Goal: Transaction & Acquisition: Obtain resource

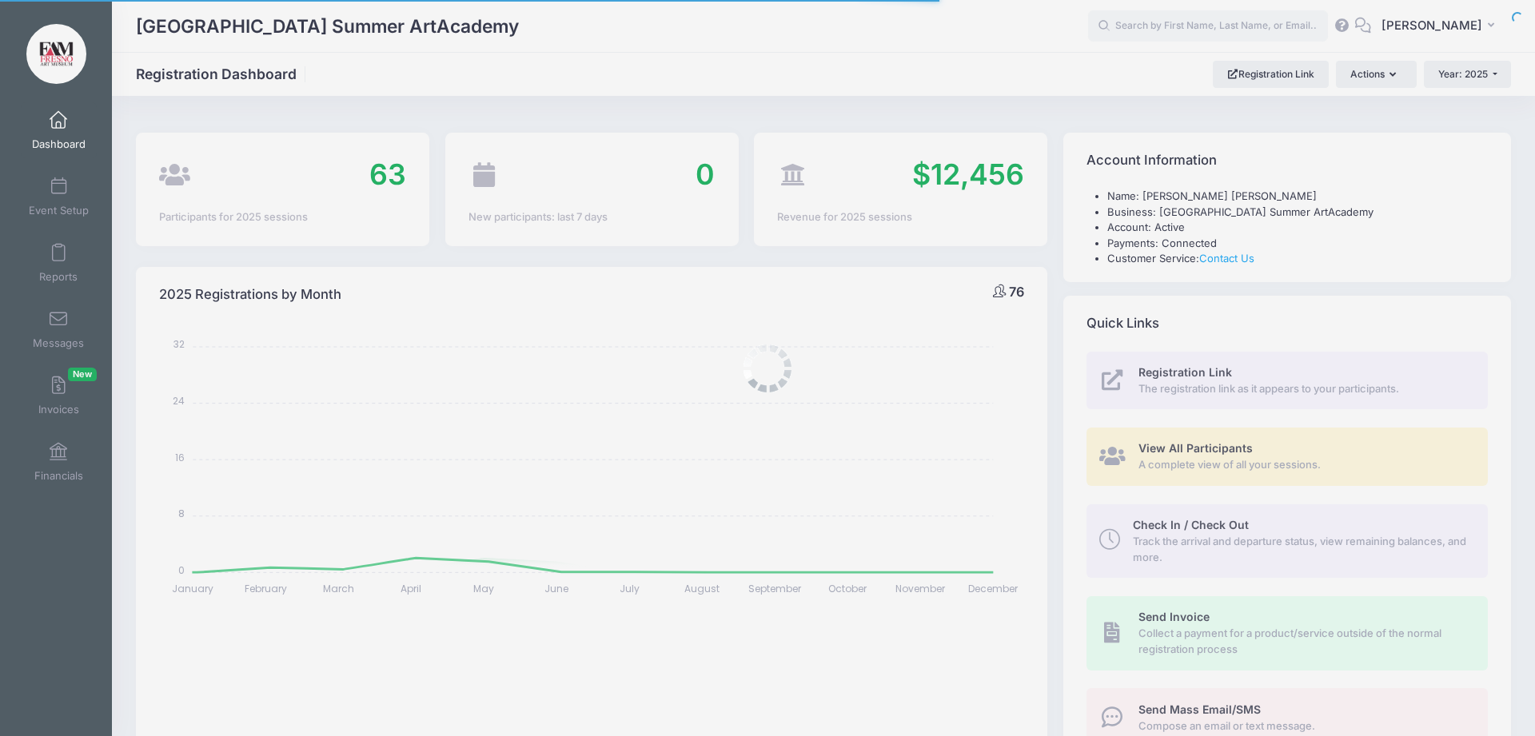
select select
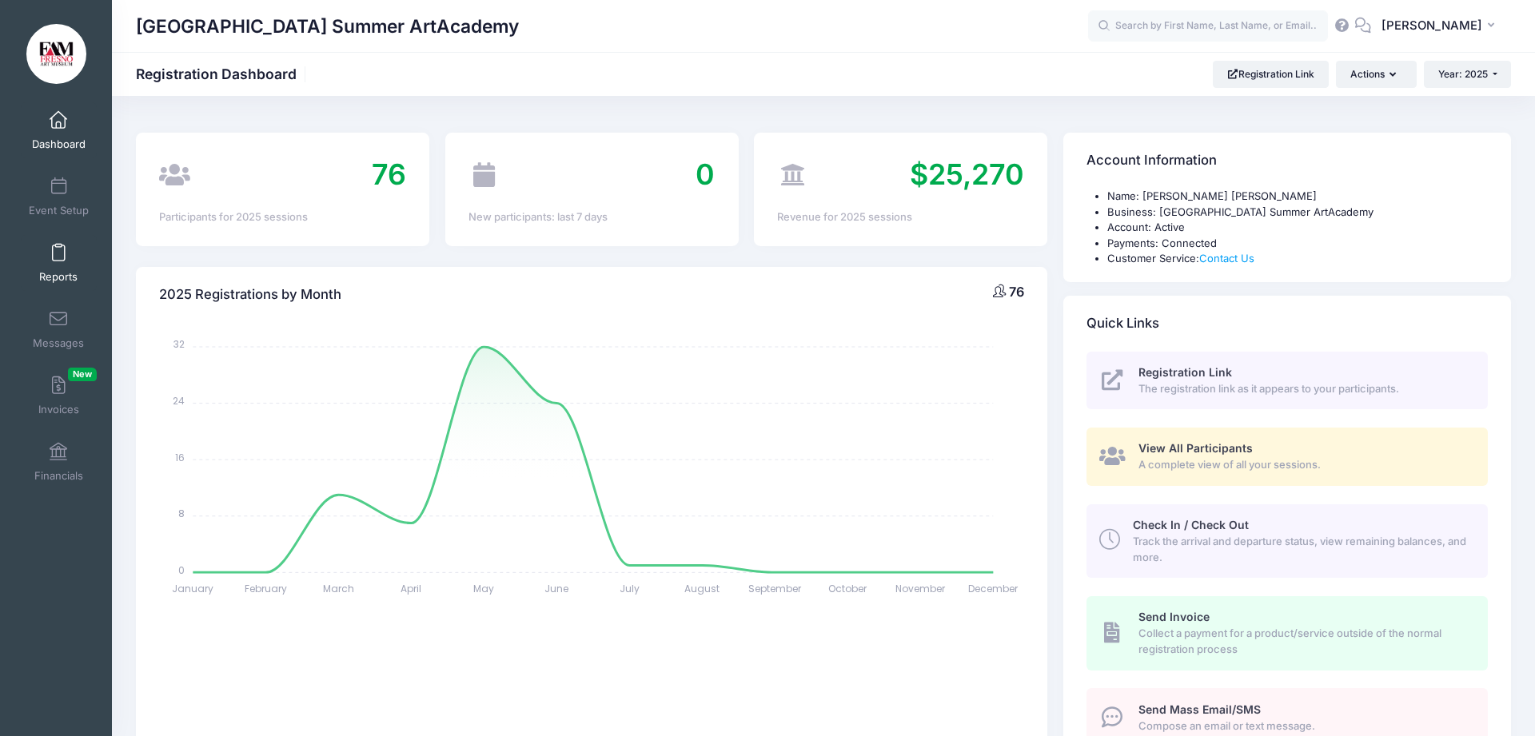
click at [58, 251] on span at bounding box center [58, 254] width 0 height 18
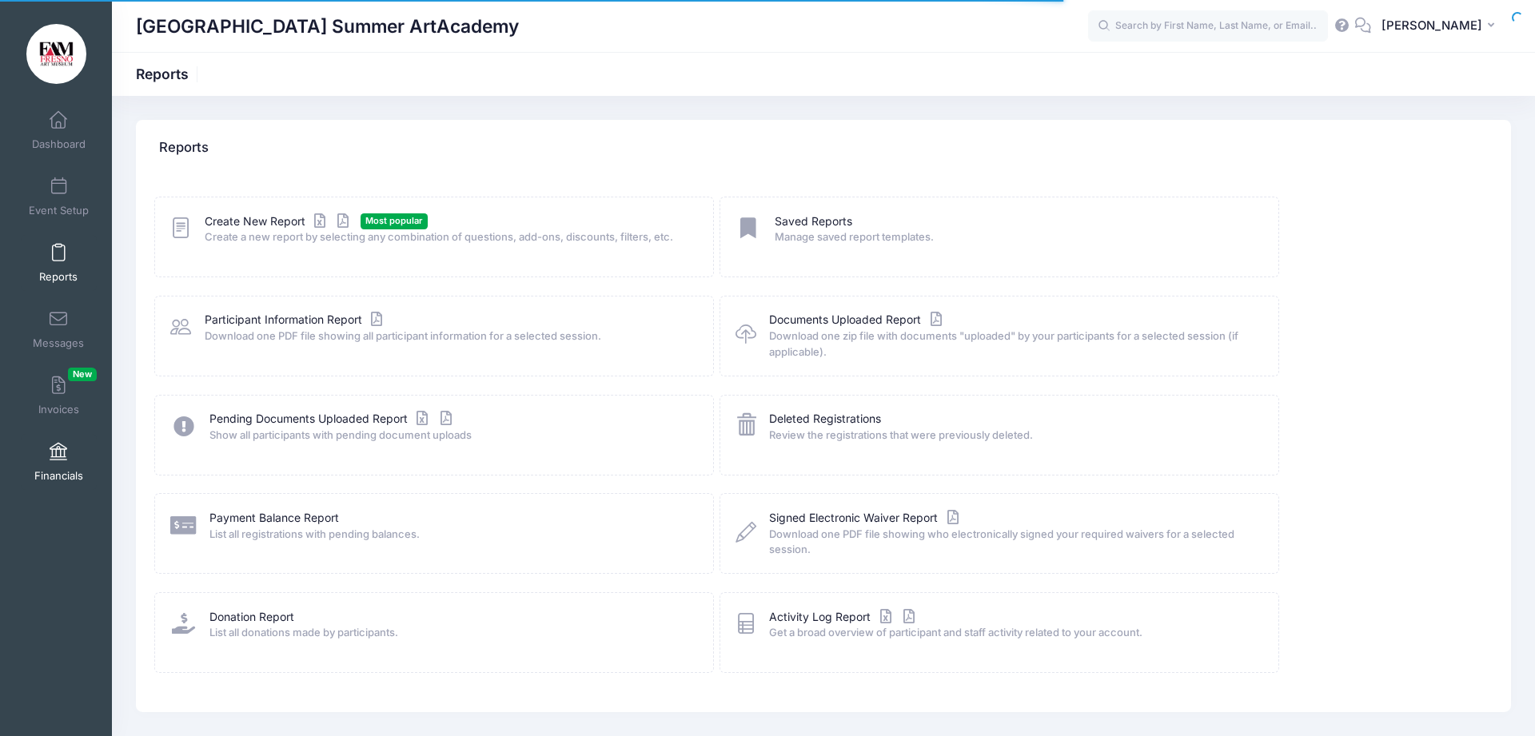
click at [46, 461] on link "Financials" at bounding box center [59, 462] width 76 height 56
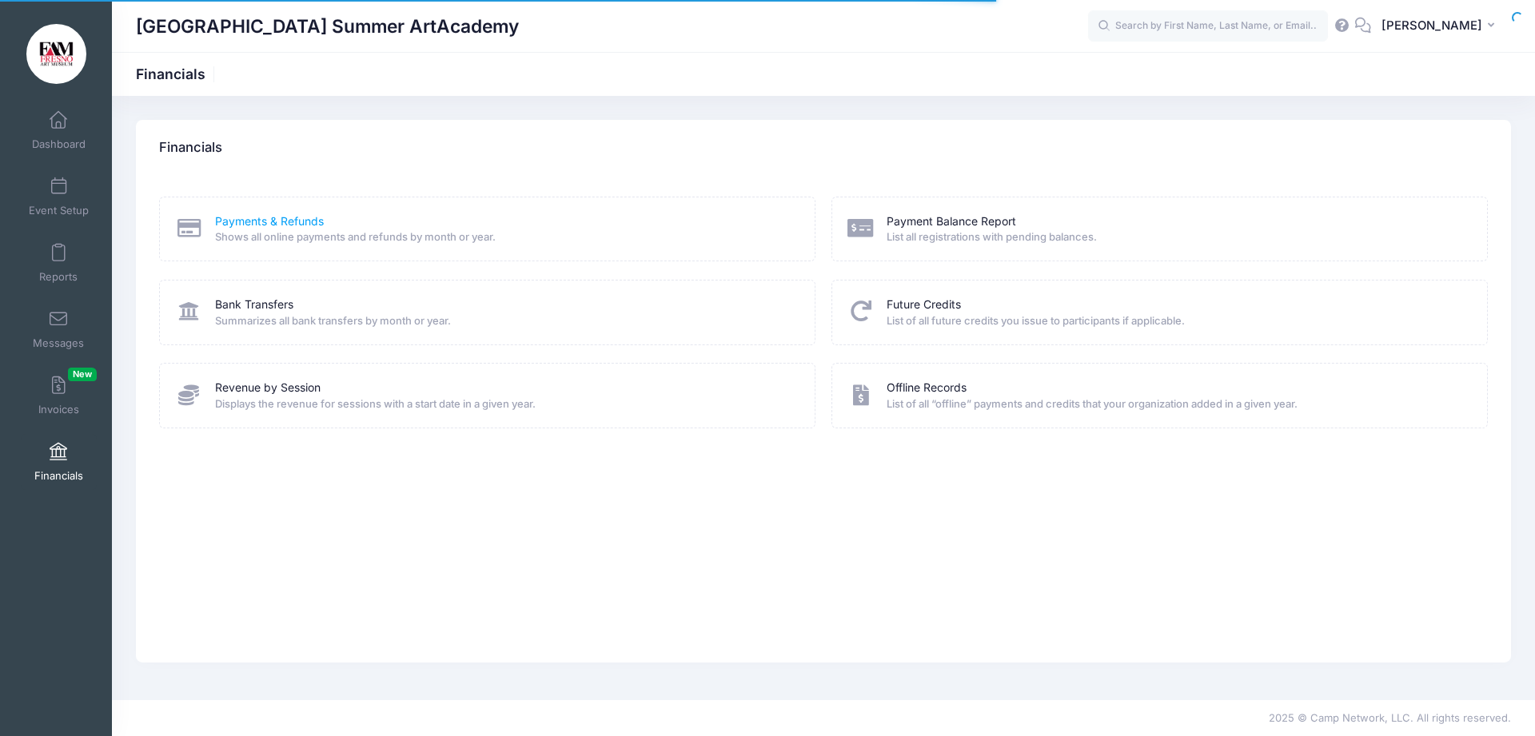
click at [290, 219] on link "Payments & Refunds" at bounding box center [269, 221] width 109 height 17
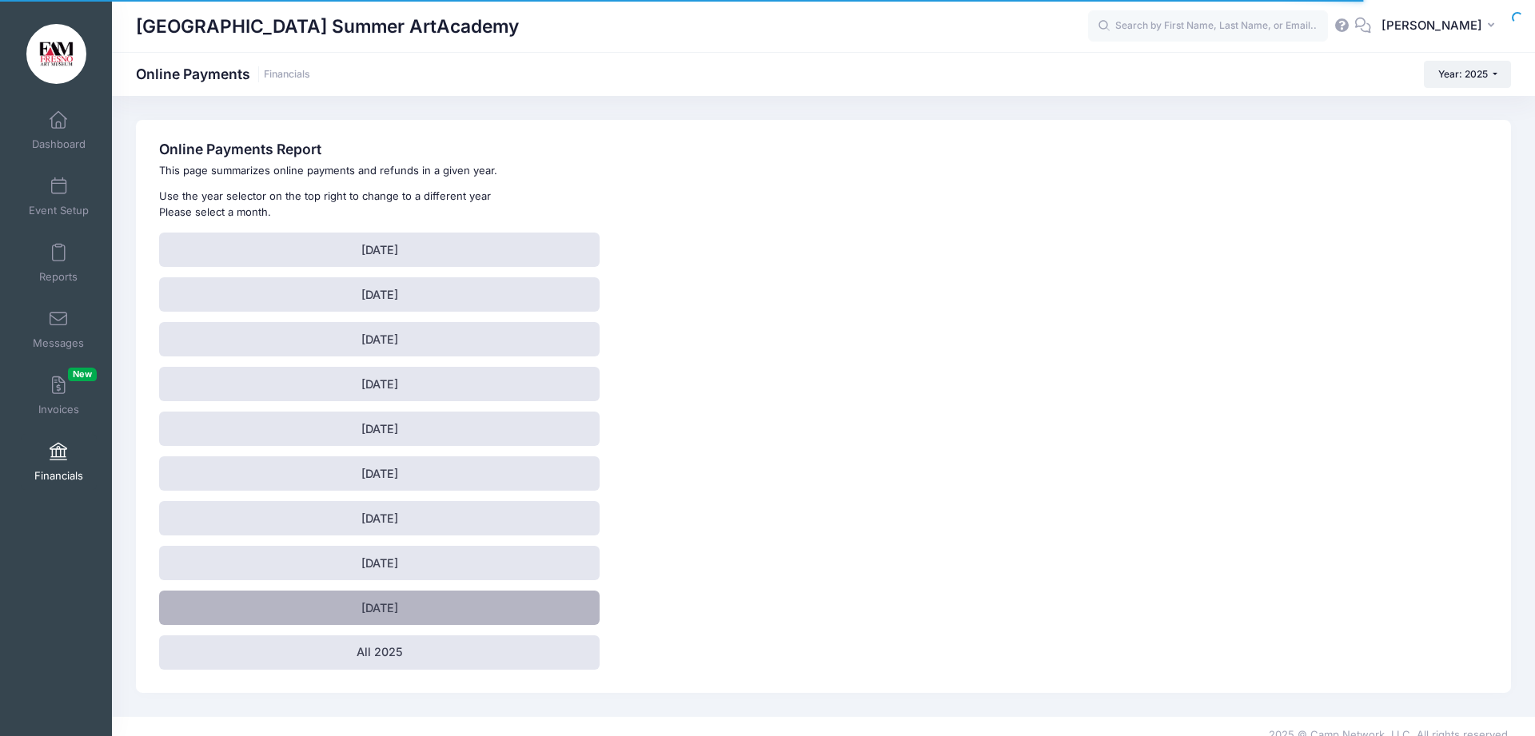
click at [367, 615] on link "[DATE]" at bounding box center [379, 608] width 440 height 34
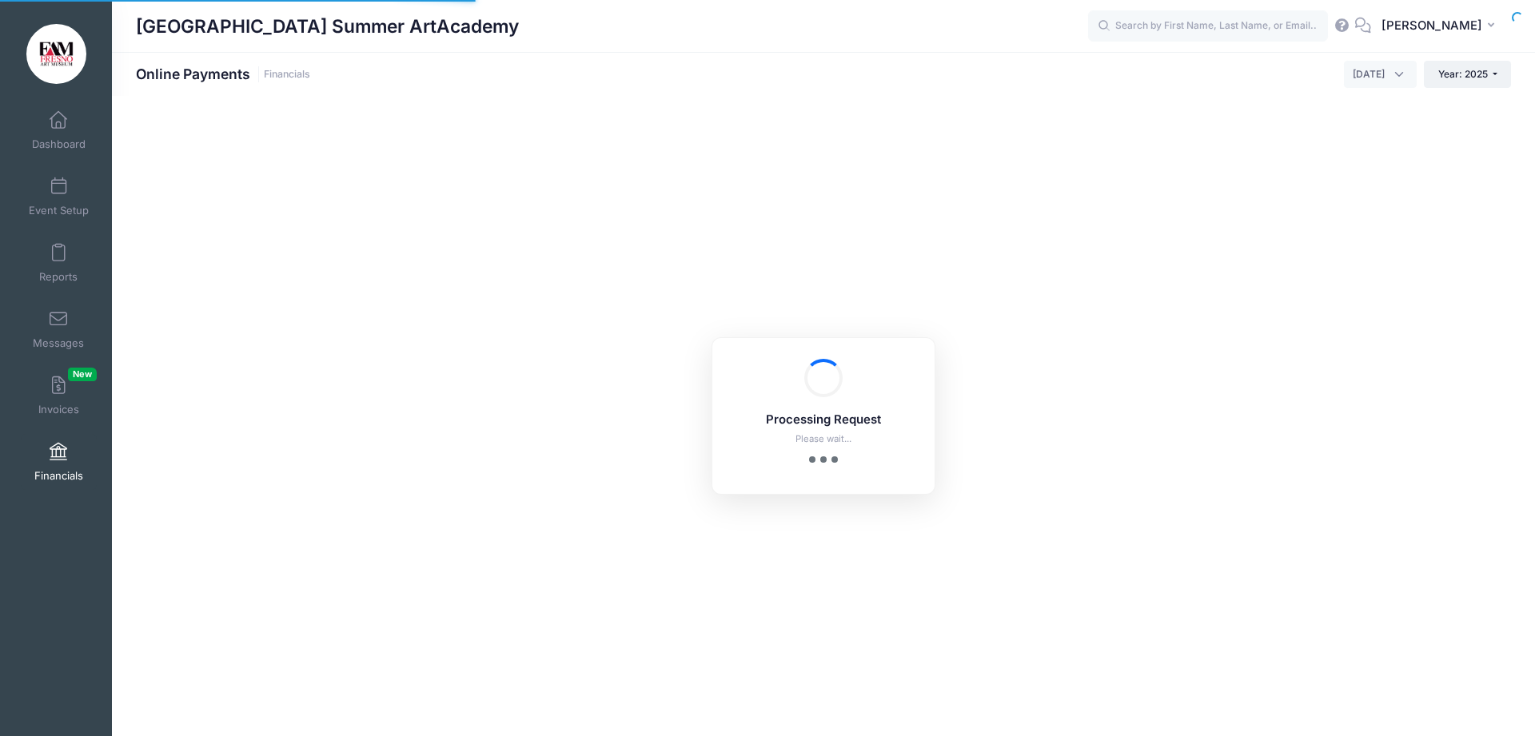
select select "10"
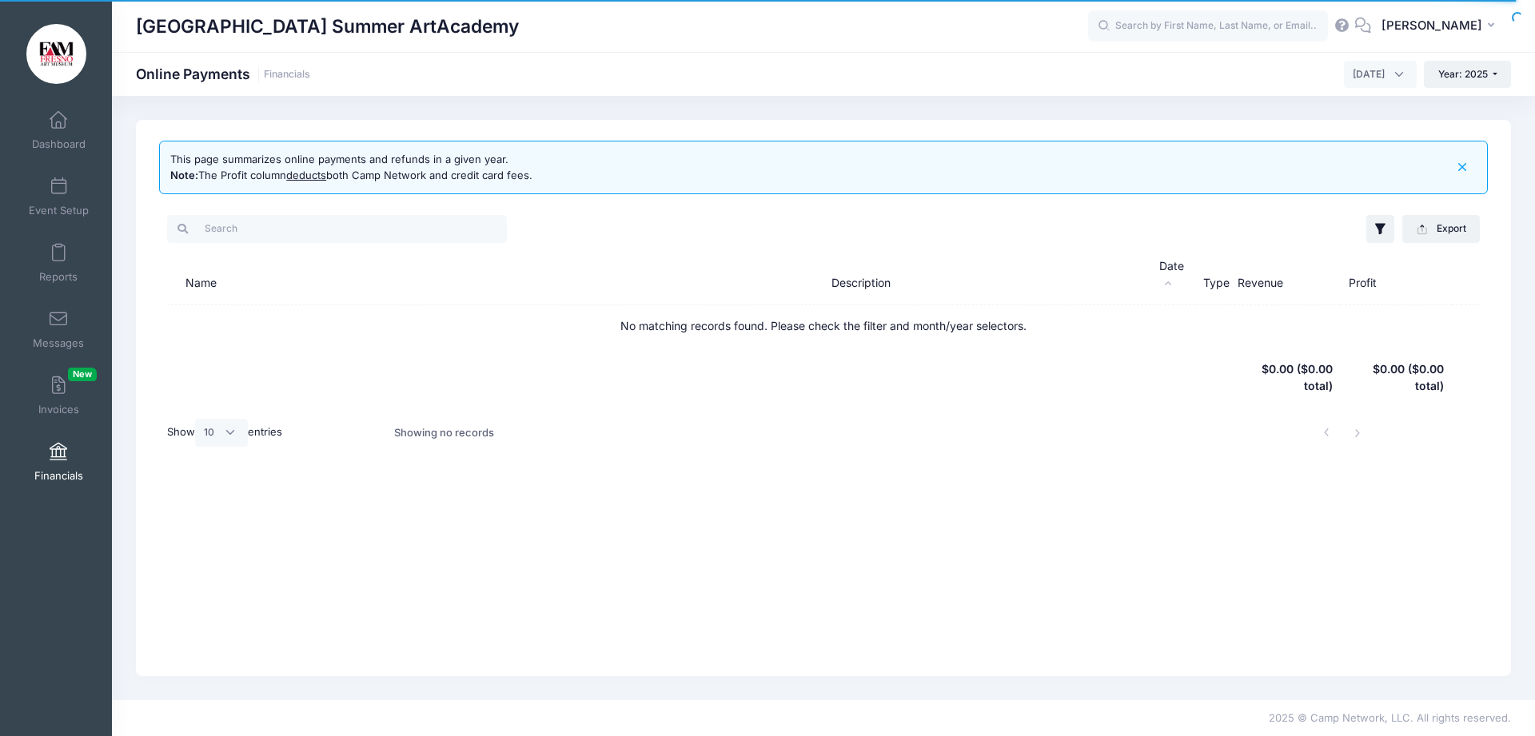
click at [58, 453] on span at bounding box center [58, 453] width 0 height 18
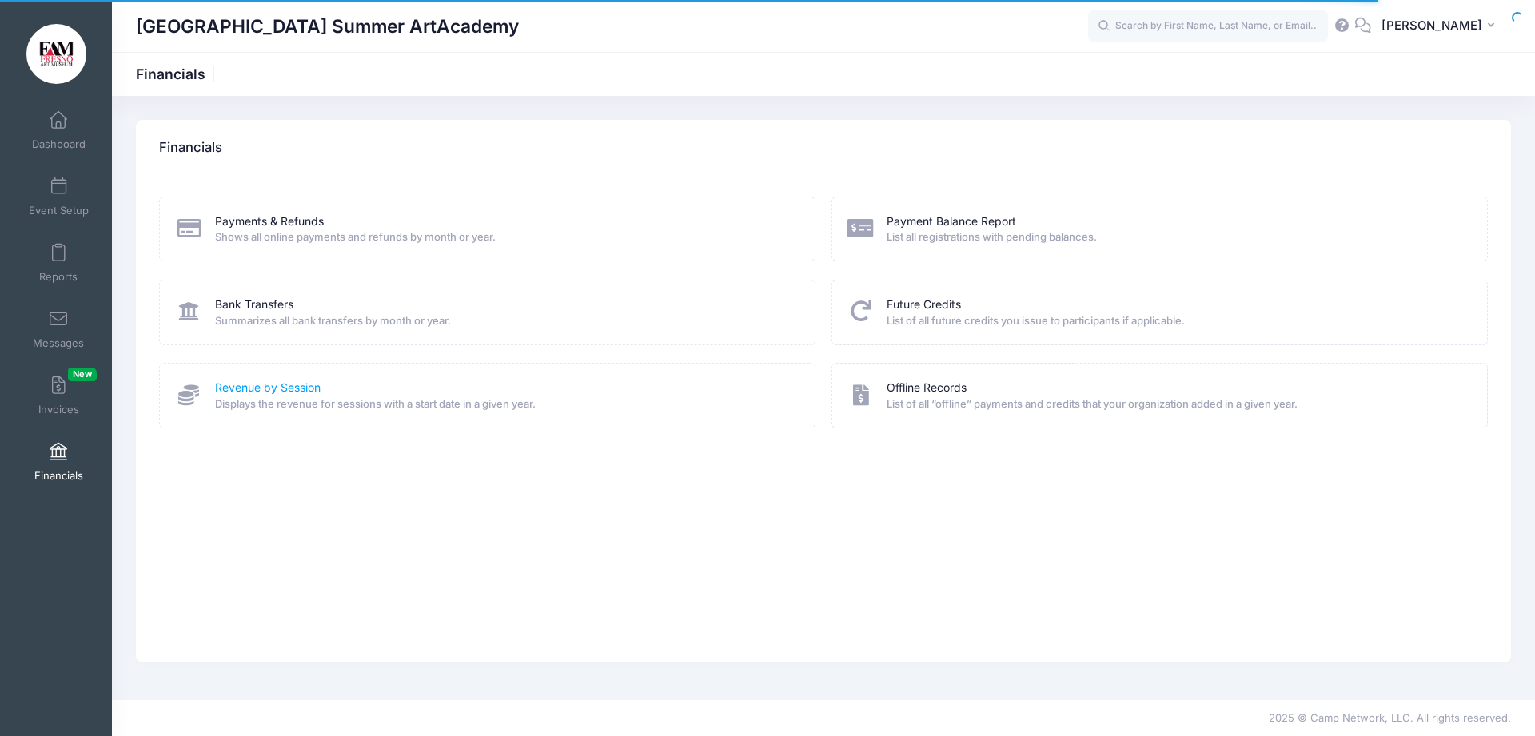
click at [231, 388] on link "Revenue by Session" at bounding box center [268, 388] width 106 height 17
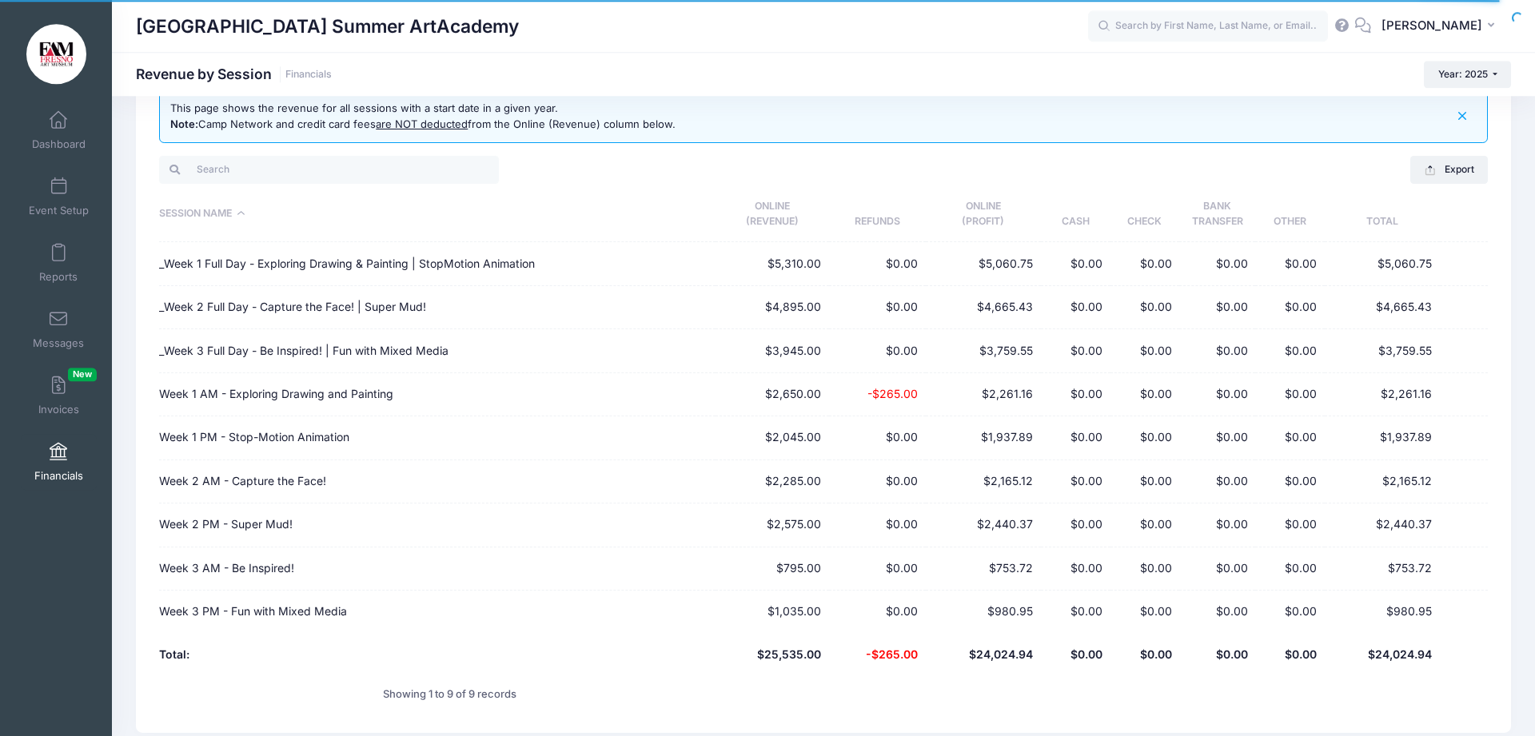
scroll to position [82, 0]
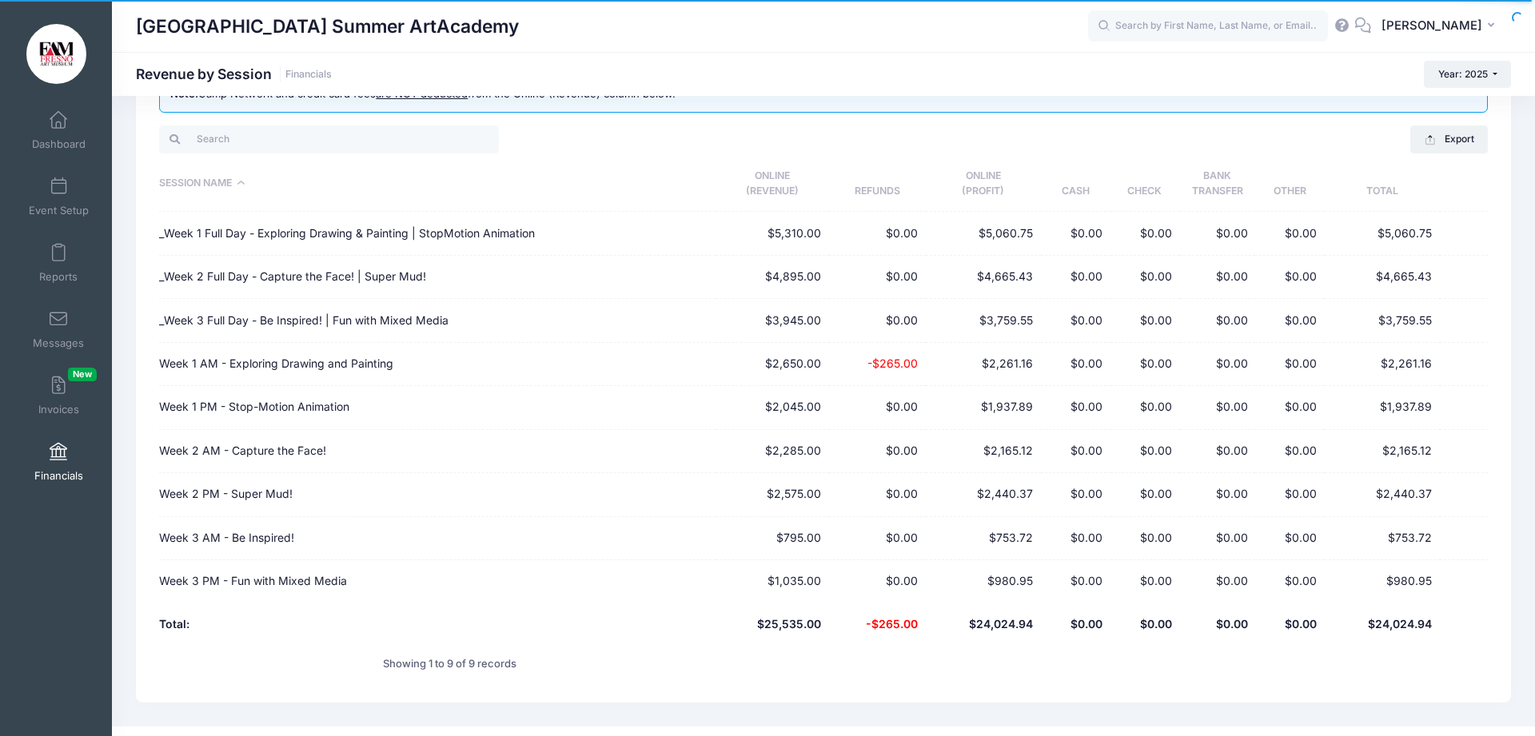
click at [58, 456] on span at bounding box center [58, 453] width 0 height 18
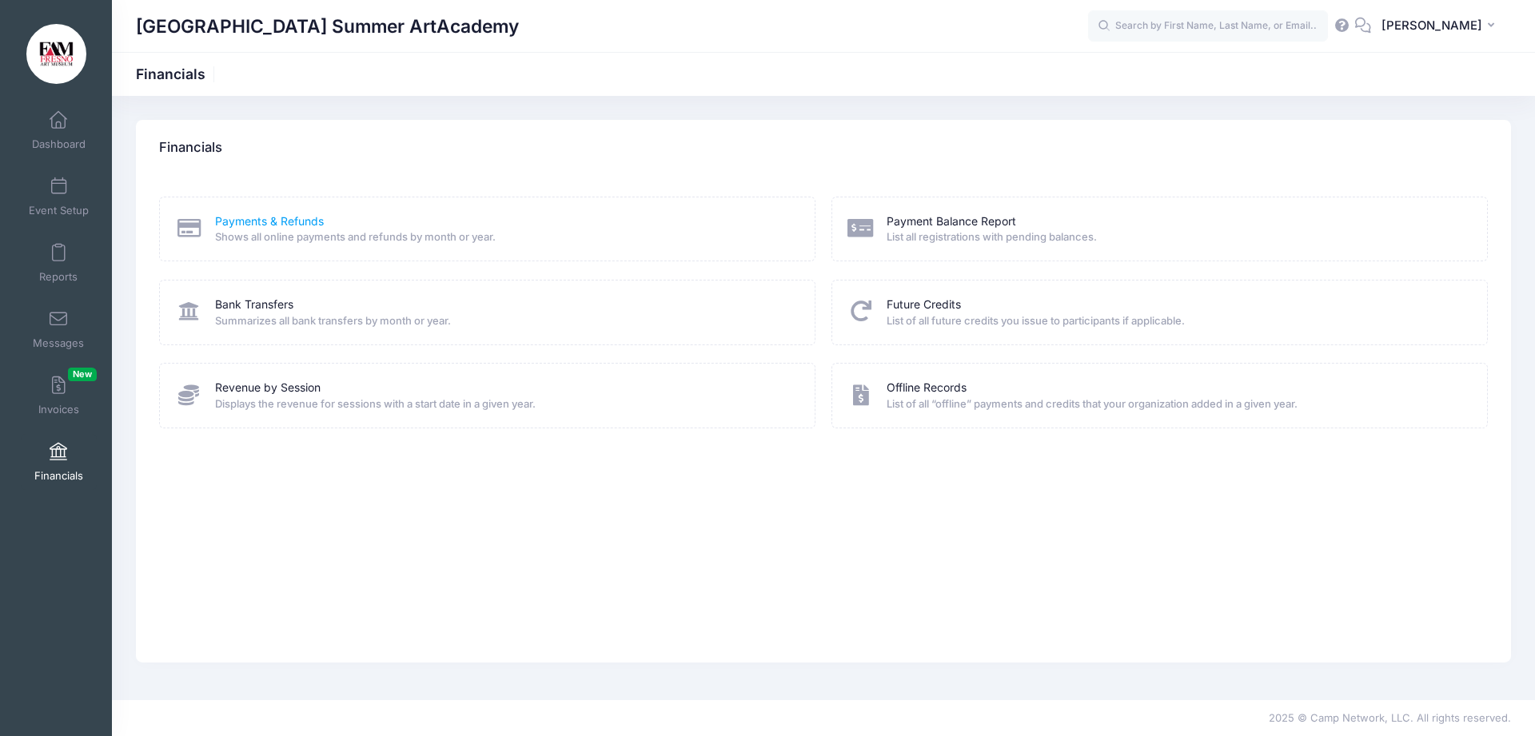
click at [241, 220] on link "Payments & Refunds" at bounding box center [269, 221] width 109 height 17
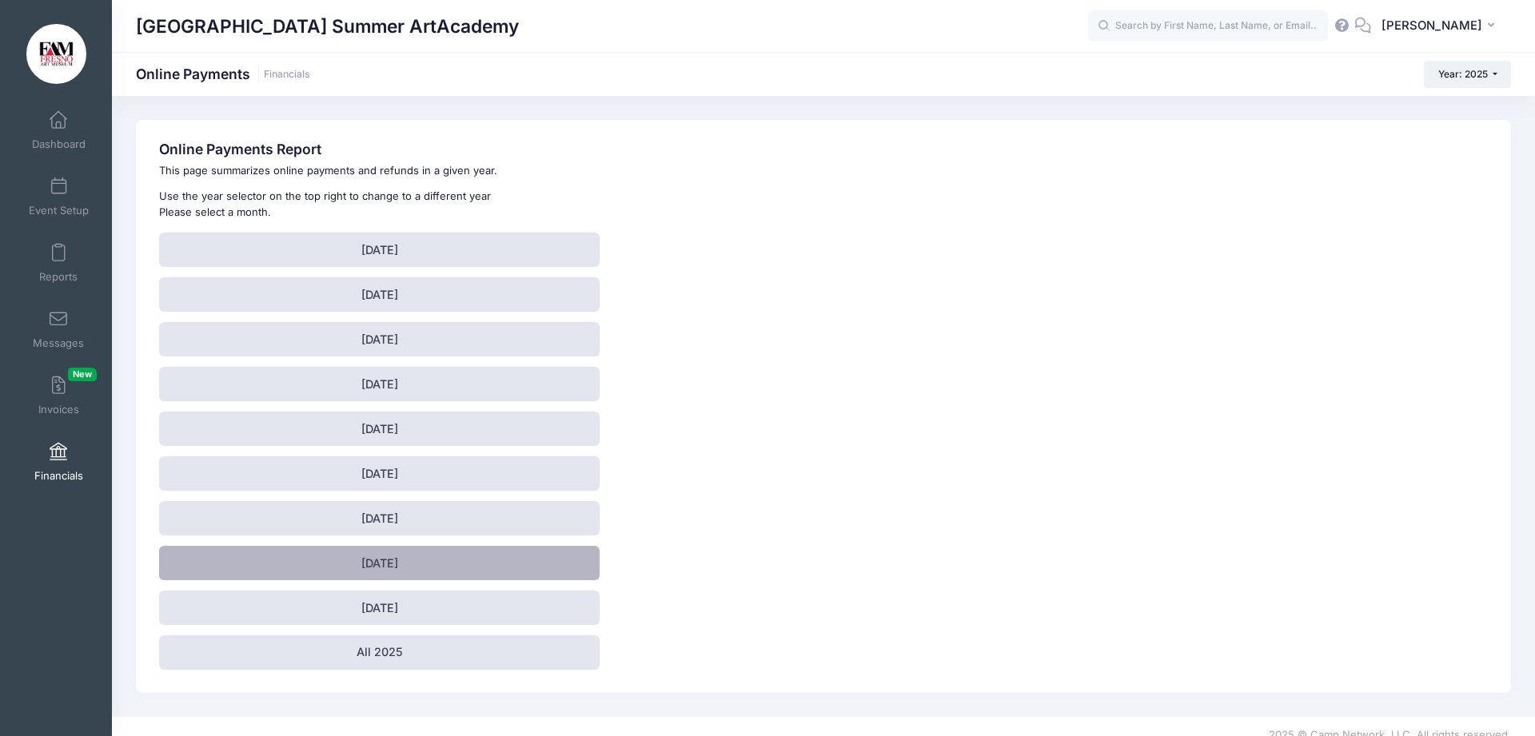
click at [369, 569] on link "[DATE]" at bounding box center [379, 563] width 440 height 34
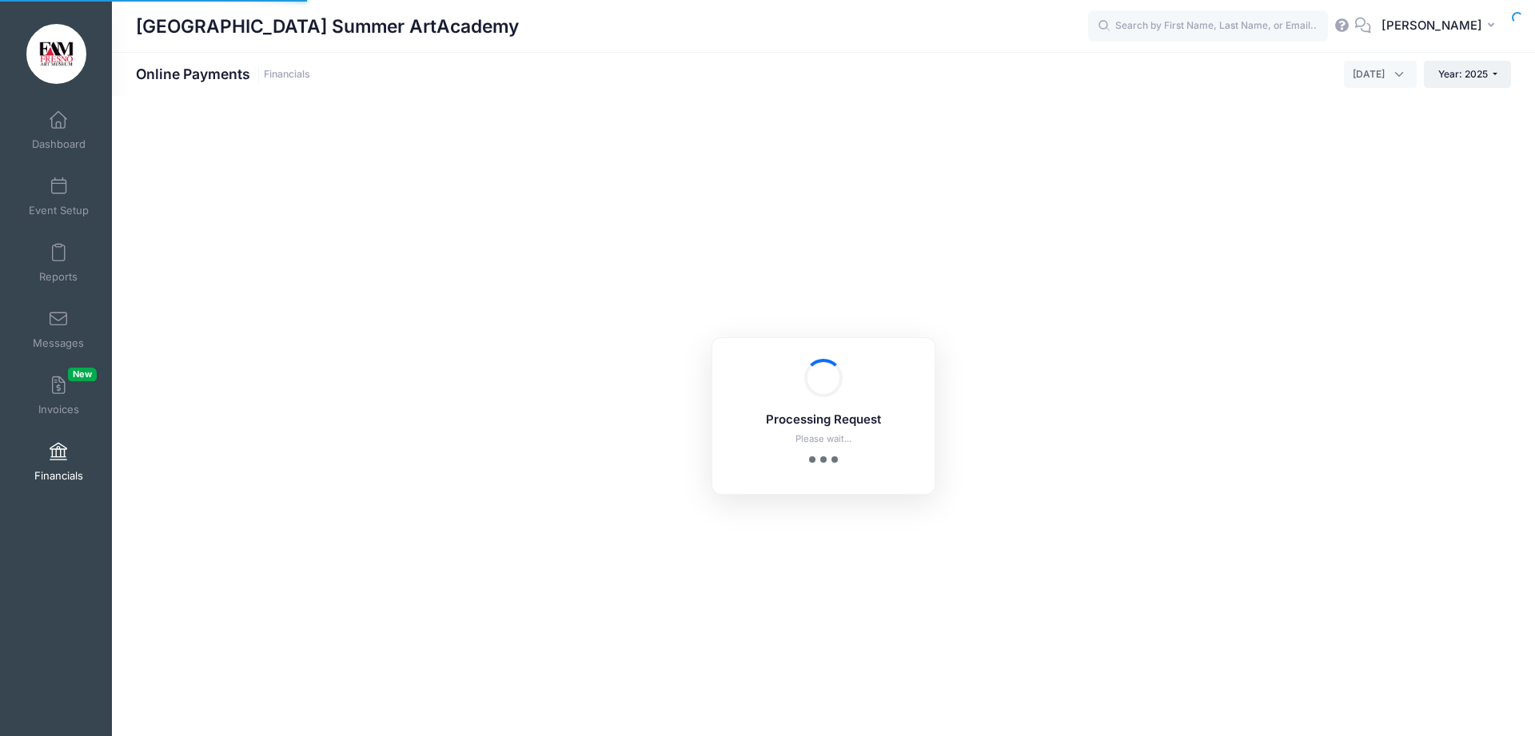
select select "10"
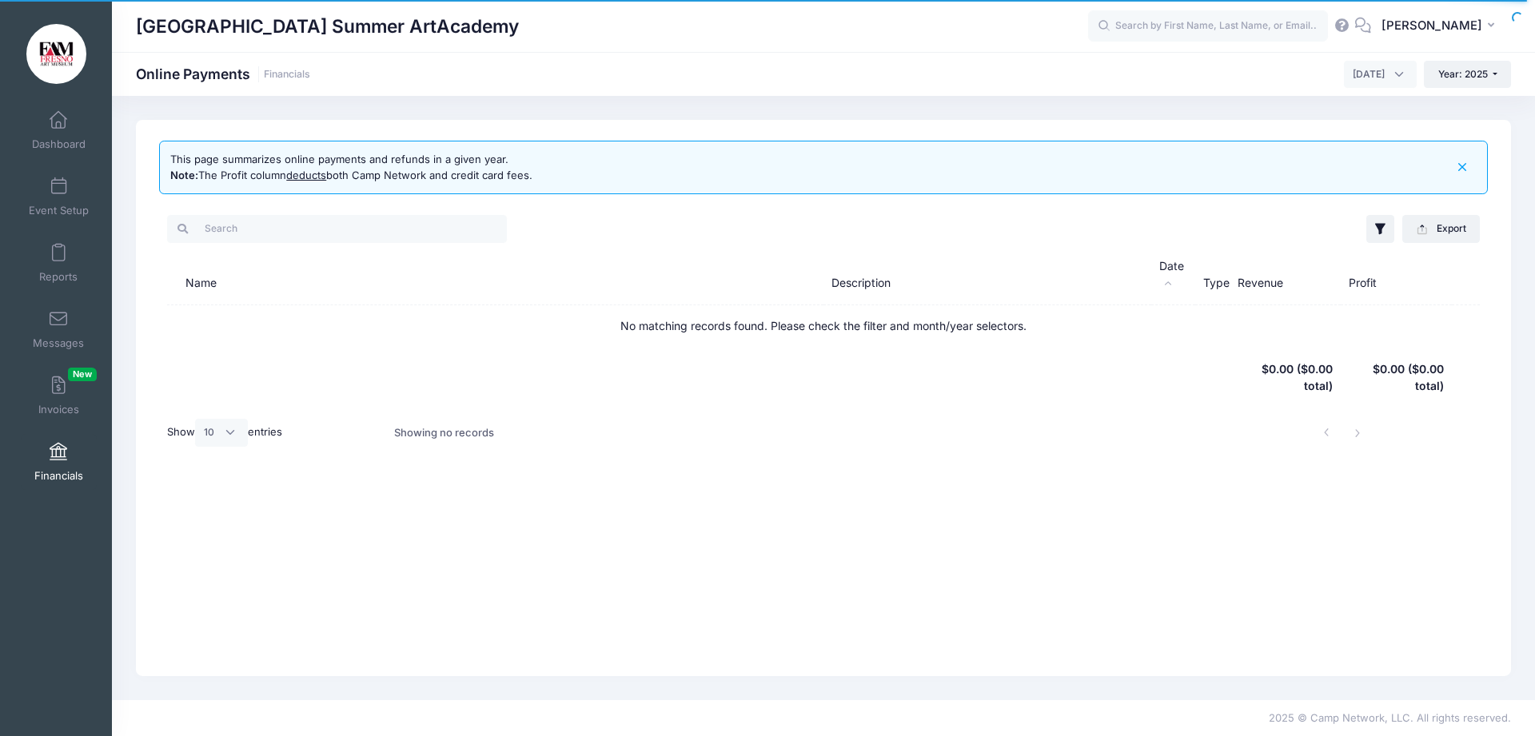
click at [1394, 71] on span "August 2025" at bounding box center [1380, 74] width 73 height 27
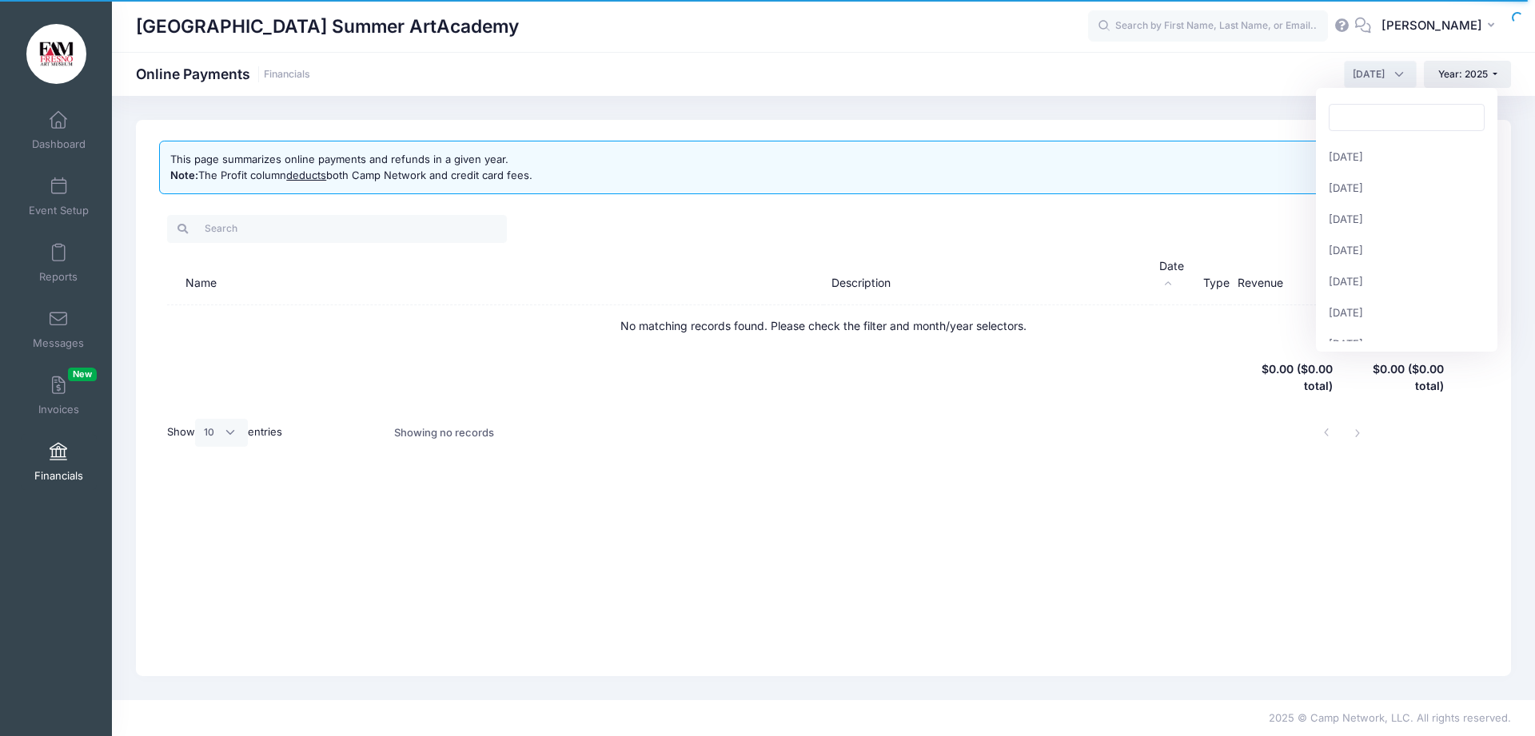
scroll to position [156, 0]
click at [1389, 64] on span "[DATE]" at bounding box center [1380, 74] width 73 height 27
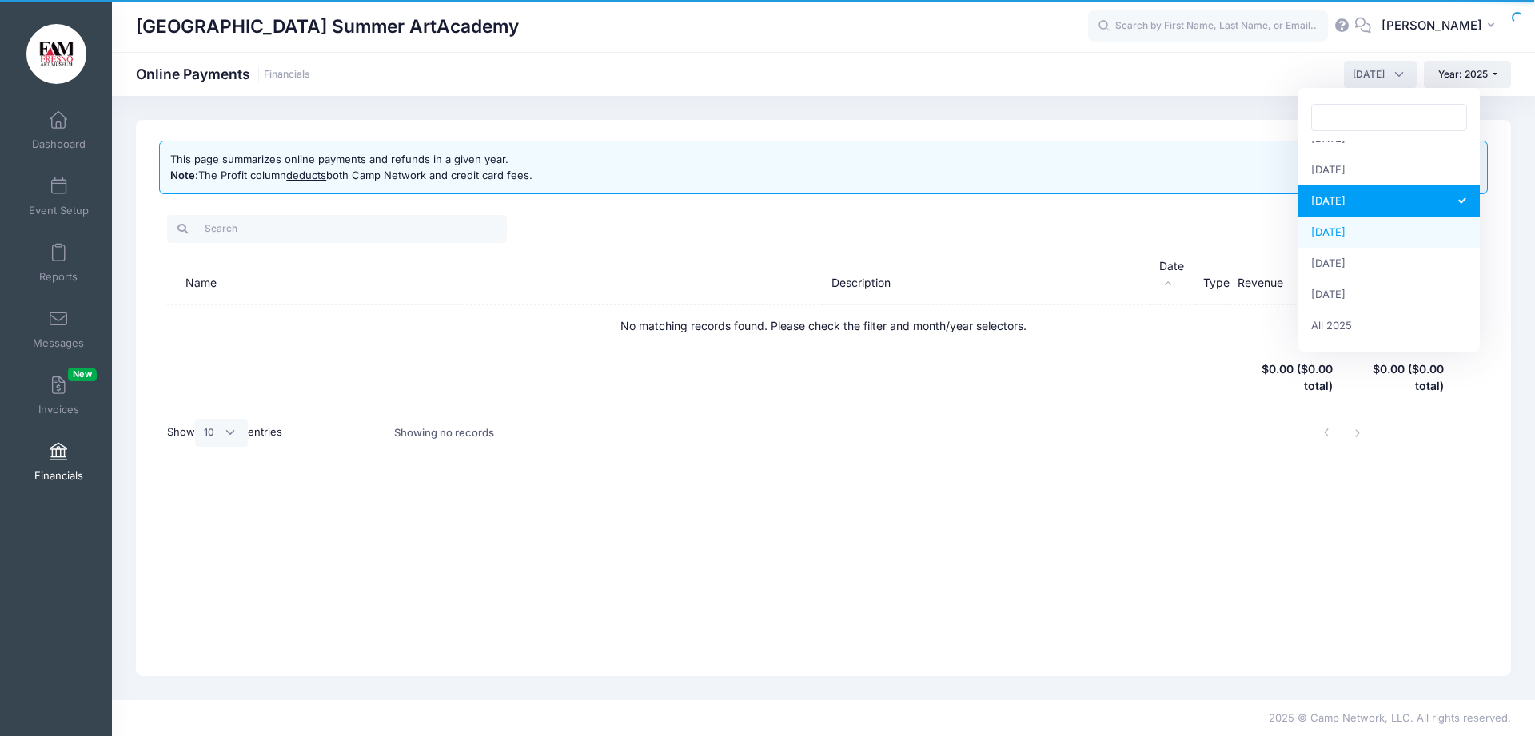
select select "10"
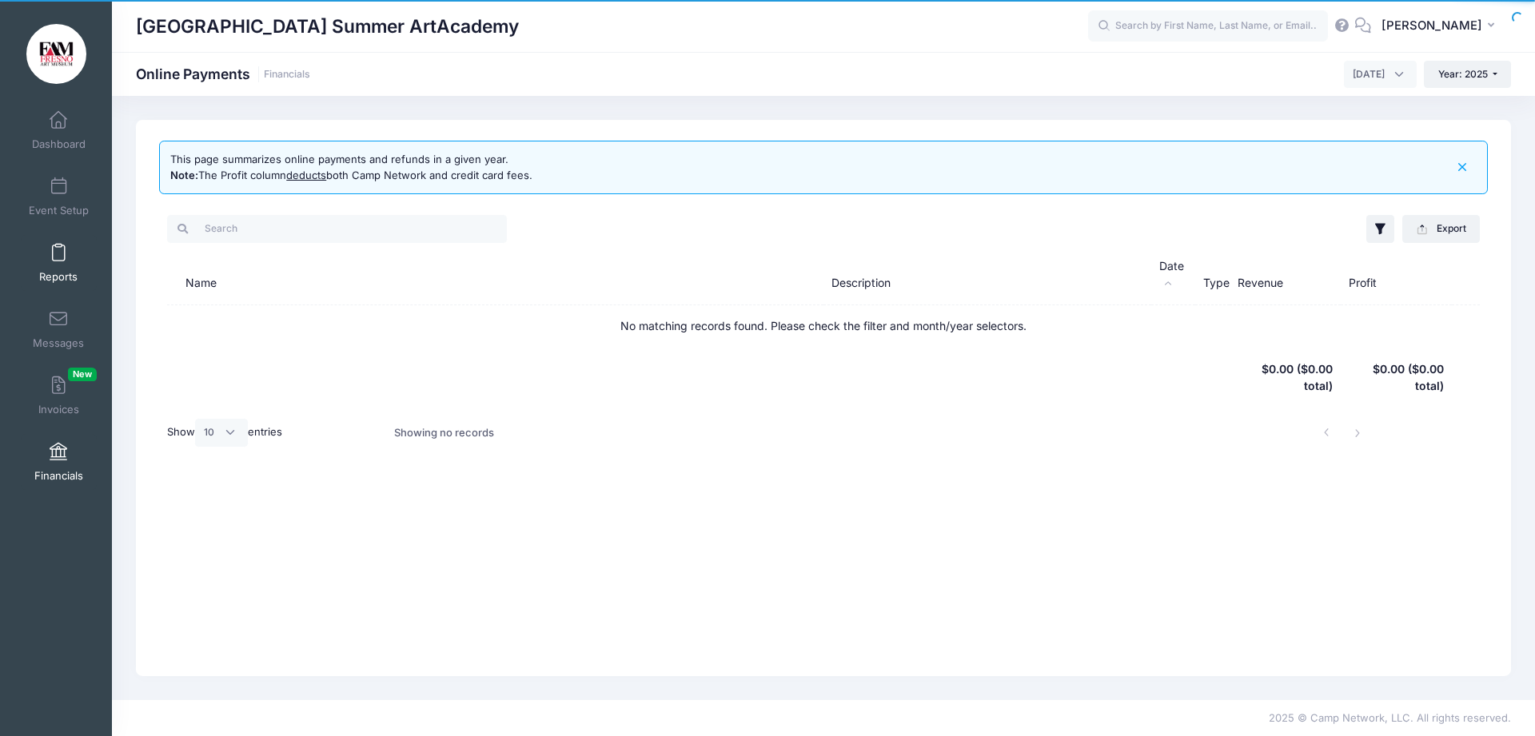
click at [58, 253] on span at bounding box center [58, 254] width 0 height 18
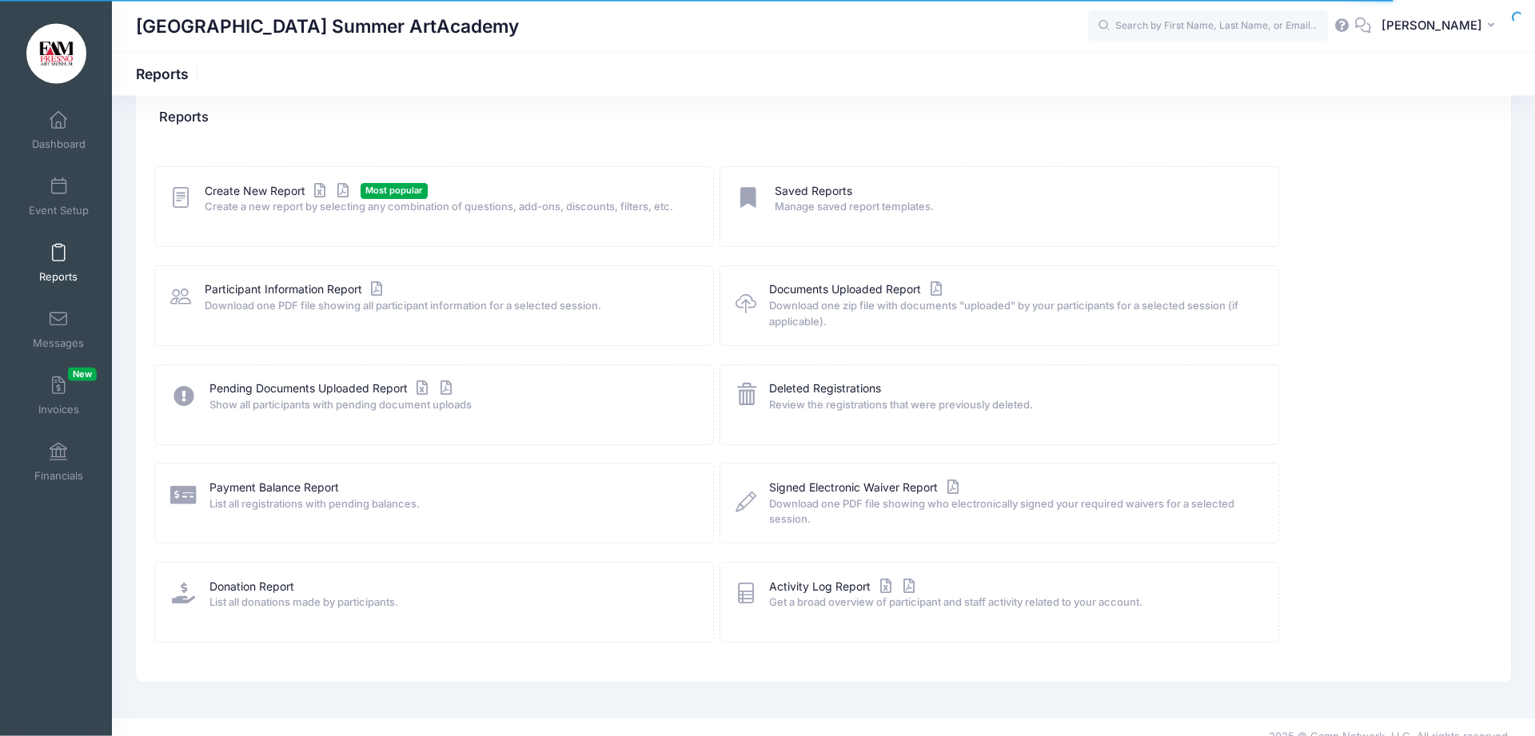
scroll to position [50, 0]
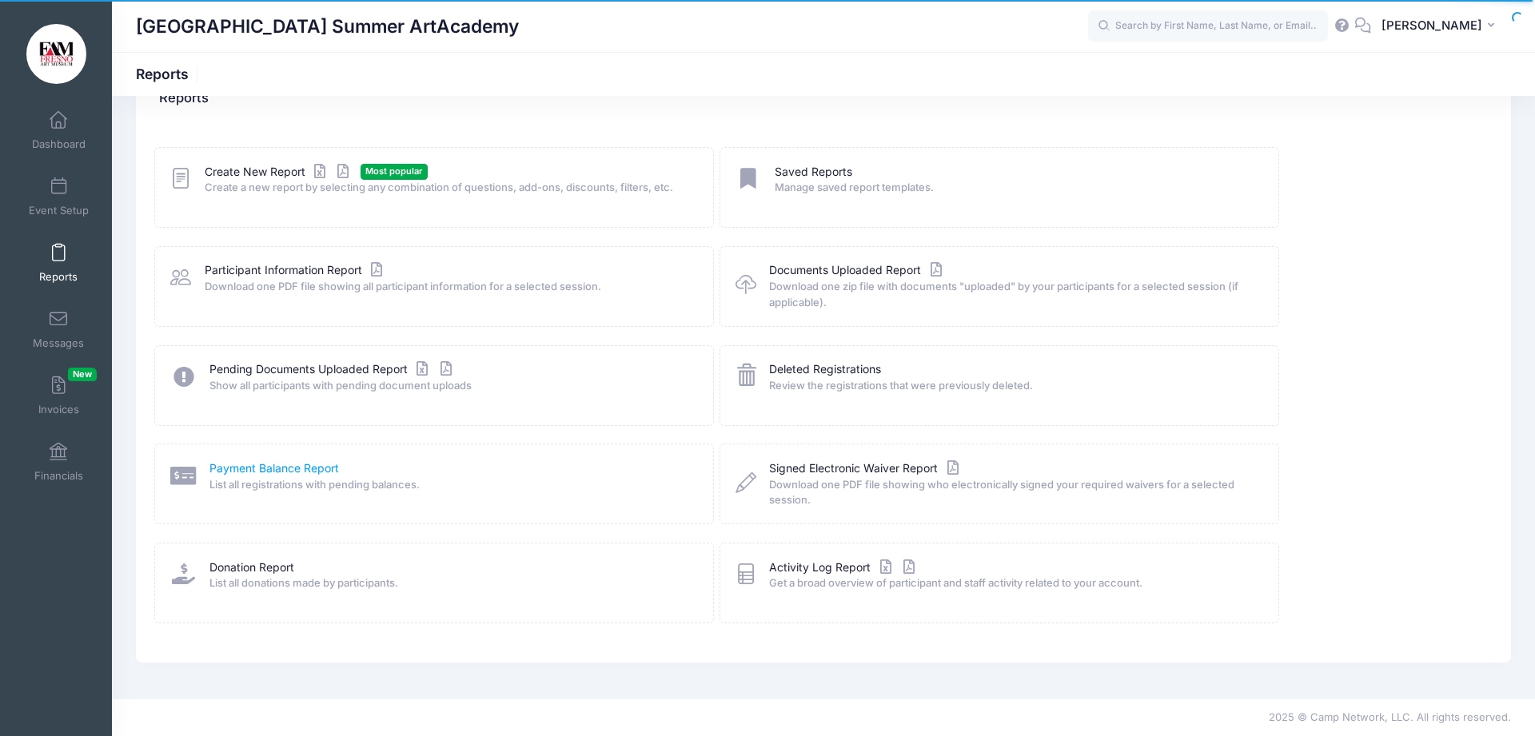
click at [253, 463] on link "Payment Balance Report" at bounding box center [274, 468] width 130 height 17
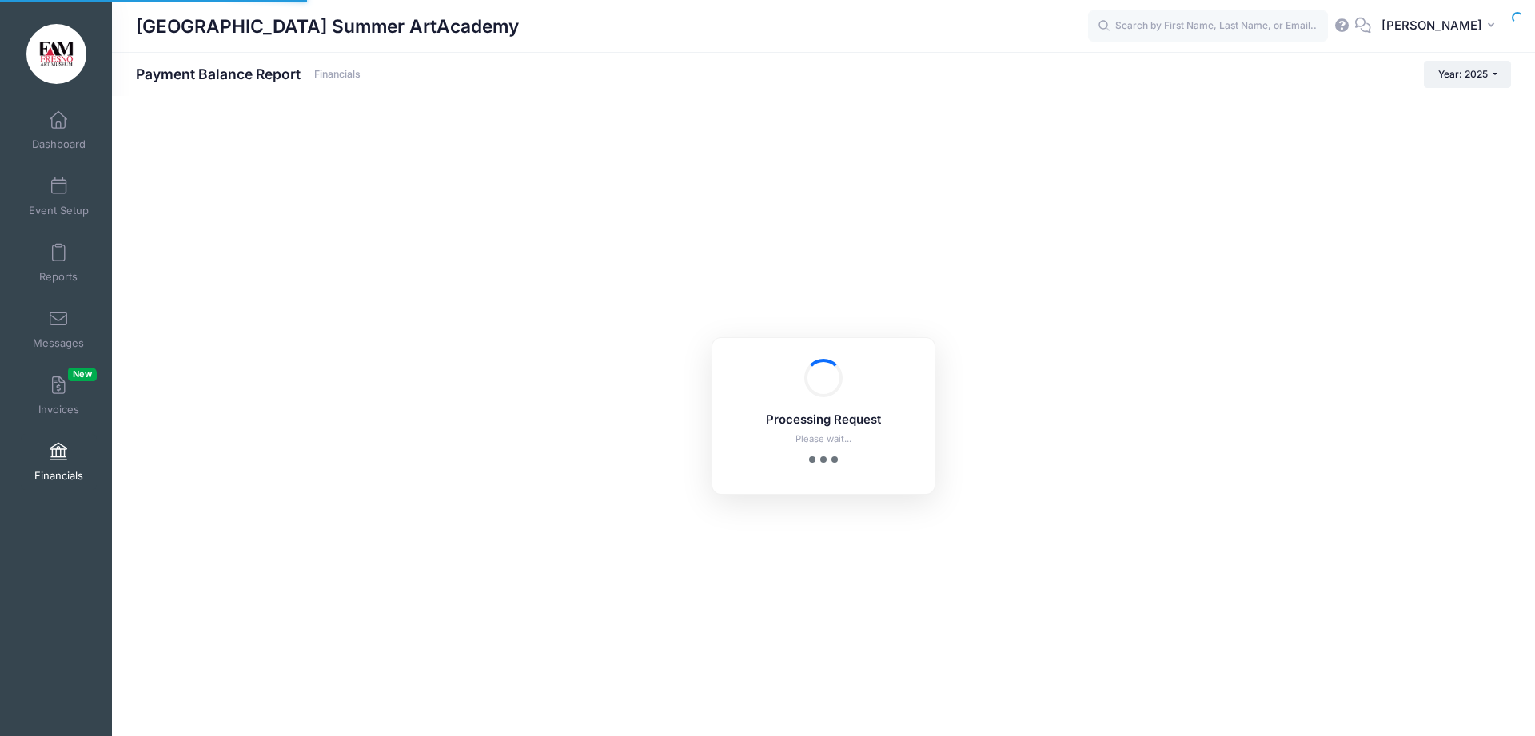
select select "10"
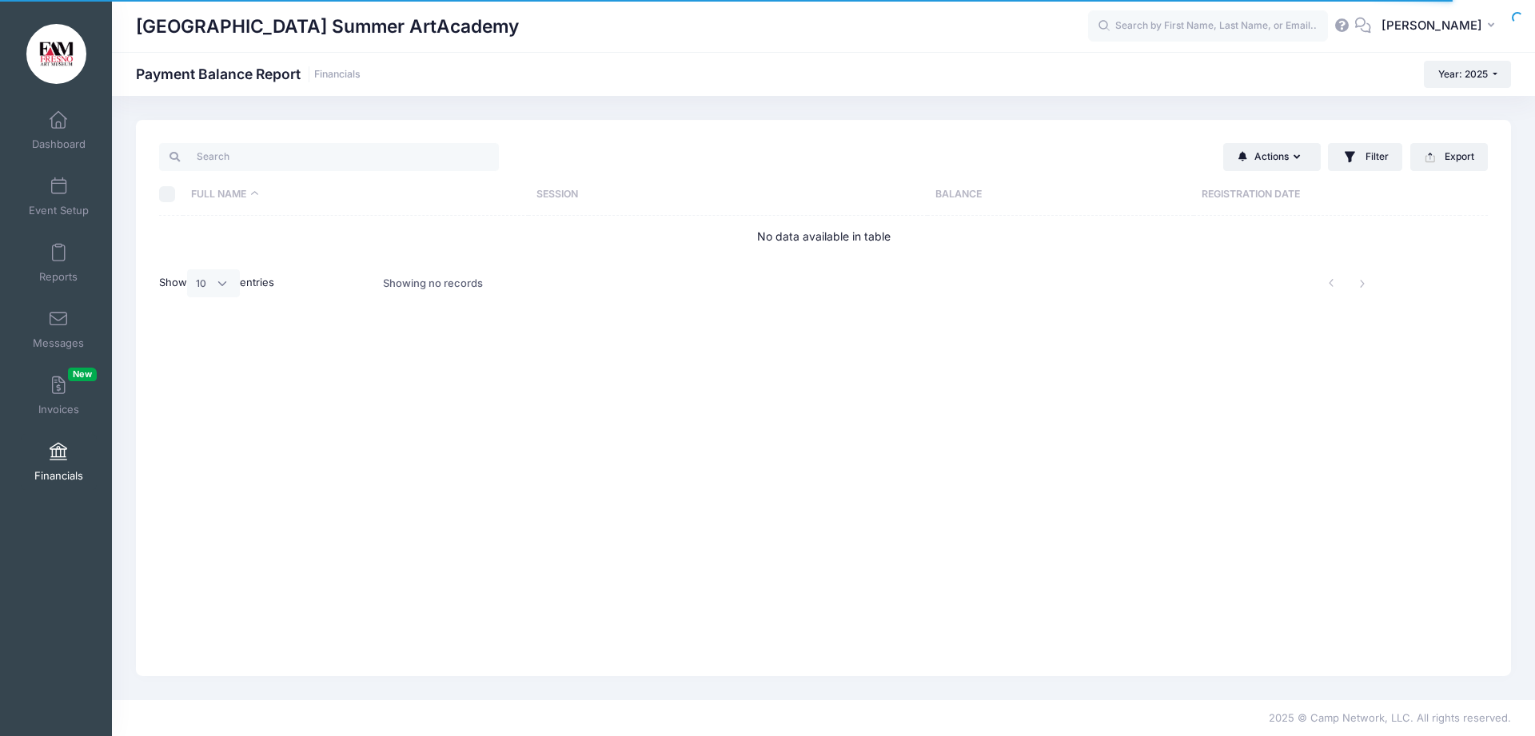
click at [58, 452] on span at bounding box center [58, 453] width 0 height 18
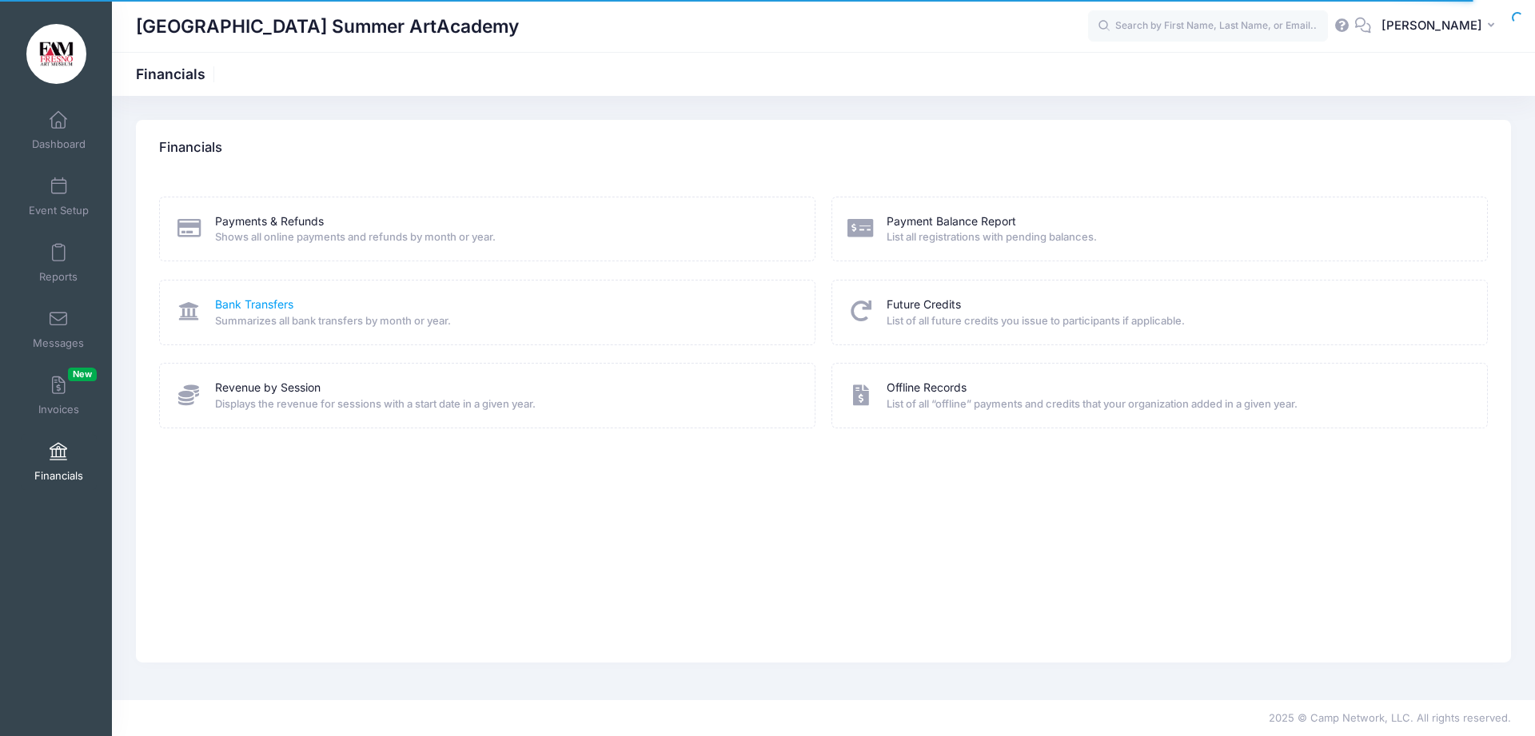
click at [244, 301] on link "Bank Transfers" at bounding box center [254, 305] width 78 height 17
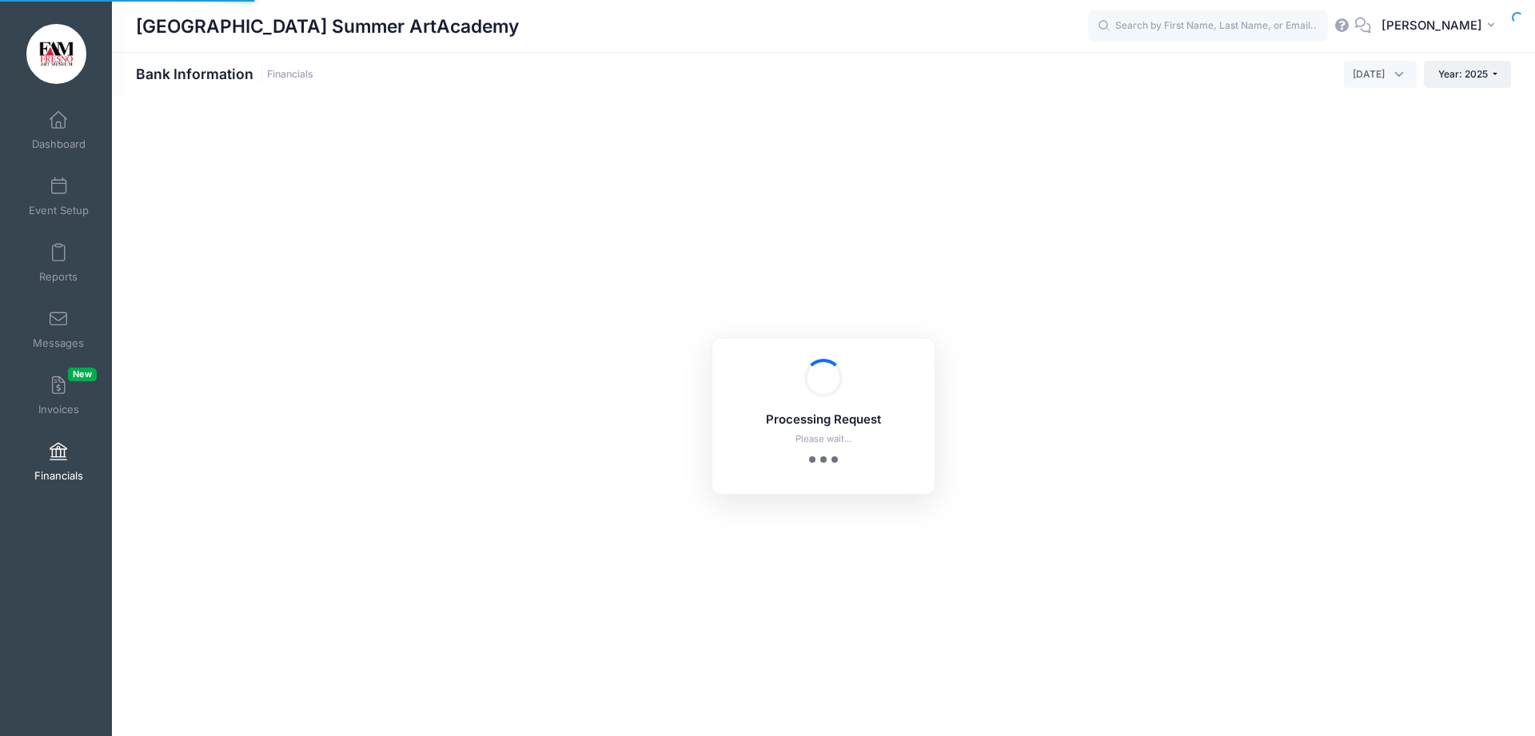
select select "10"
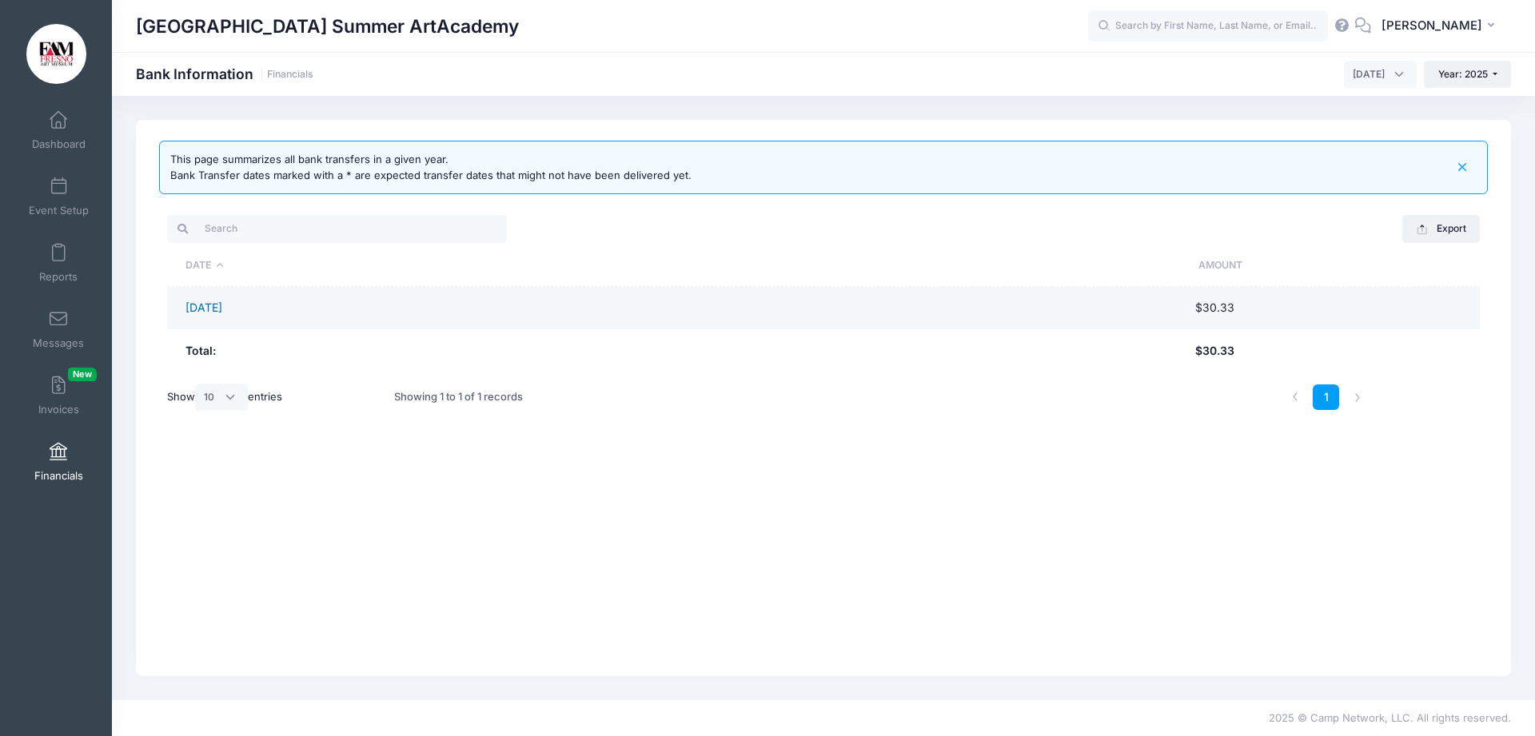
click at [222, 305] on link "09/26/2025" at bounding box center [203, 308] width 37 height 14
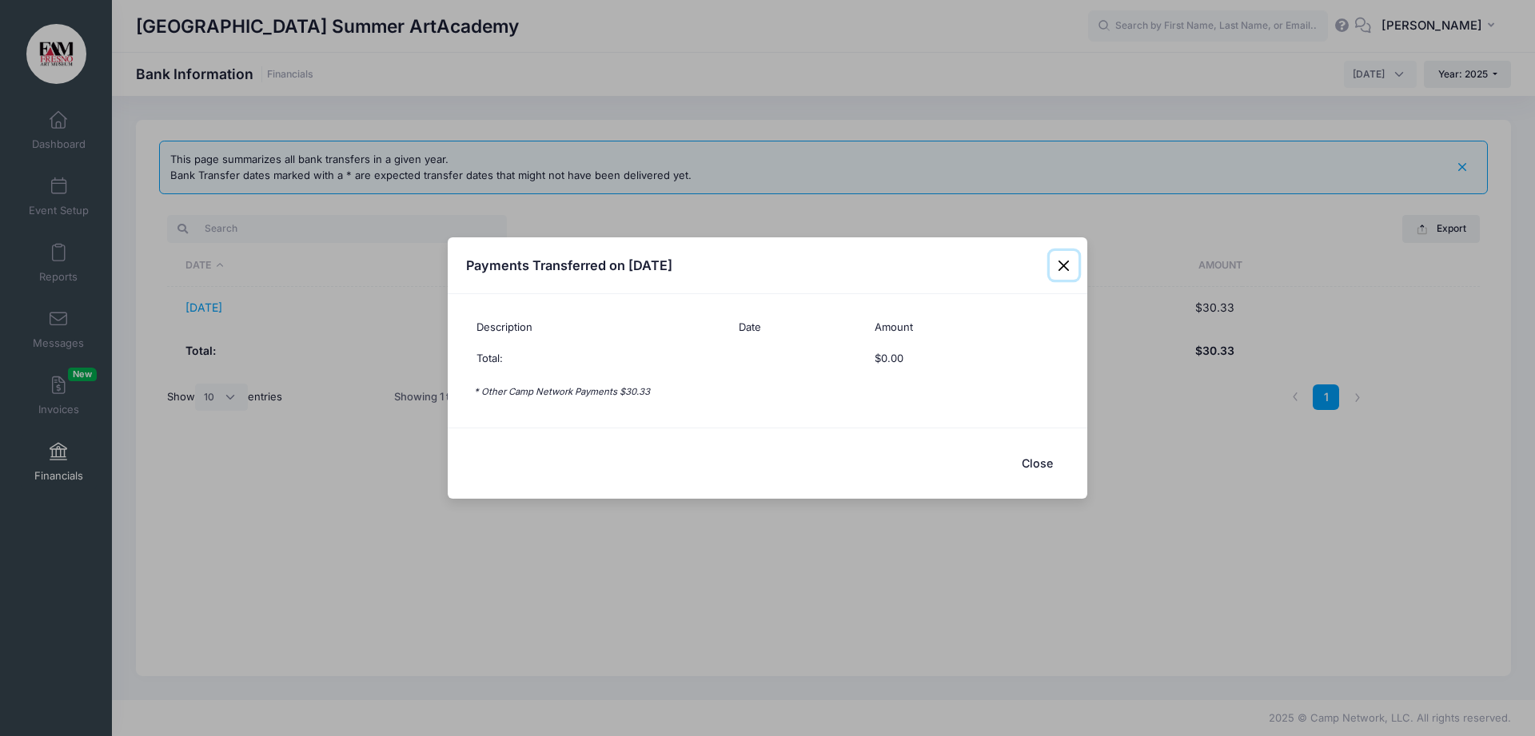
click at [1067, 264] on button "Close" at bounding box center [1064, 265] width 29 height 29
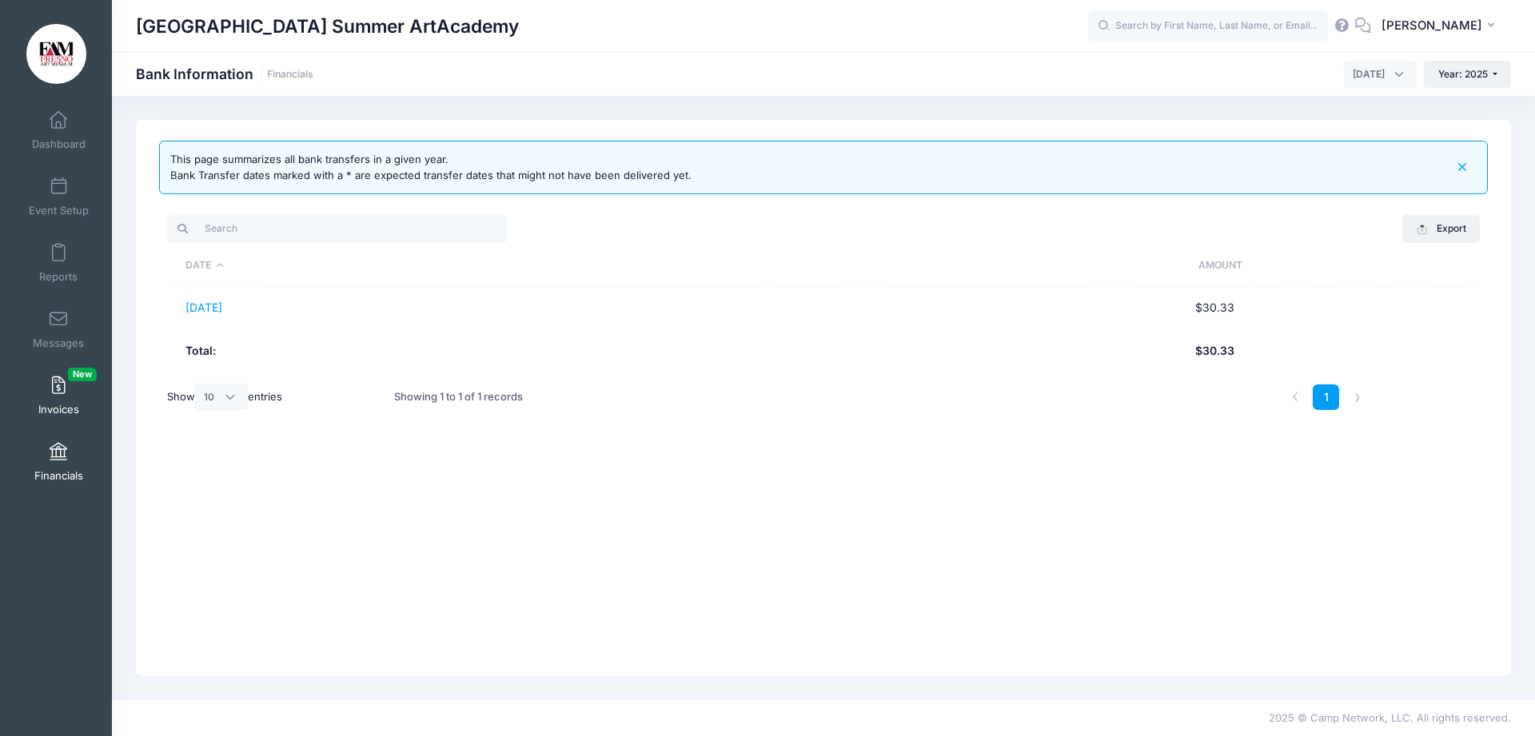
click at [58, 389] on span at bounding box center [58, 386] width 0 height 18
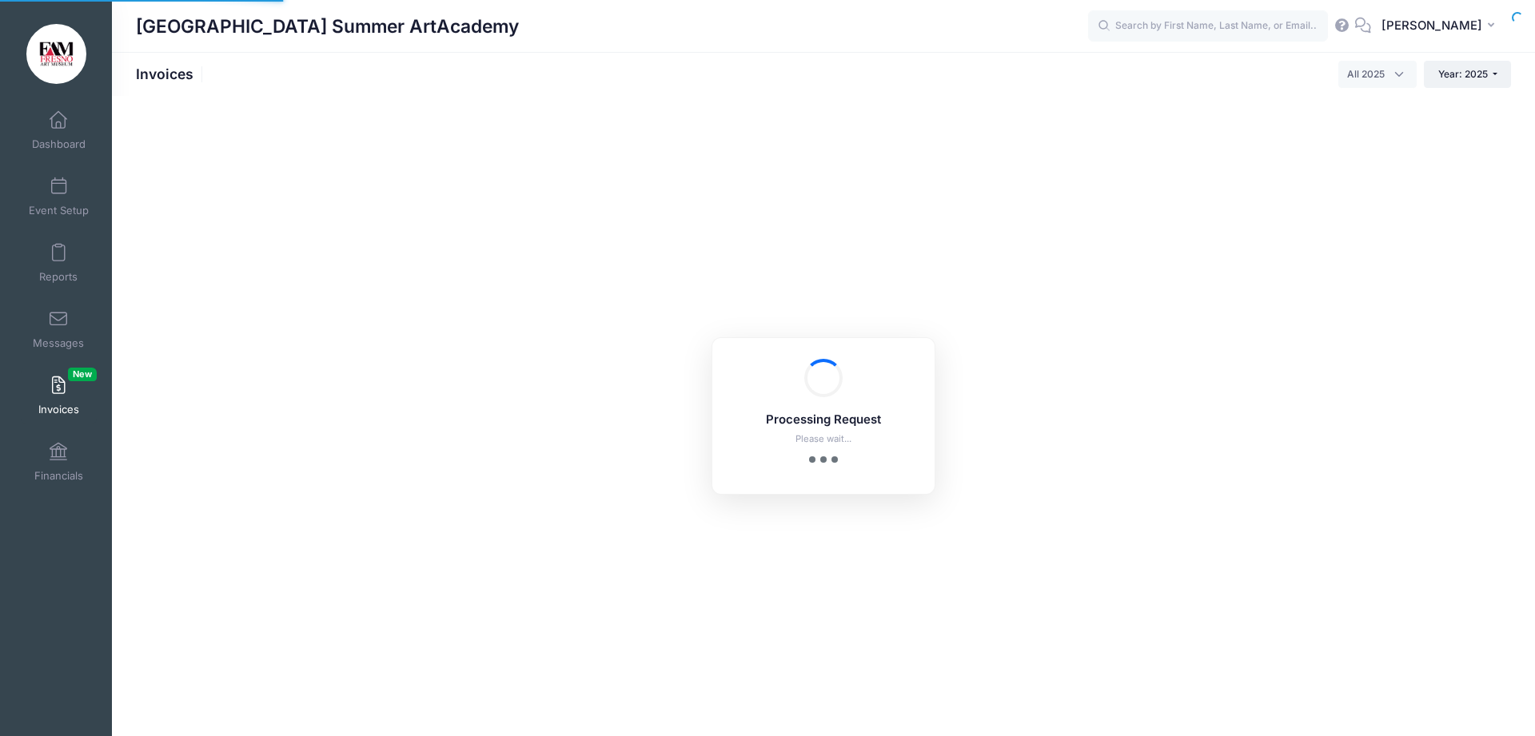
select select
click at [61, 461] on link "Financials" at bounding box center [59, 462] width 76 height 56
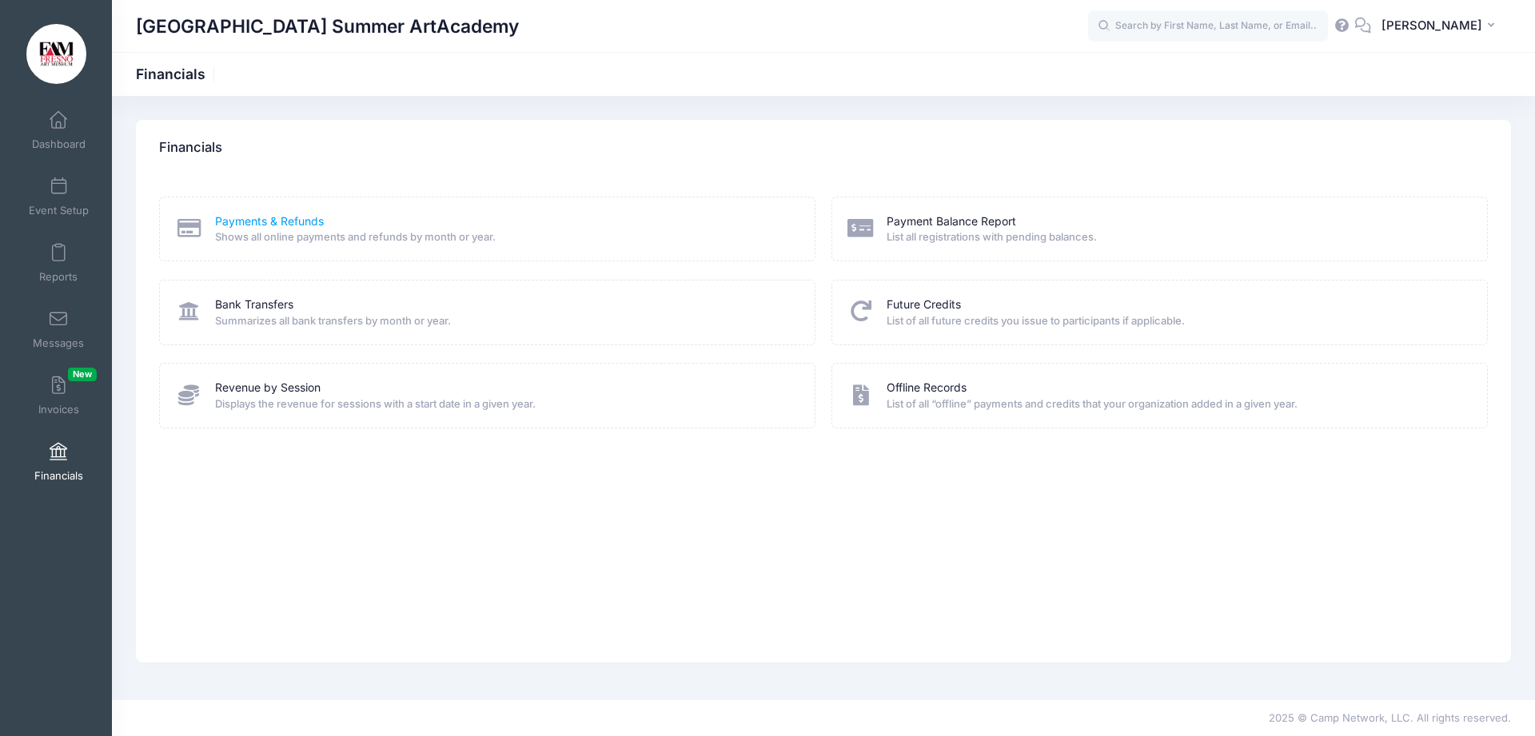
click at [255, 217] on link "Payments & Refunds" at bounding box center [269, 221] width 109 height 17
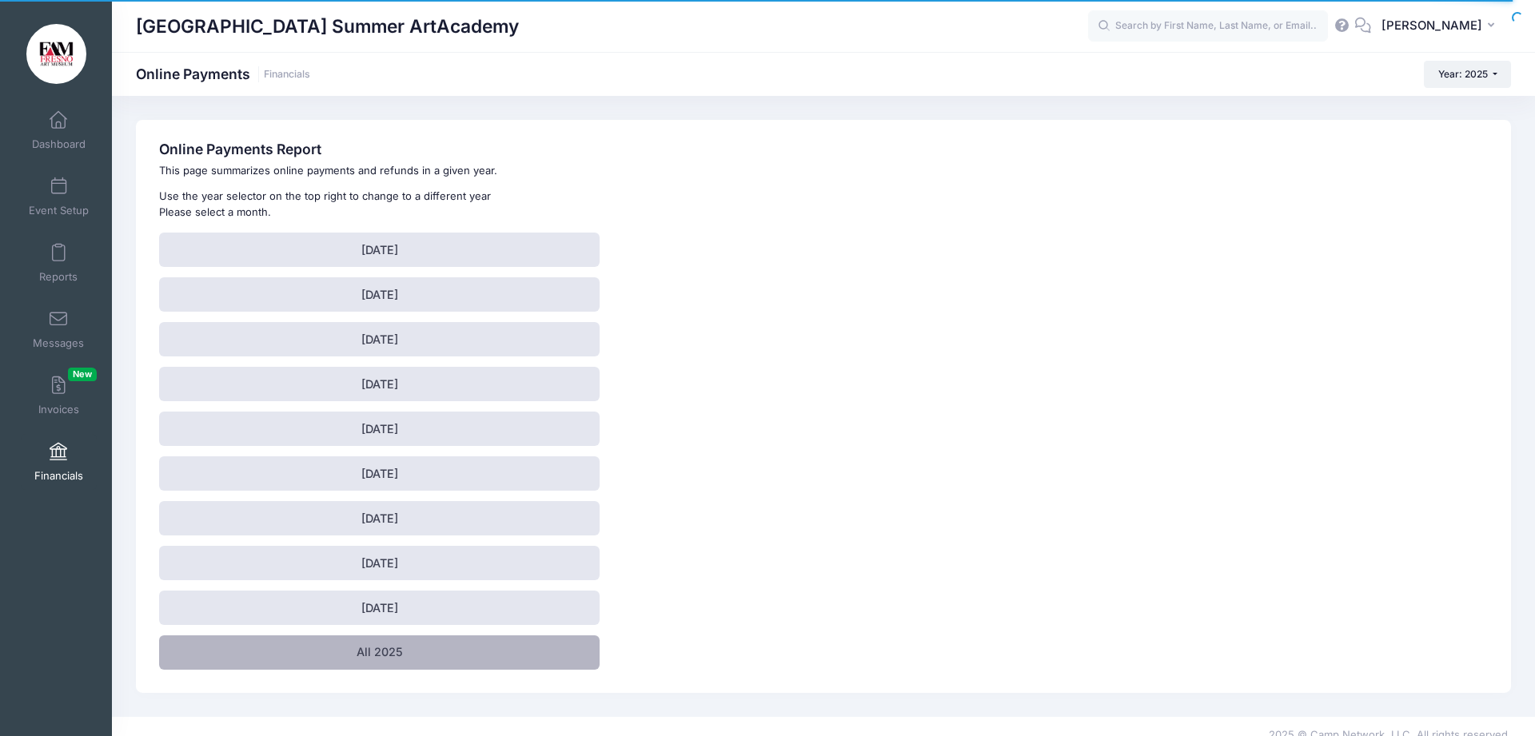
click at [208, 655] on link "All 2025" at bounding box center [379, 653] width 440 height 34
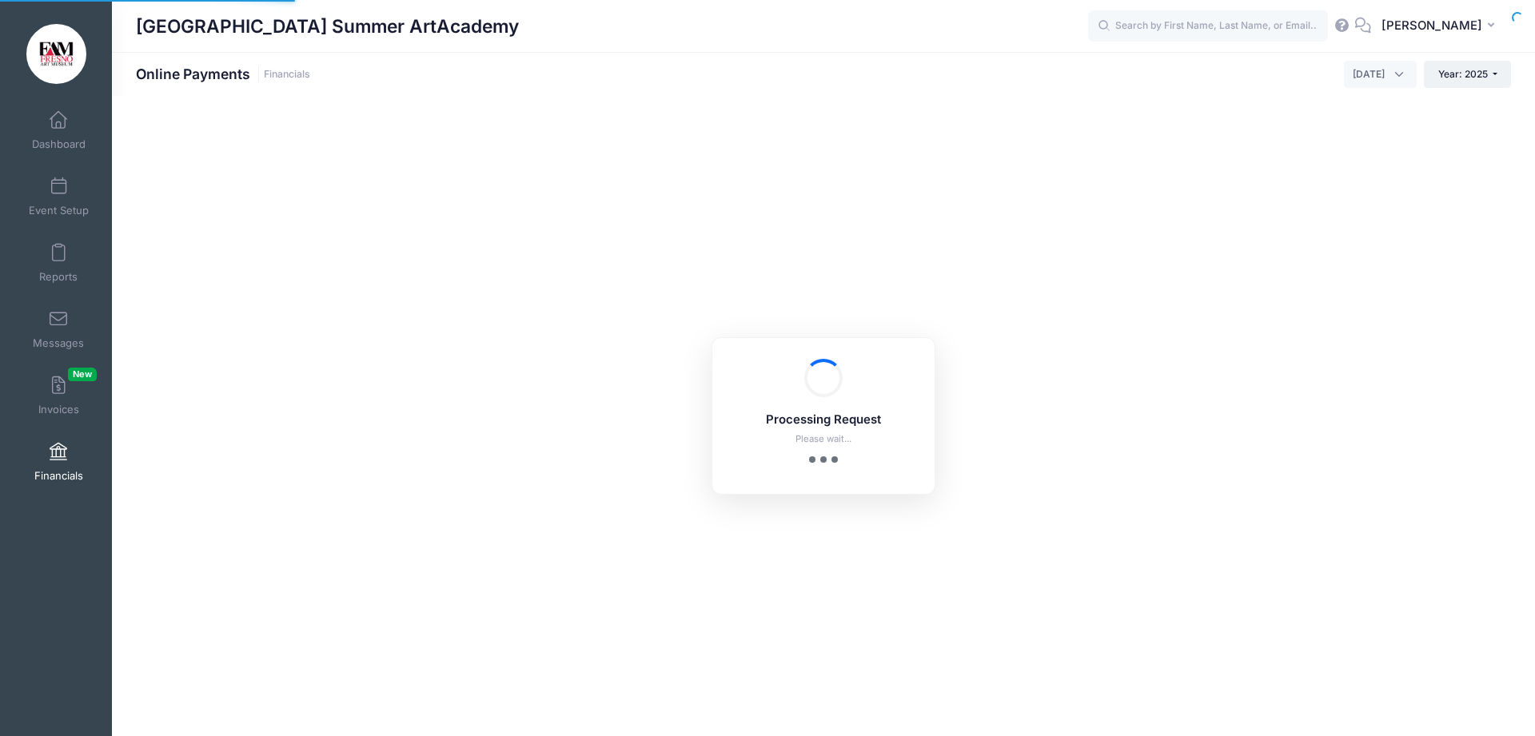
select select "10"
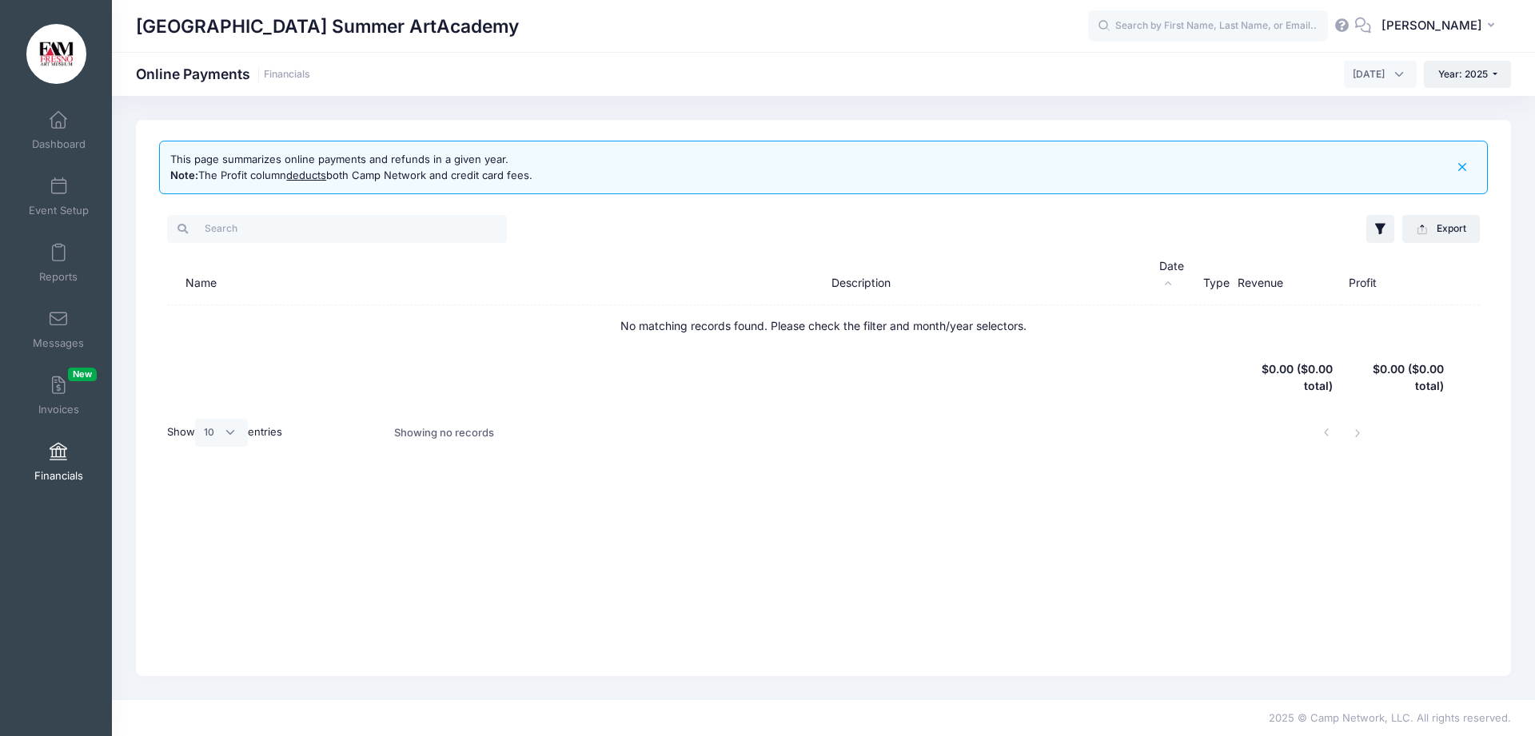
click at [1468, 169] on icon "button" at bounding box center [1462, 167] width 18 height 18
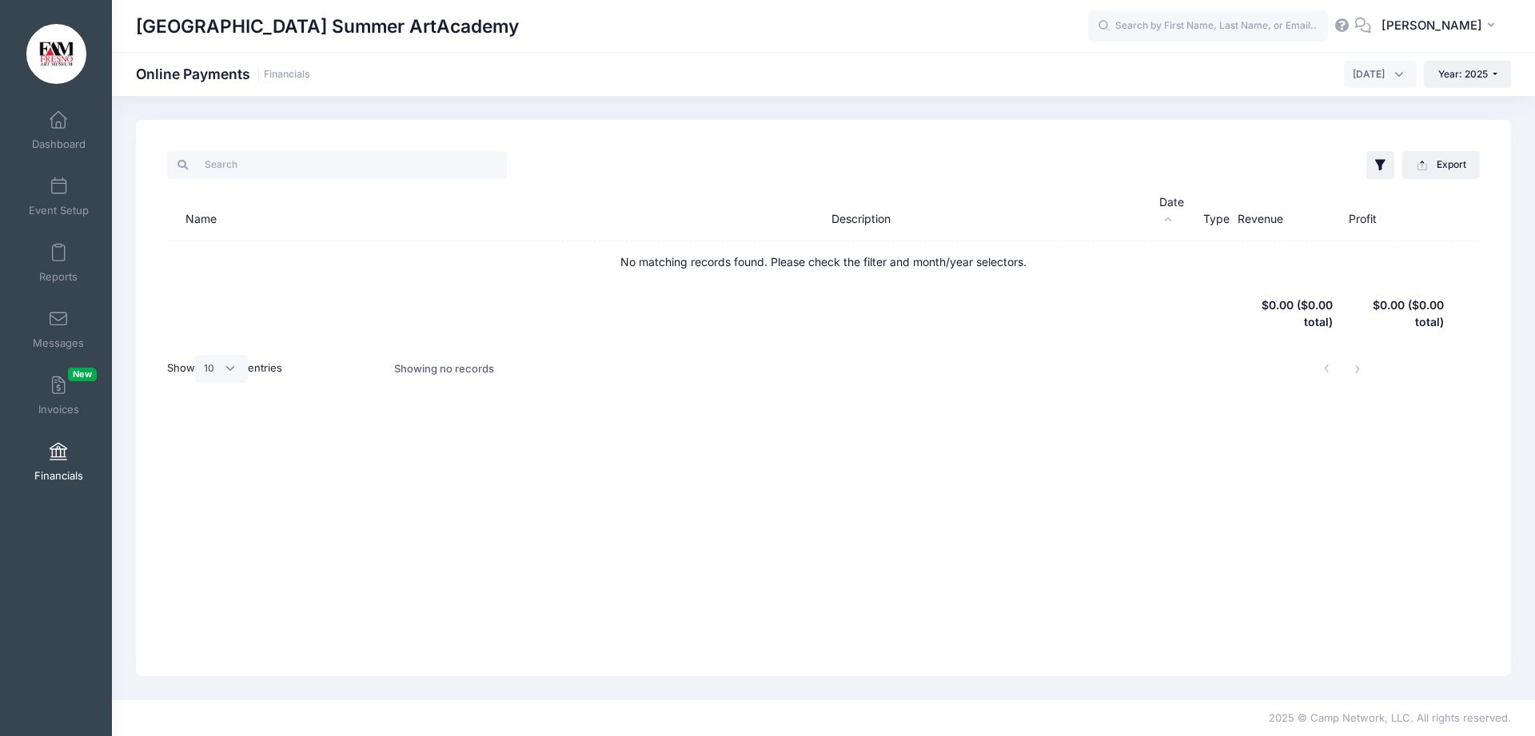
click at [1389, 70] on span "September 2025" at bounding box center [1380, 74] width 73 height 27
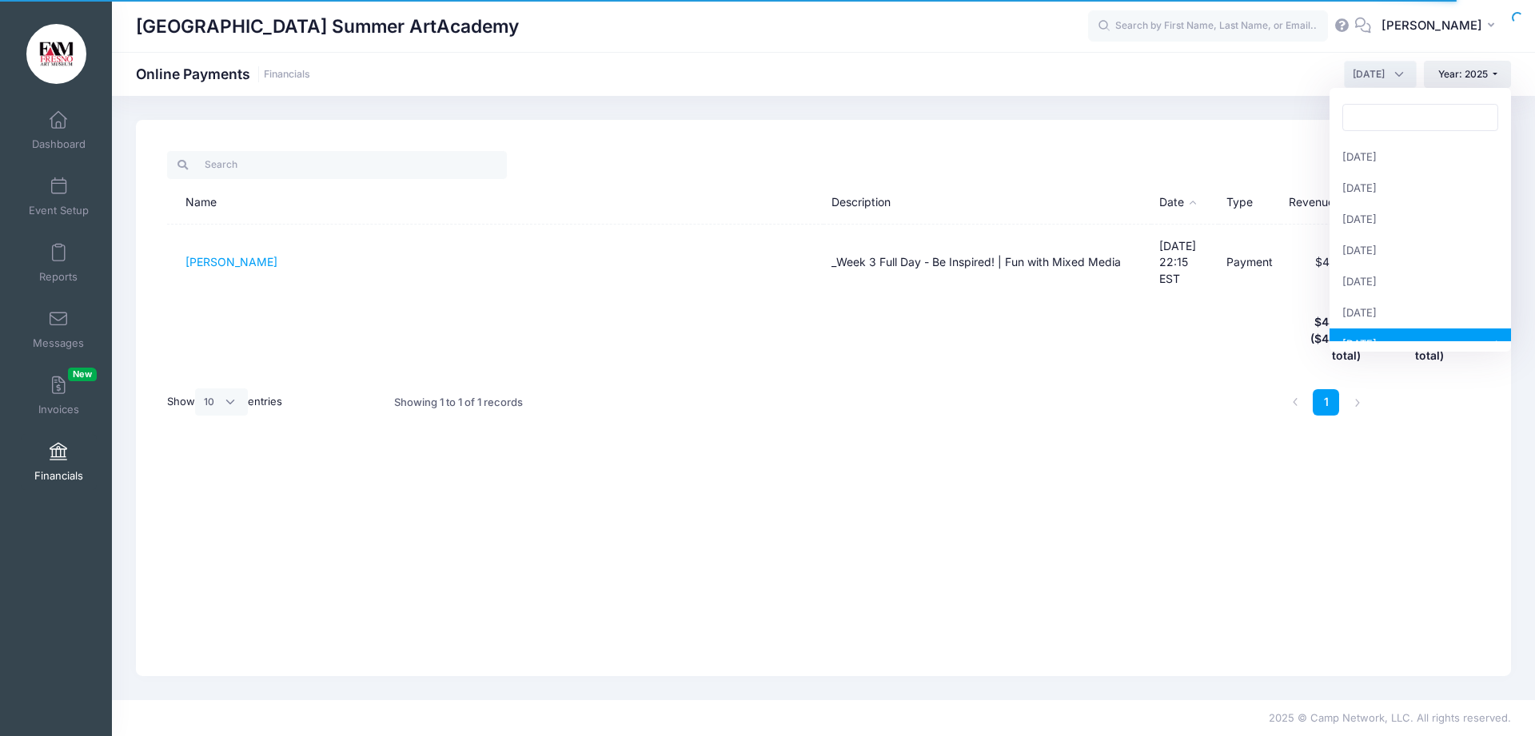
click at [1387, 67] on span "July 2025" at bounding box center [1380, 74] width 73 height 27
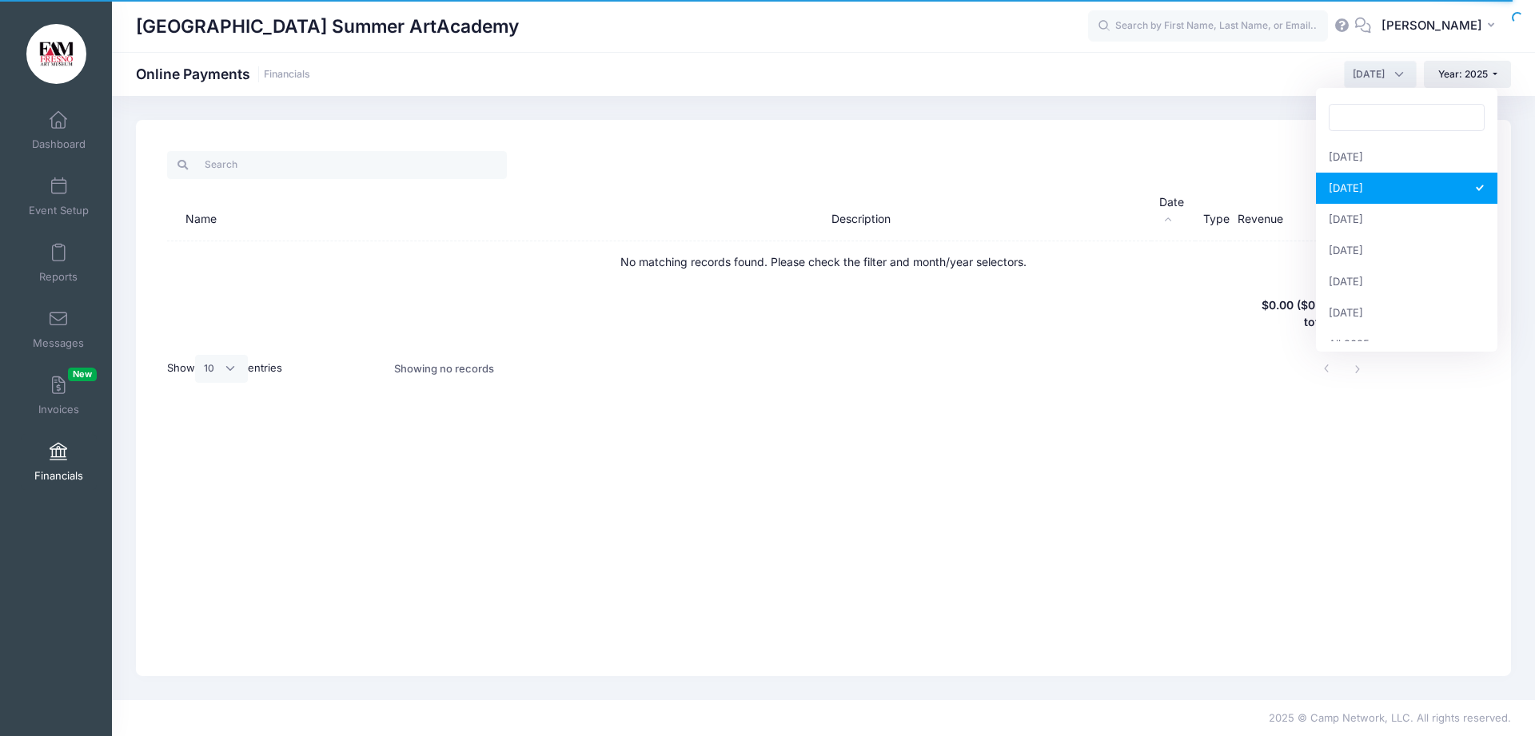
click at [1392, 75] on span "[DATE]" at bounding box center [1380, 74] width 73 height 27
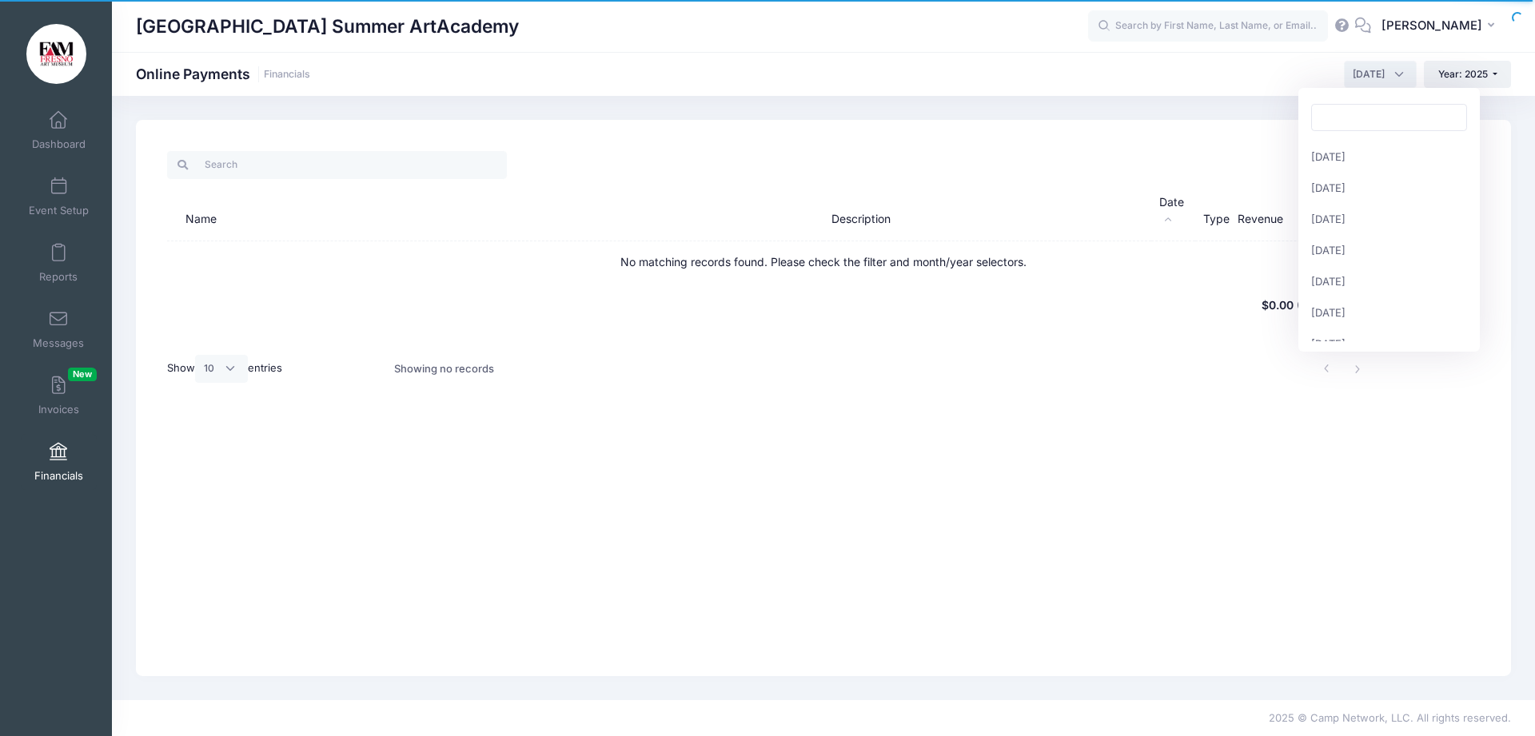
scroll to position [205, 0]
click at [1380, 70] on span "[DATE]" at bounding box center [1369, 74] width 32 height 14
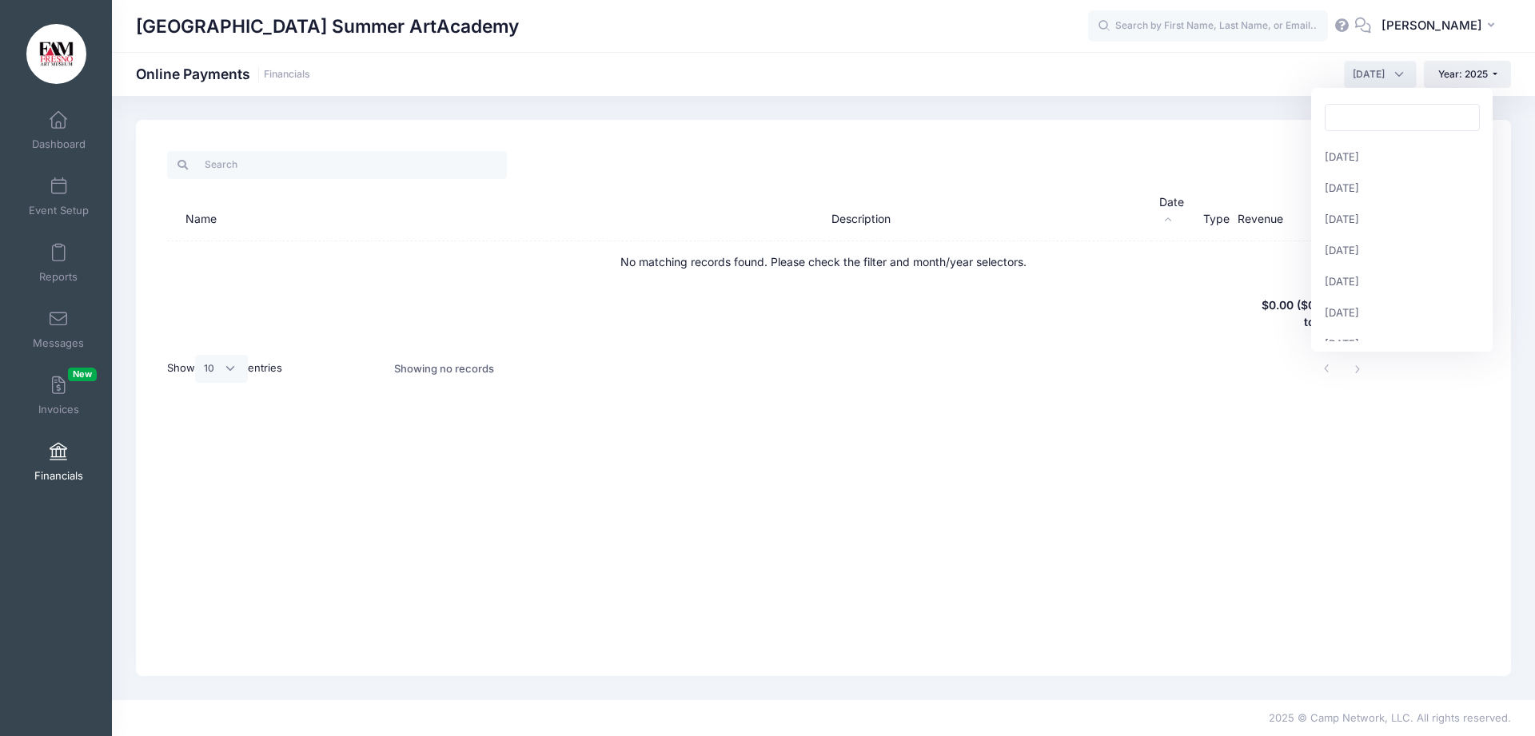
click at [1383, 75] on span "[DATE]" at bounding box center [1369, 74] width 32 height 14
select select "9"
click at [58, 451] on span at bounding box center [58, 453] width 0 height 18
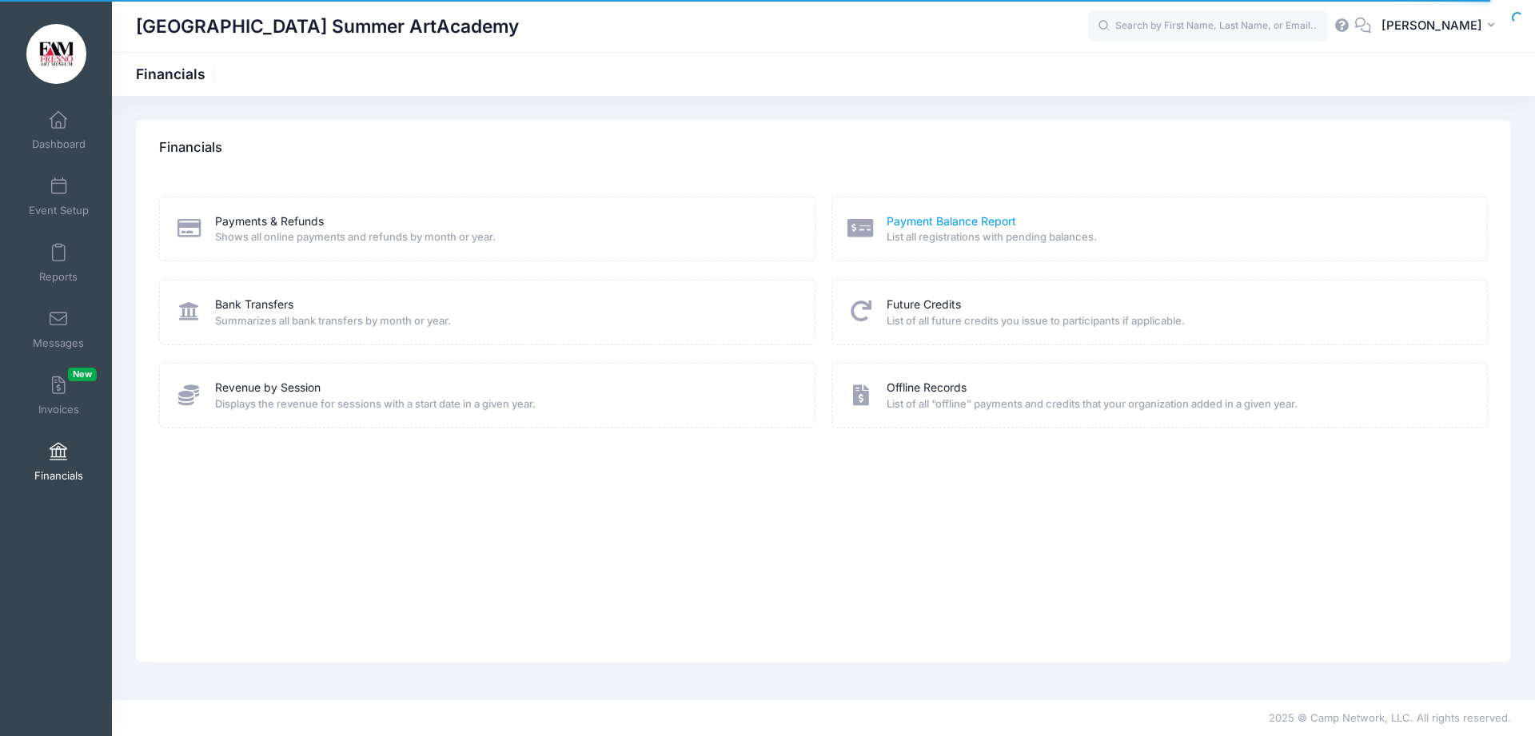
click at [974, 223] on link "Payment Balance Report" at bounding box center [952, 221] width 130 height 17
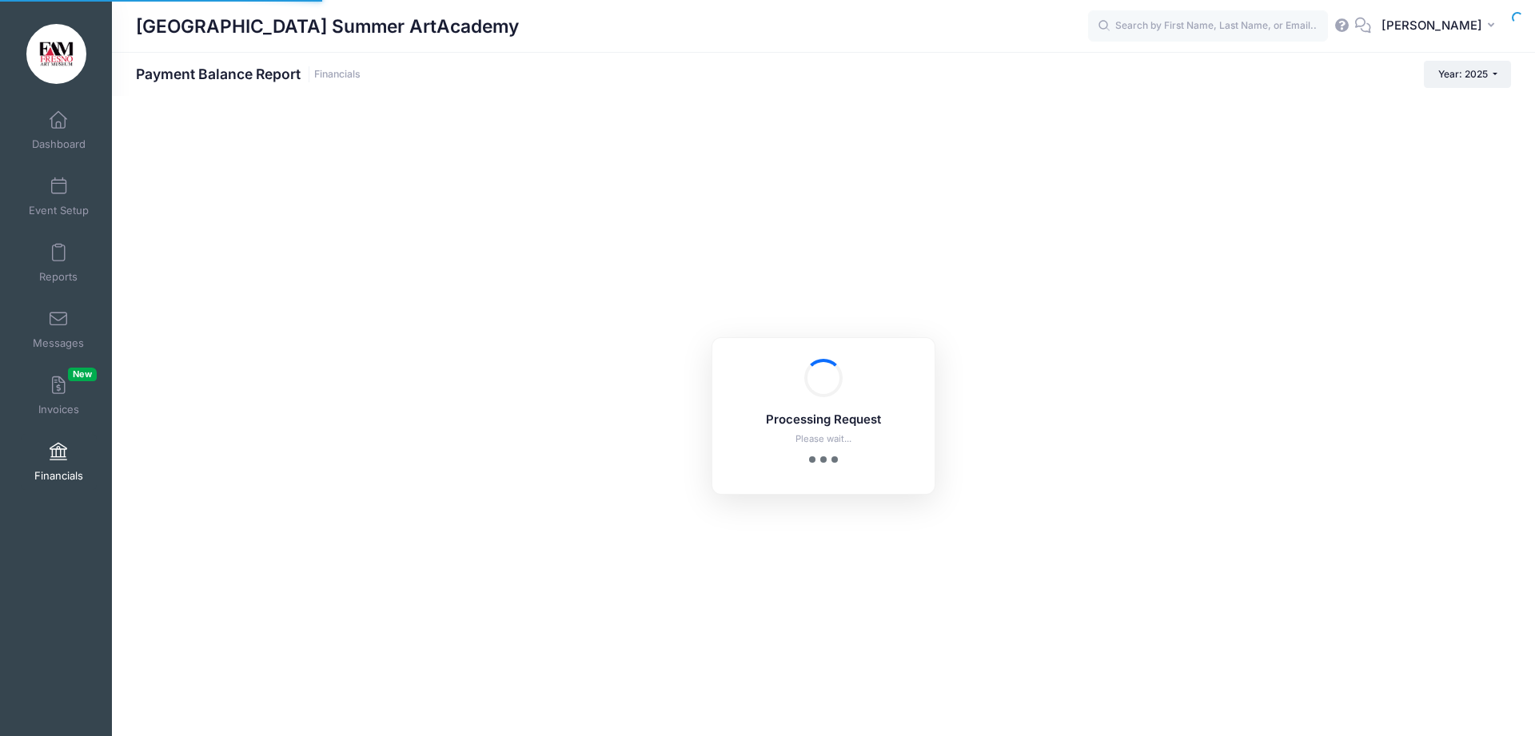
select select "10"
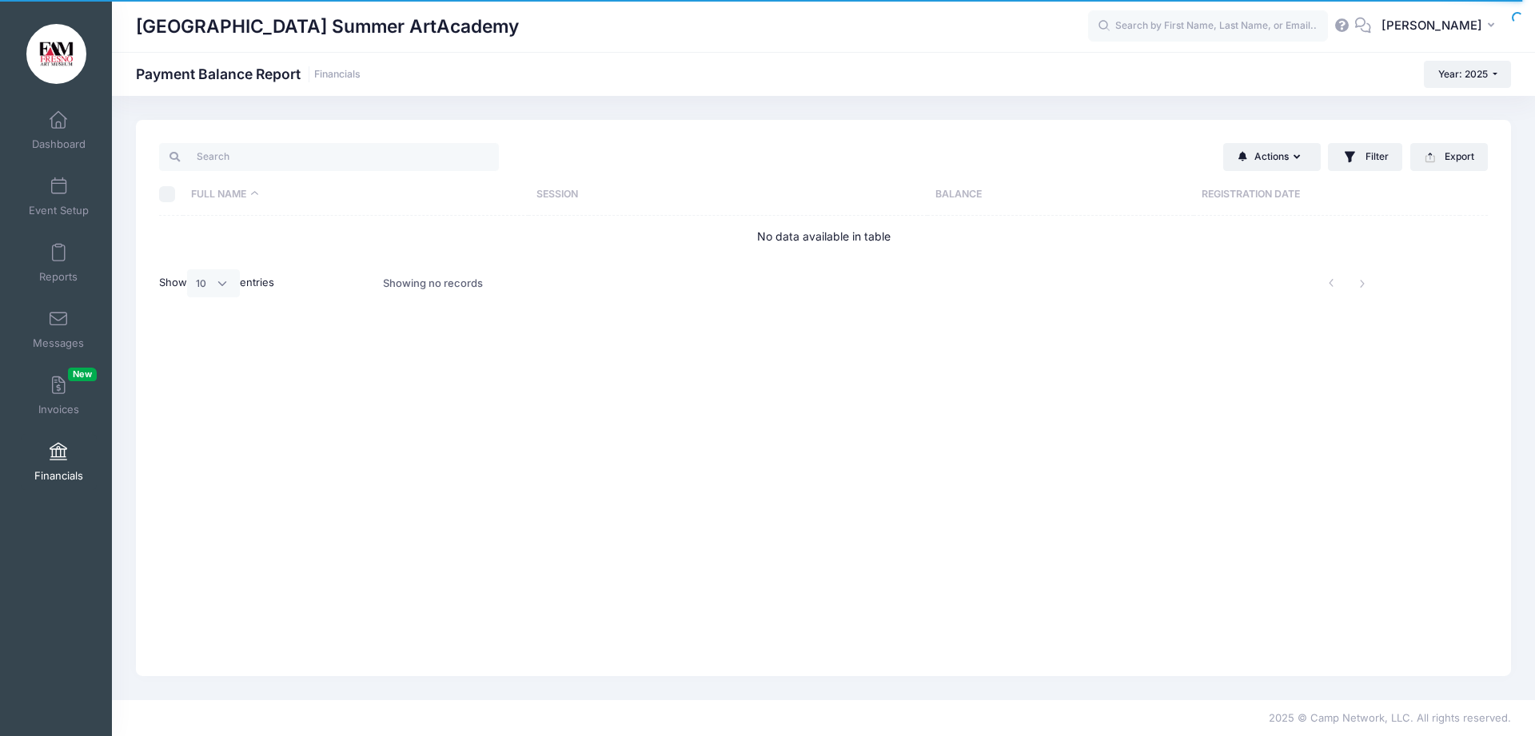
click at [49, 449] on link "Financials" at bounding box center [59, 462] width 76 height 56
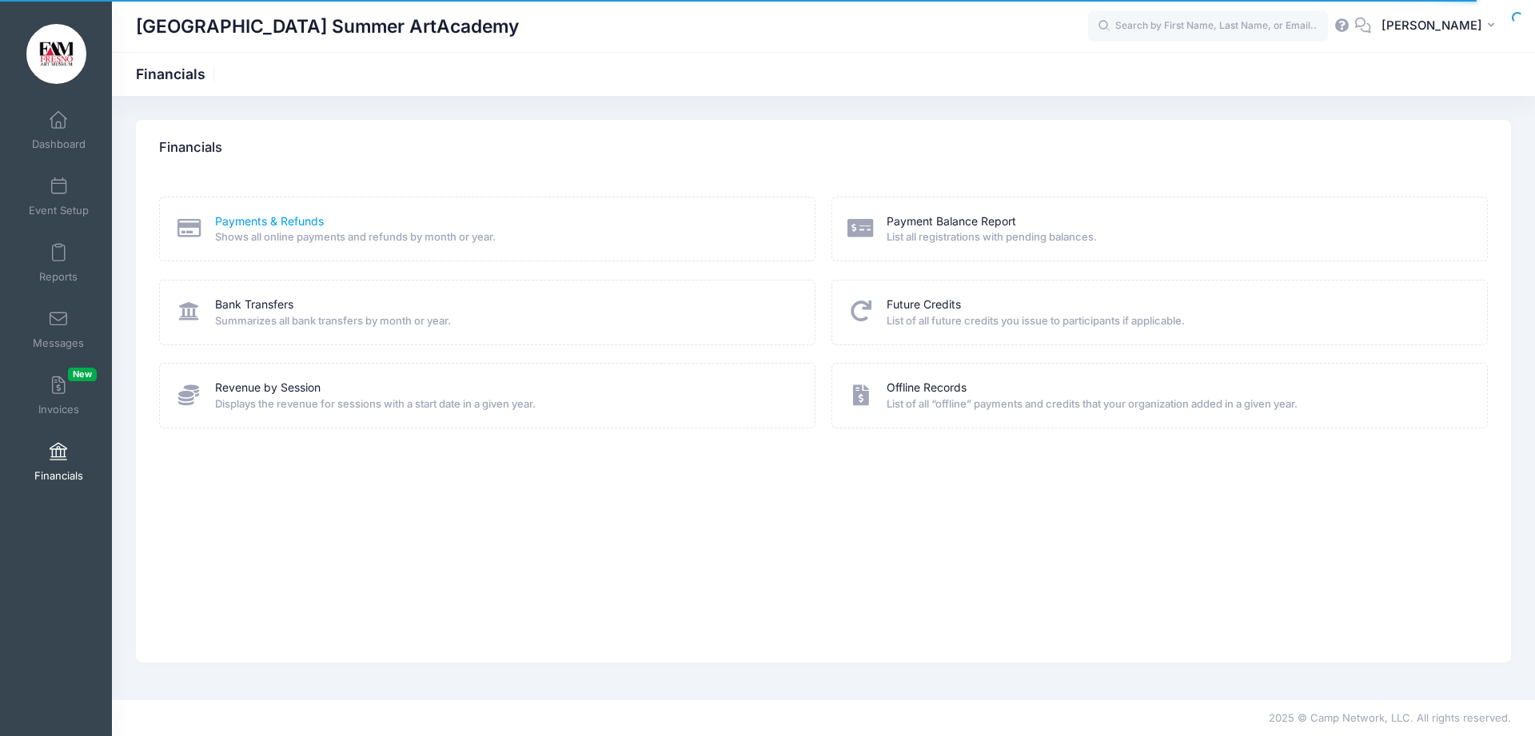
click at [261, 219] on link "Payments & Refunds" at bounding box center [269, 221] width 109 height 17
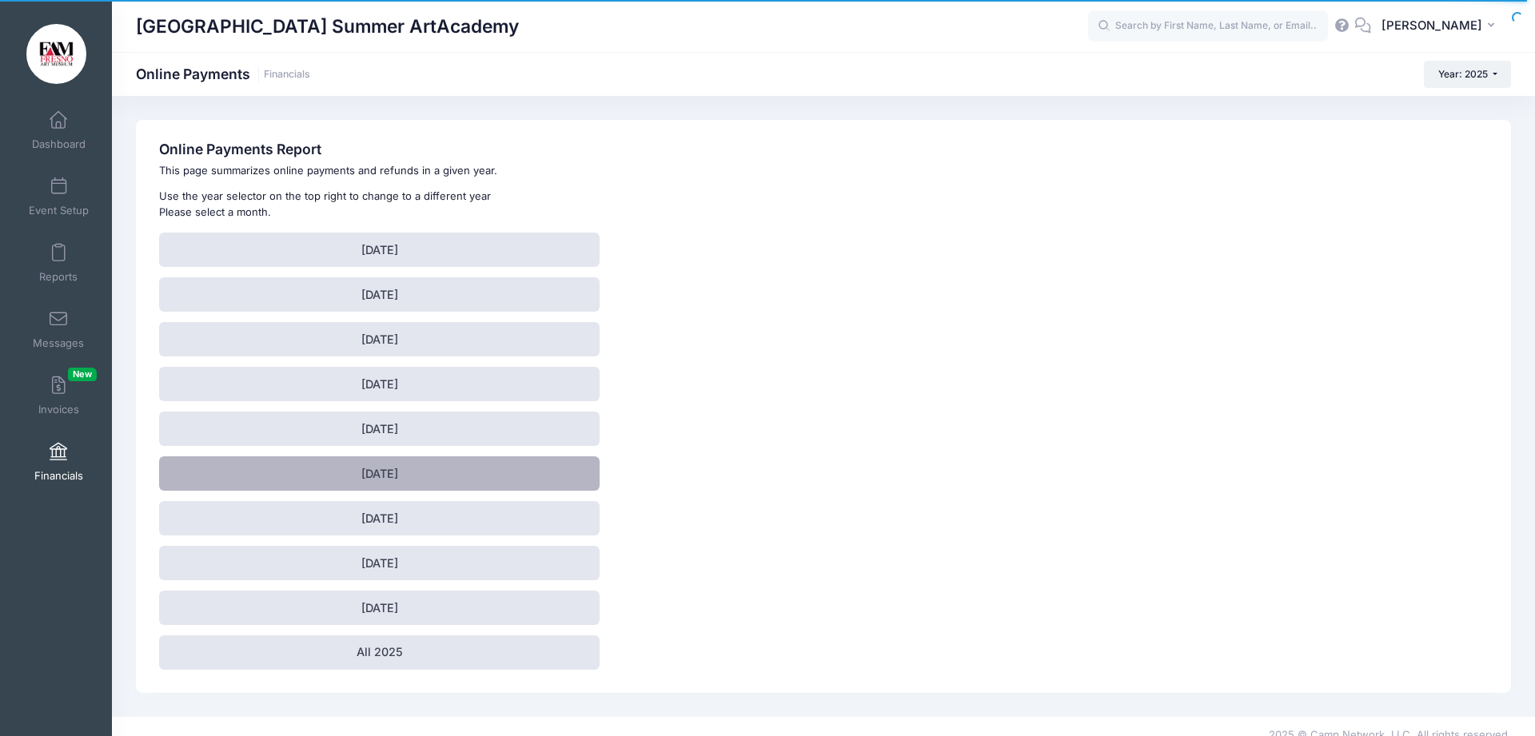
click at [402, 474] on link "June 2025" at bounding box center [379, 473] width 440 height 34
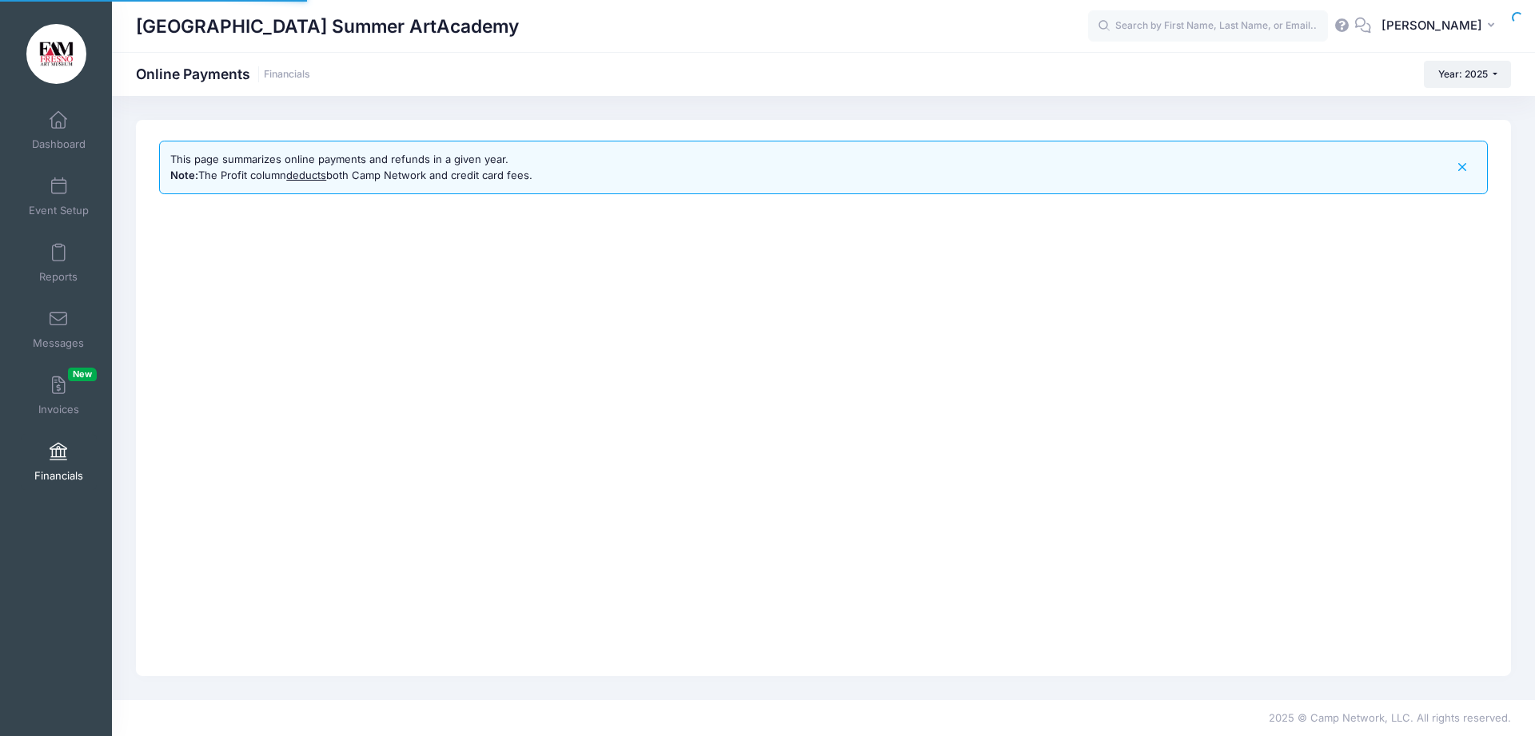
select select "10"
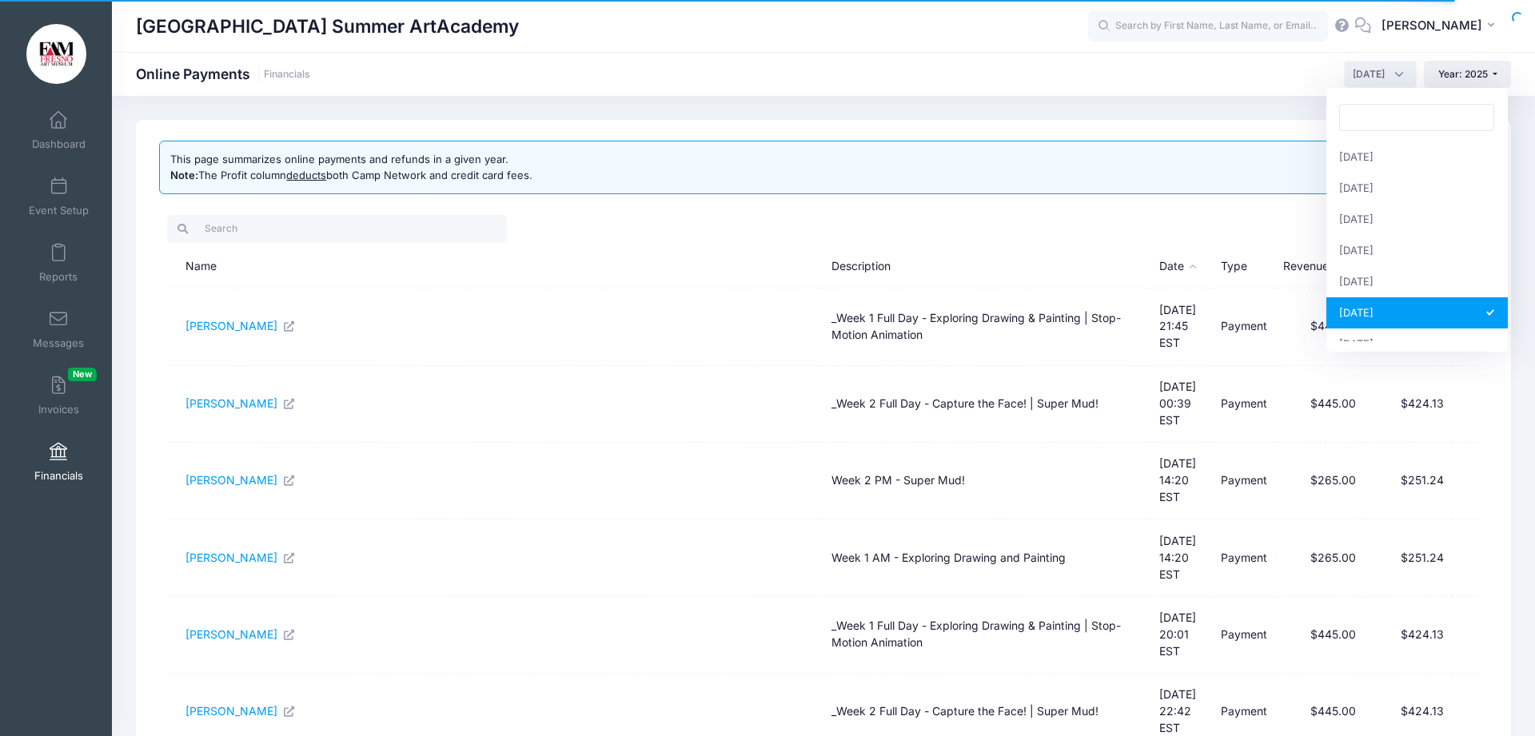
click at [1394, 75] on span "[DATE]" at bounding box center [1380, 74] width 73 height 27
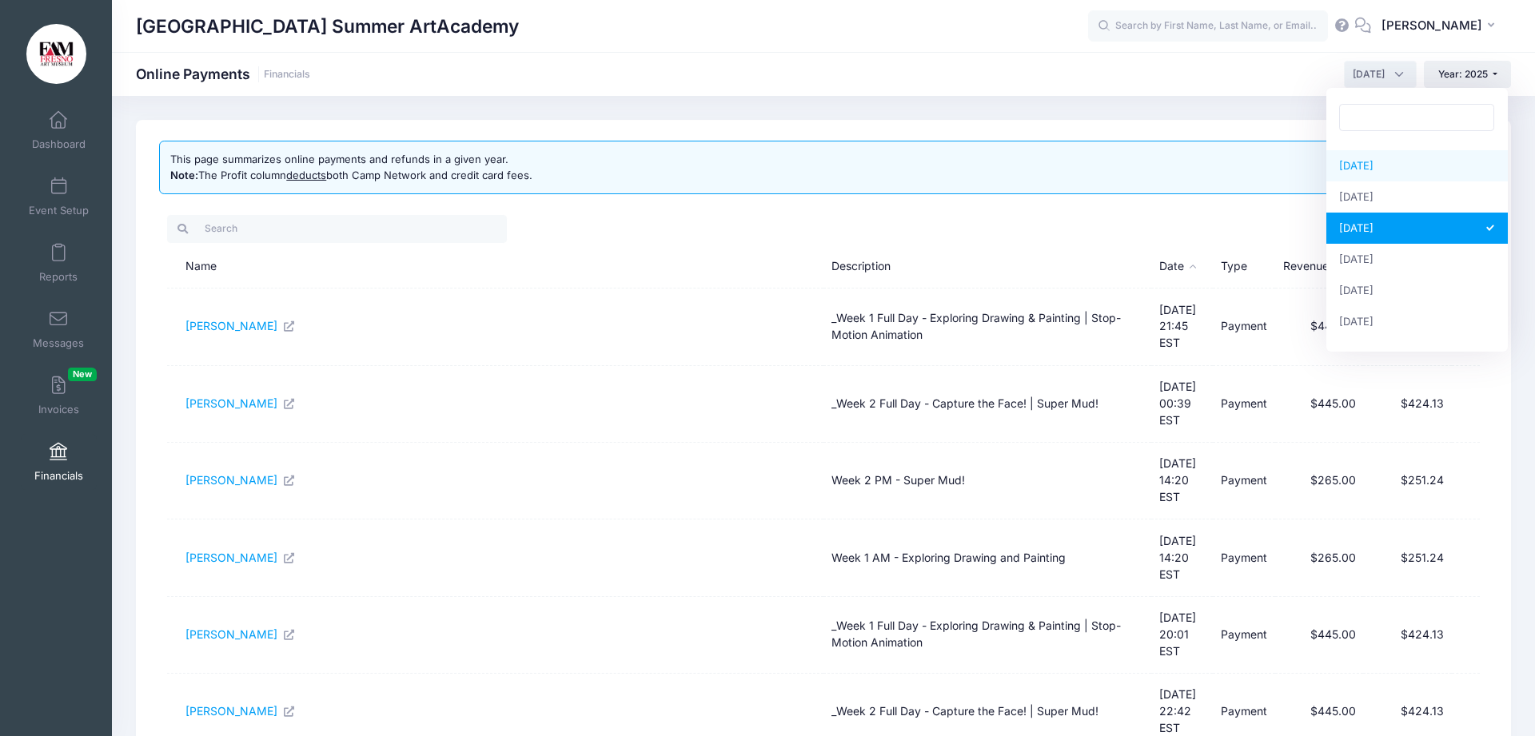
scroll to position [153, 0]
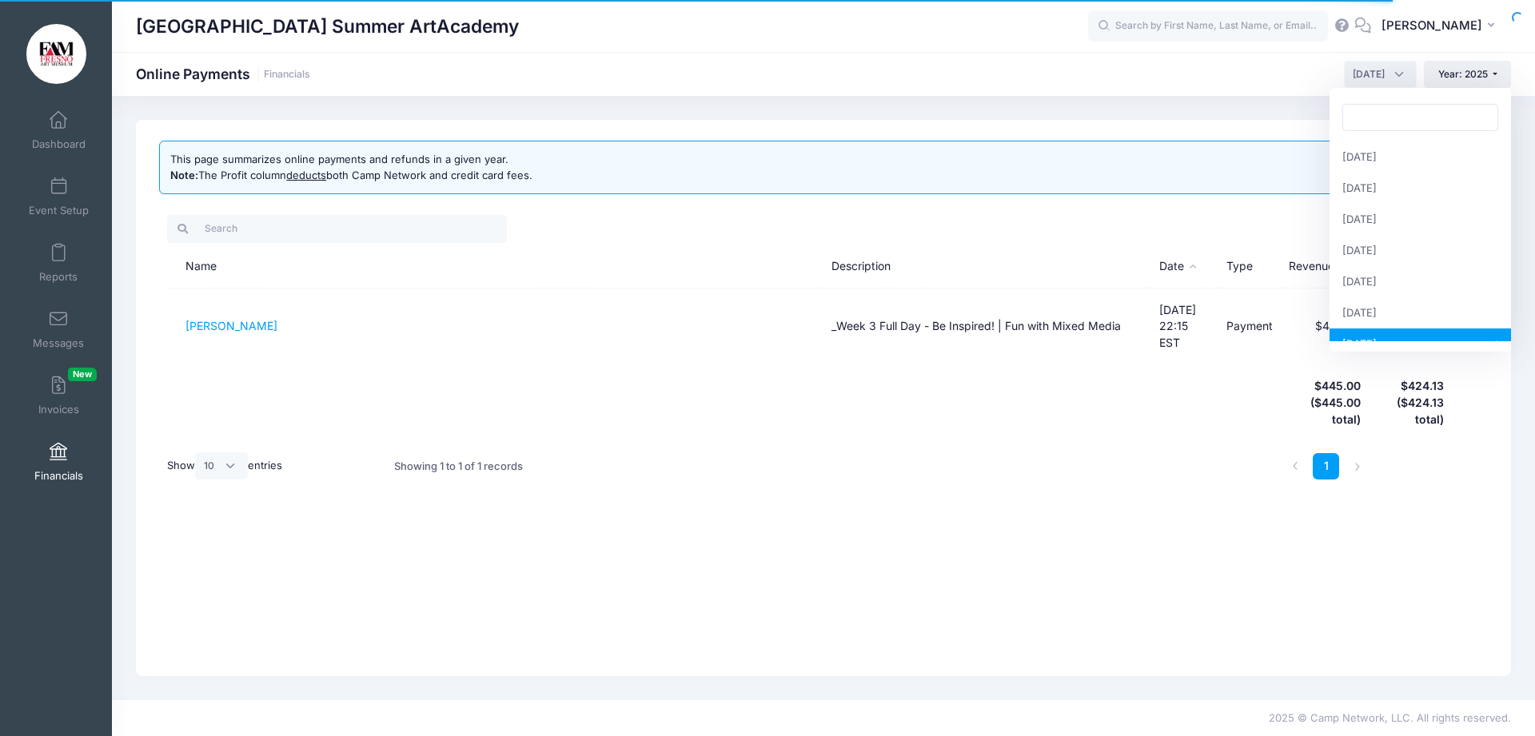
click at [1397, 73] on span "[DATE]" at bounding box center [1380, 74] width 73 height 27
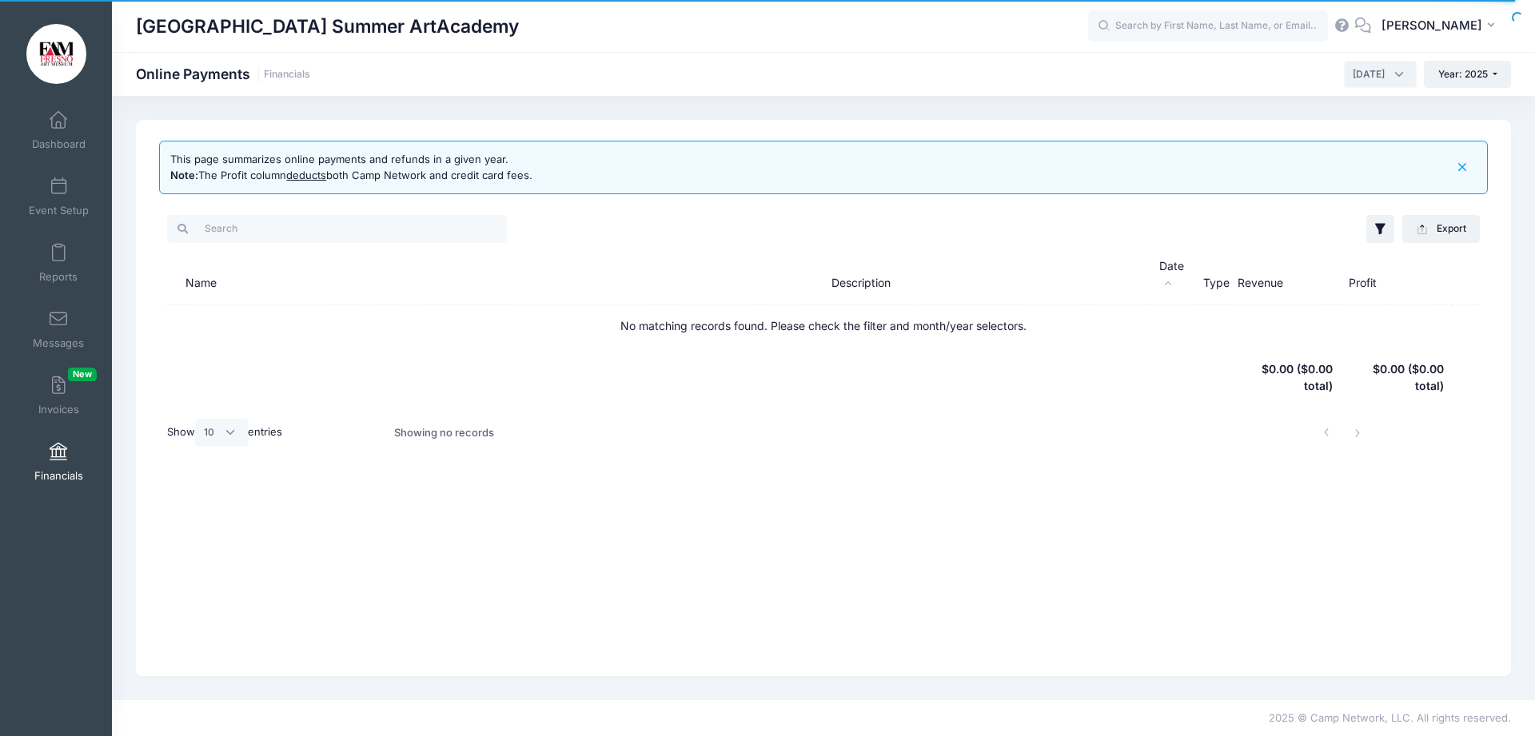
click at [1385, 68] on span "August 2025" at bounding box center [1380, 74] width 73 height 27
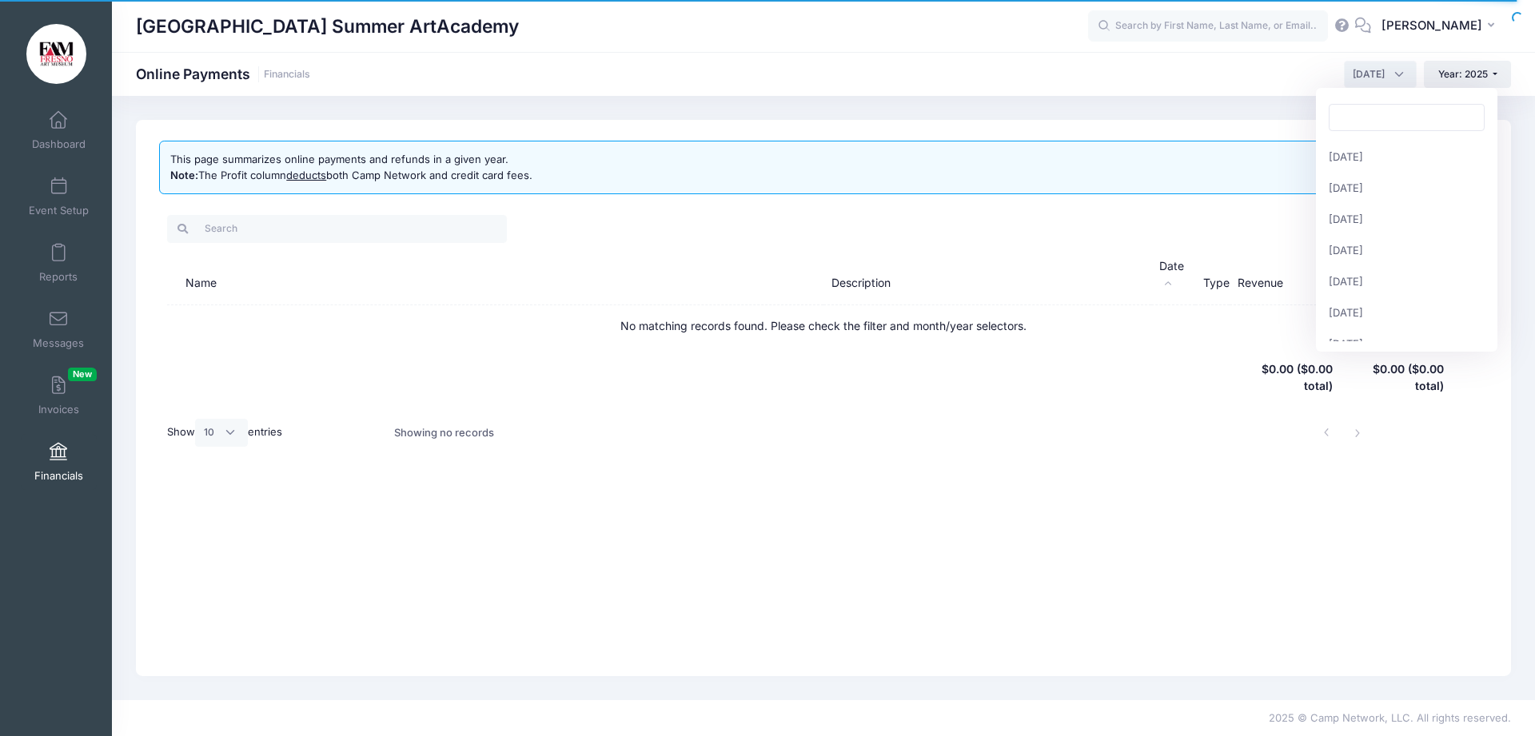
scroll to position [187, 0]
select select "9"
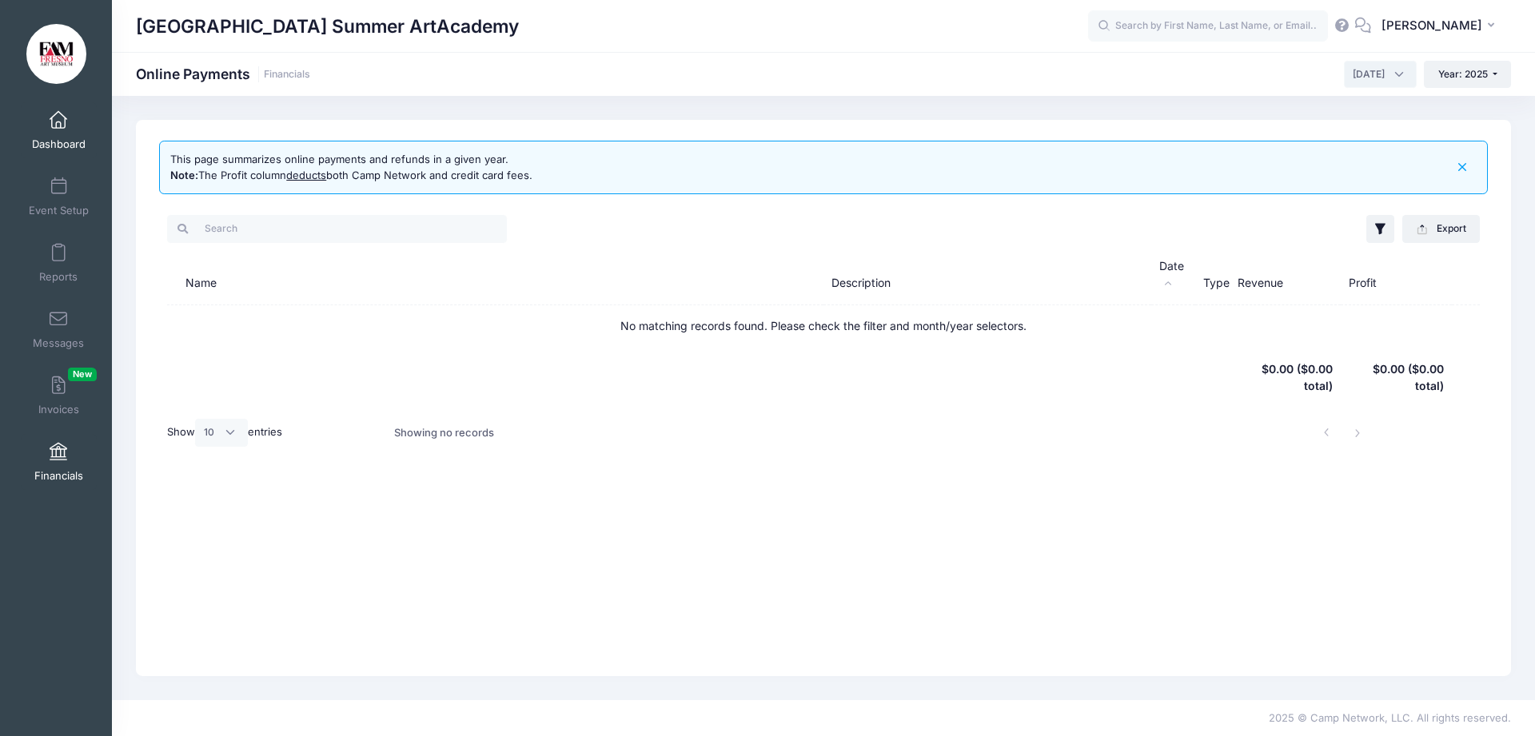
click at [58, 125] on span at bounding box center [58, 121] width 0 height 18
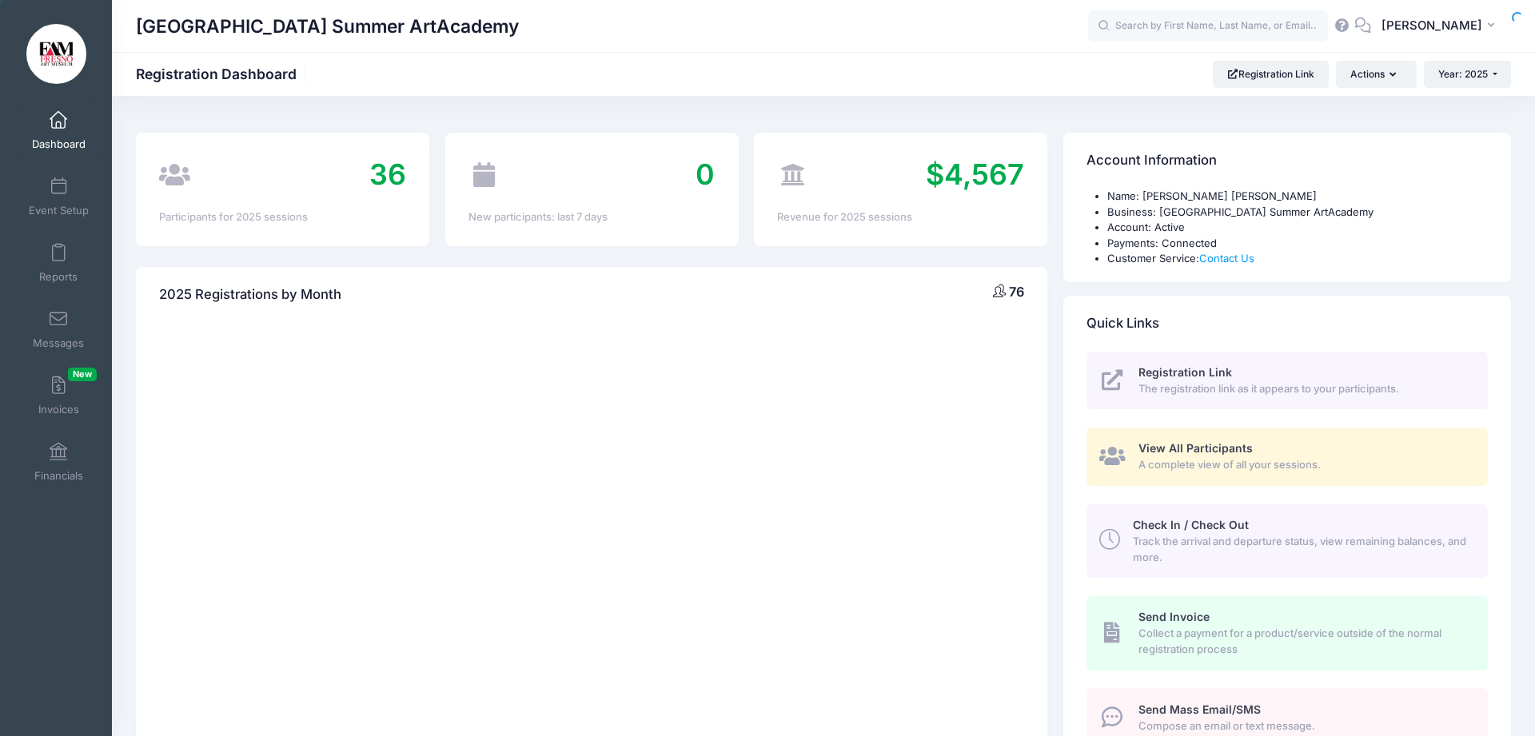
select select
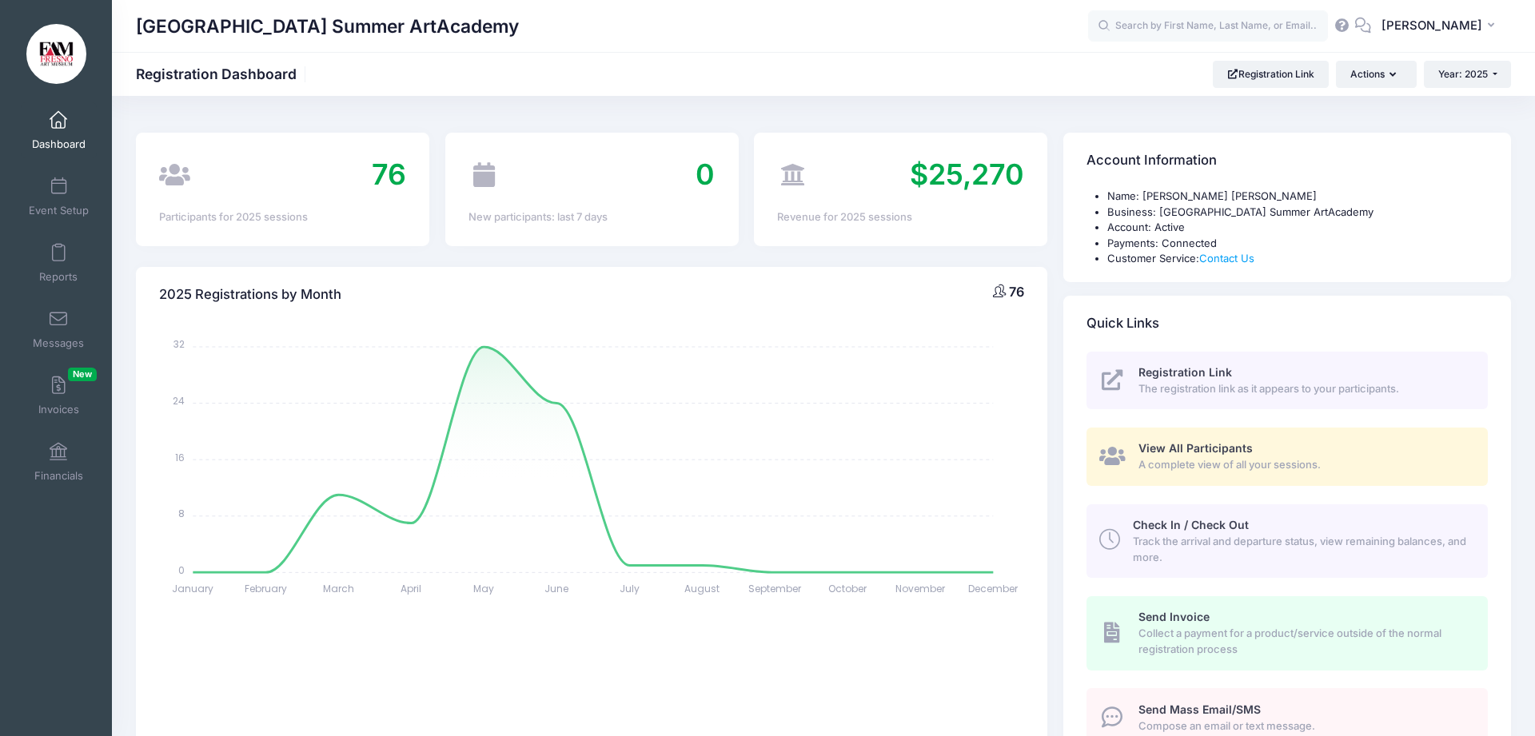
scroll to position [163, 0]
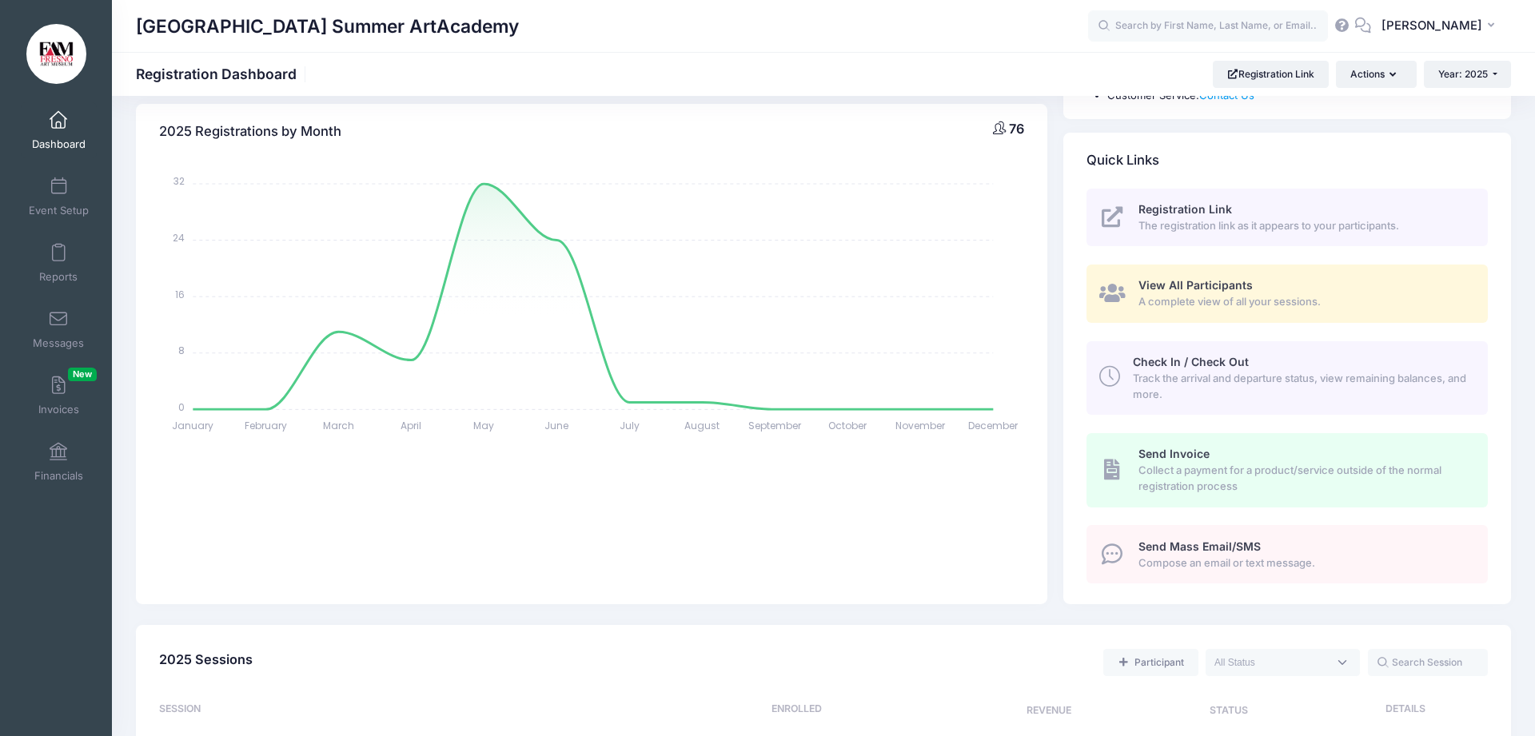
click at [1201, 291] on span "View All Participants" at bounding box center [1195, 285] width 114 height 14
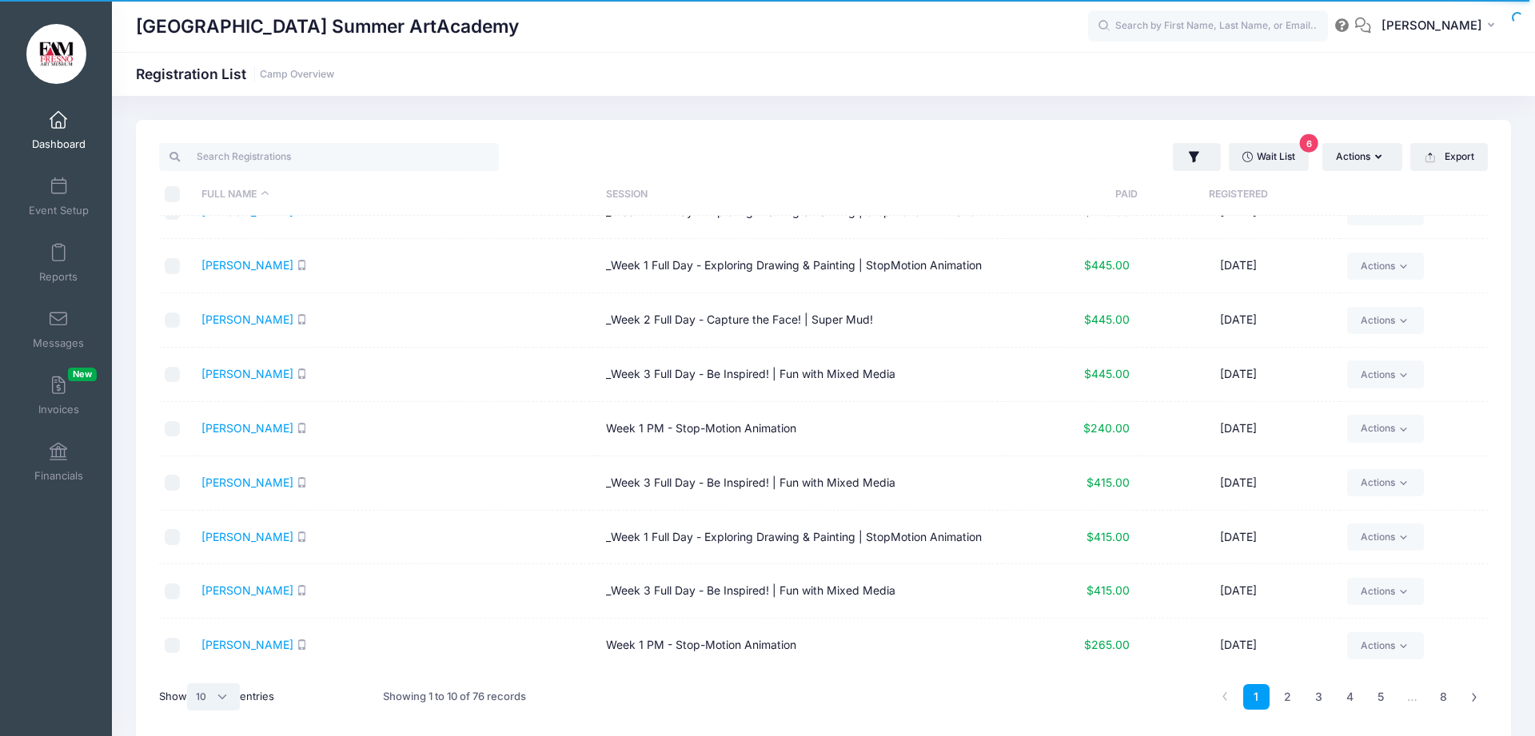
click at [187, 684] on select "All 10 25 50" at bounding box center [213, 697] width 53 height 27
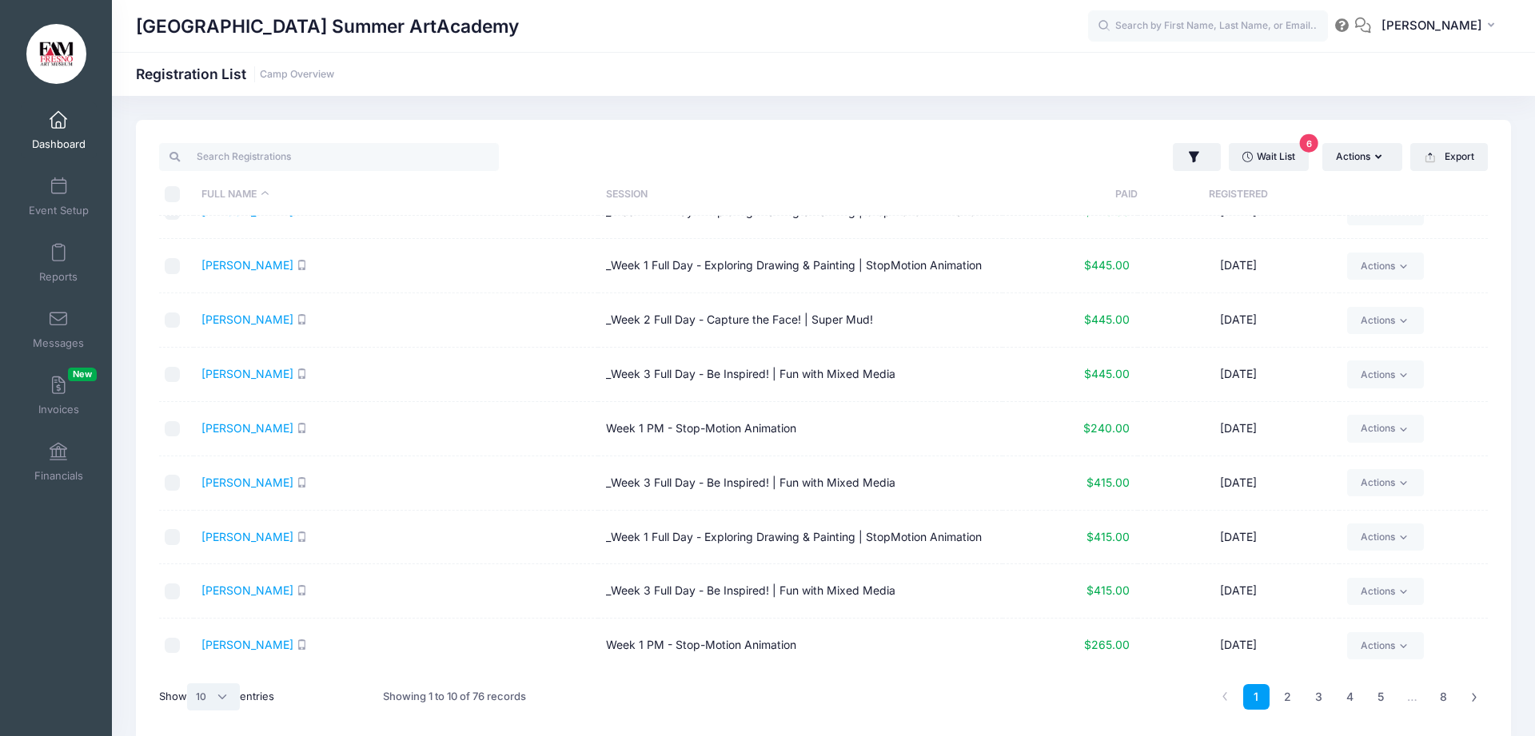
select select "50"
click option "50" at bounding box center [0, 0] width 0 height 0
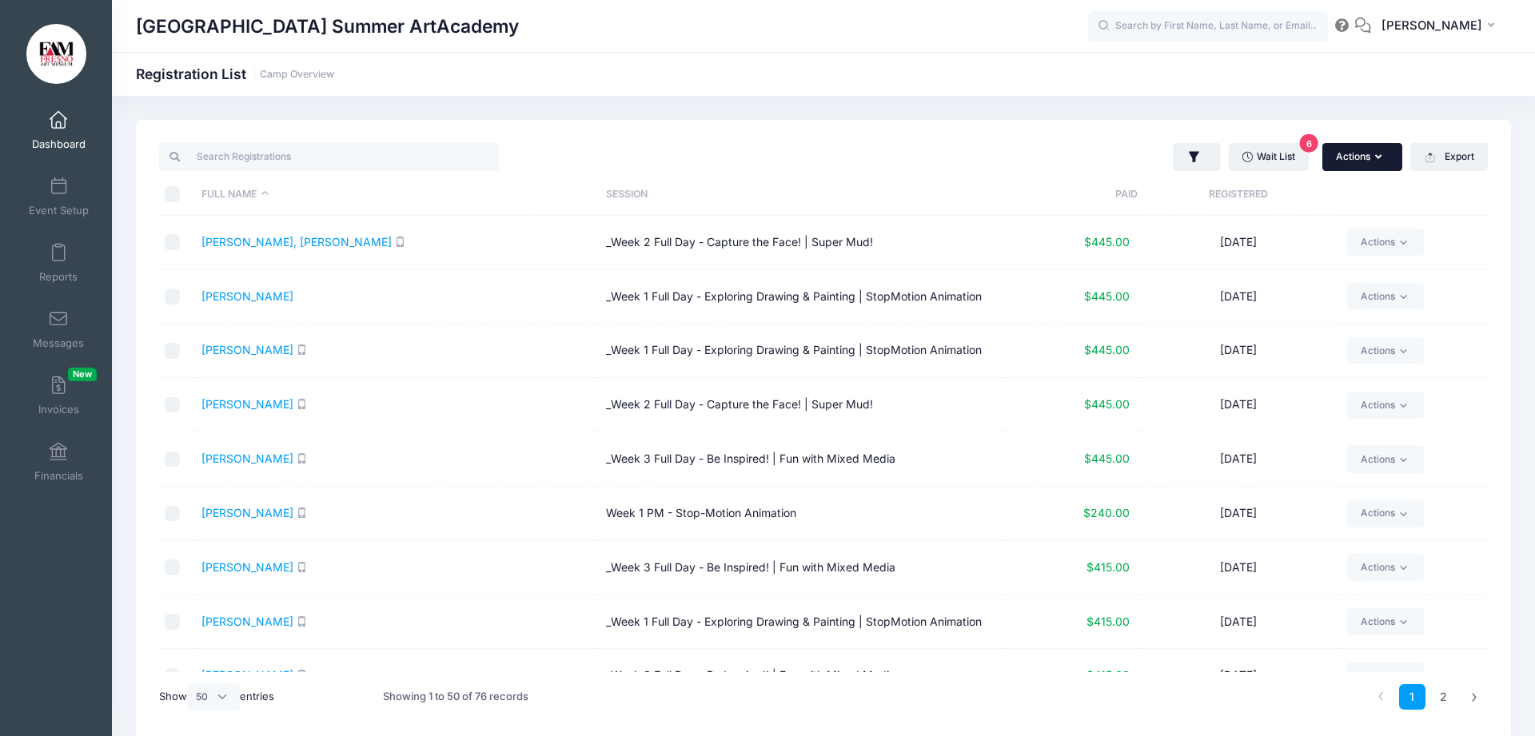
click at [1380, 157] on icon "button" at bounding box center [1381, 157] width 13 height 0
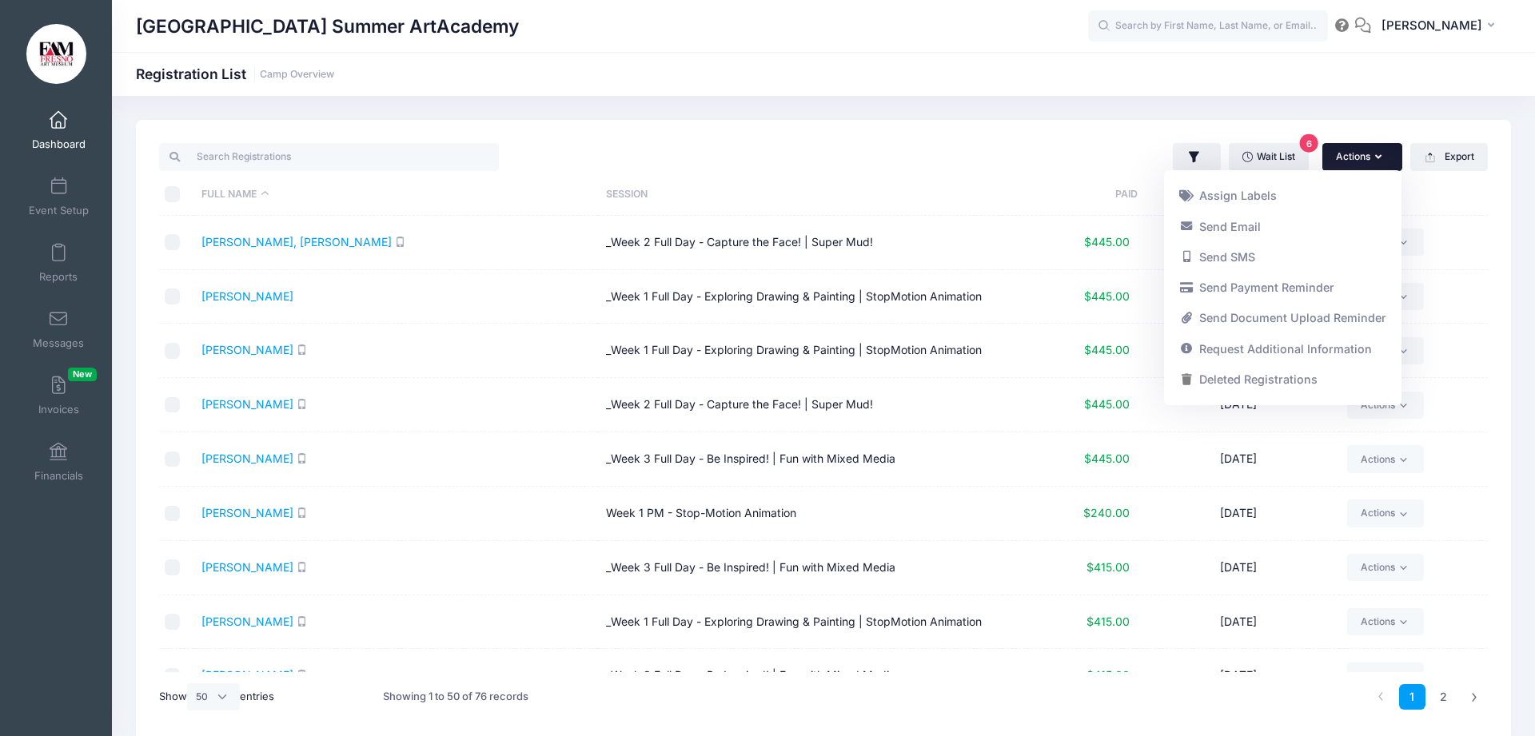
click at [1380, 157] on icon "button" at bounding box center [1381, 157] width 13 height 0
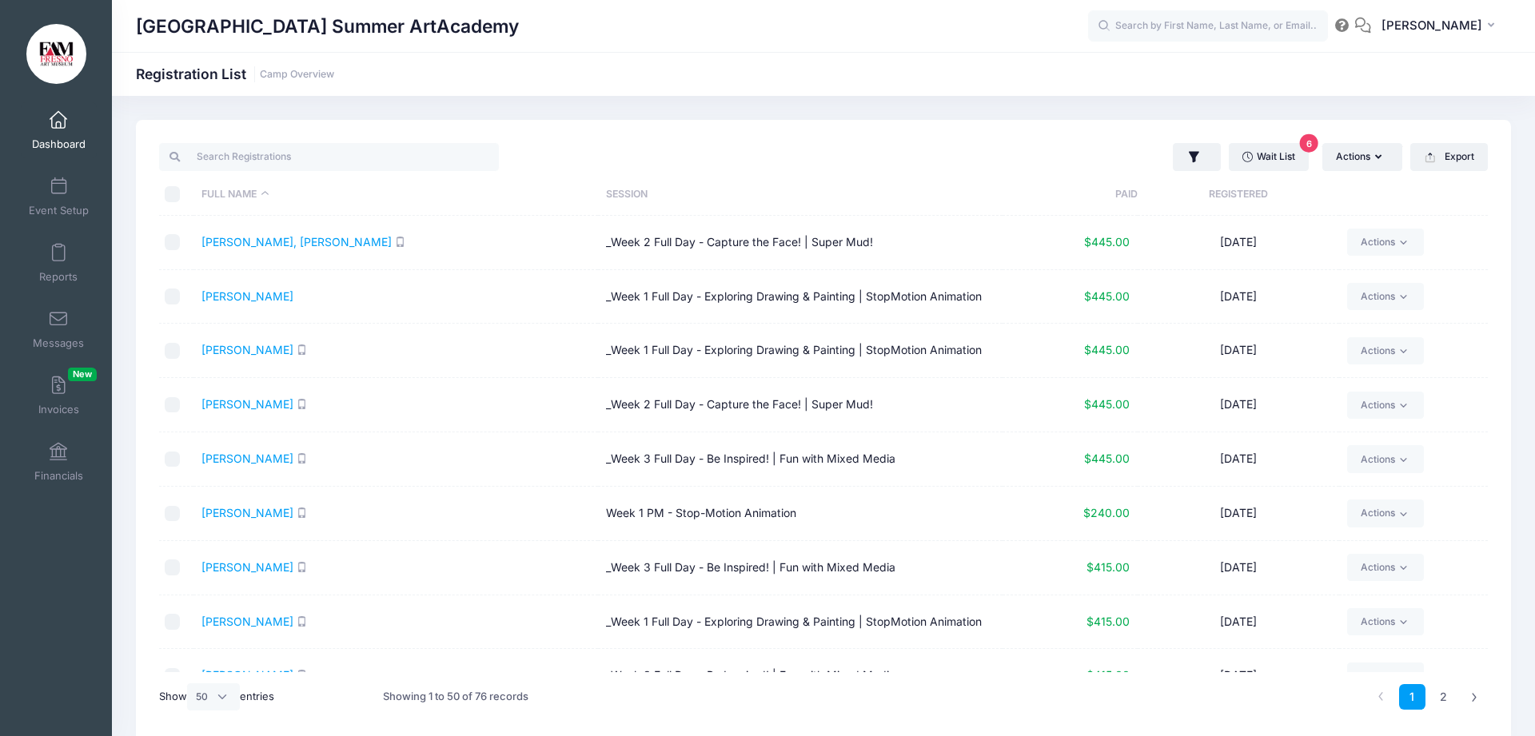
click at [1333, 90] on div "Fresno Art Museum Summer ArtAcademy Registration List Camp Overview" at bounding box center [823, 74] width 1423 height 44
click at [58, 456] on span at bounding box center [58, 453] width 0 height 18
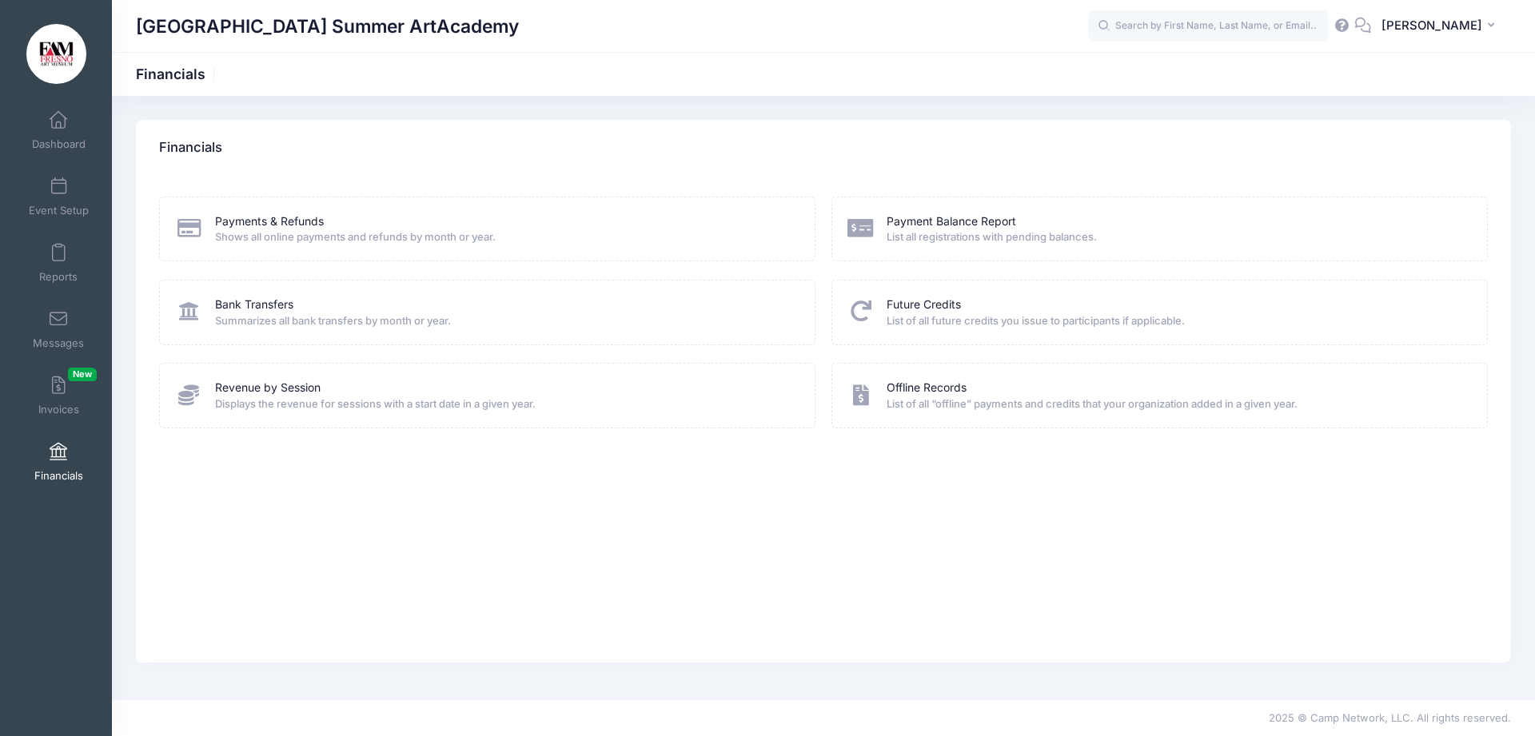
click at [58, 455] on span at bounding box center [58, 453] width 0 height 18
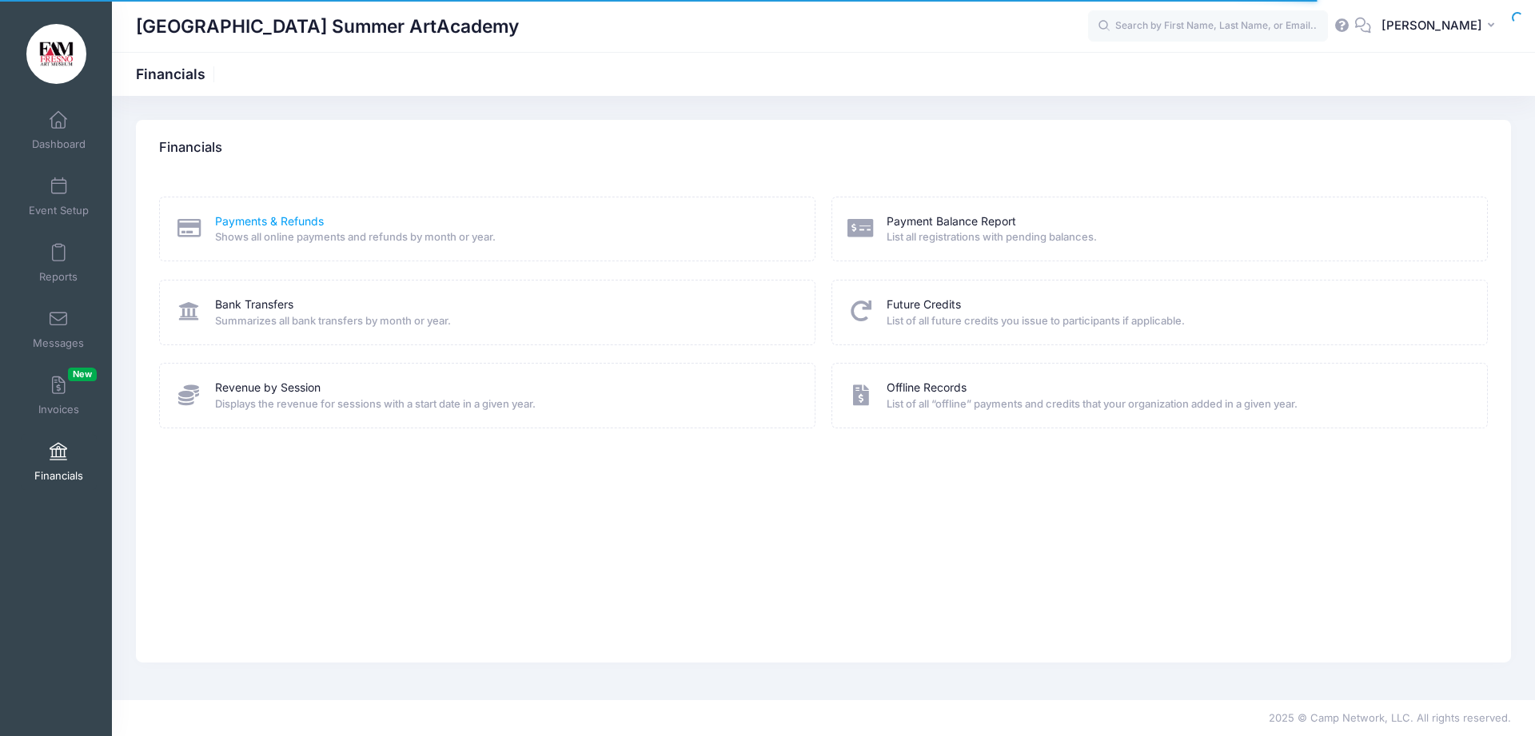
click at [243, 221] on link "Payments & Refunds" at bounding box center [269, 221] width 109 height 17
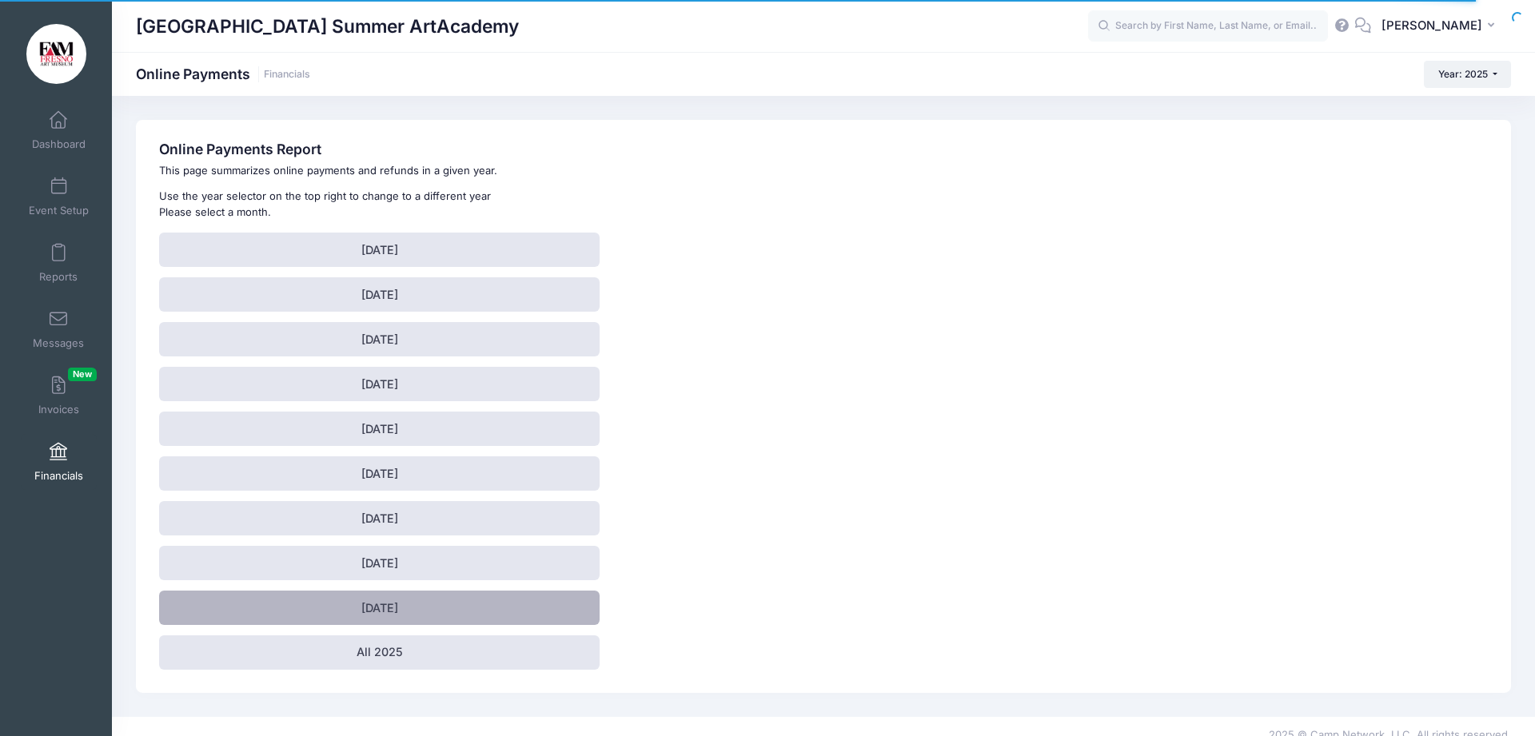
click at [432, 614] on link "[DATE]" at bounding box center [379, 608] width 440 height 34
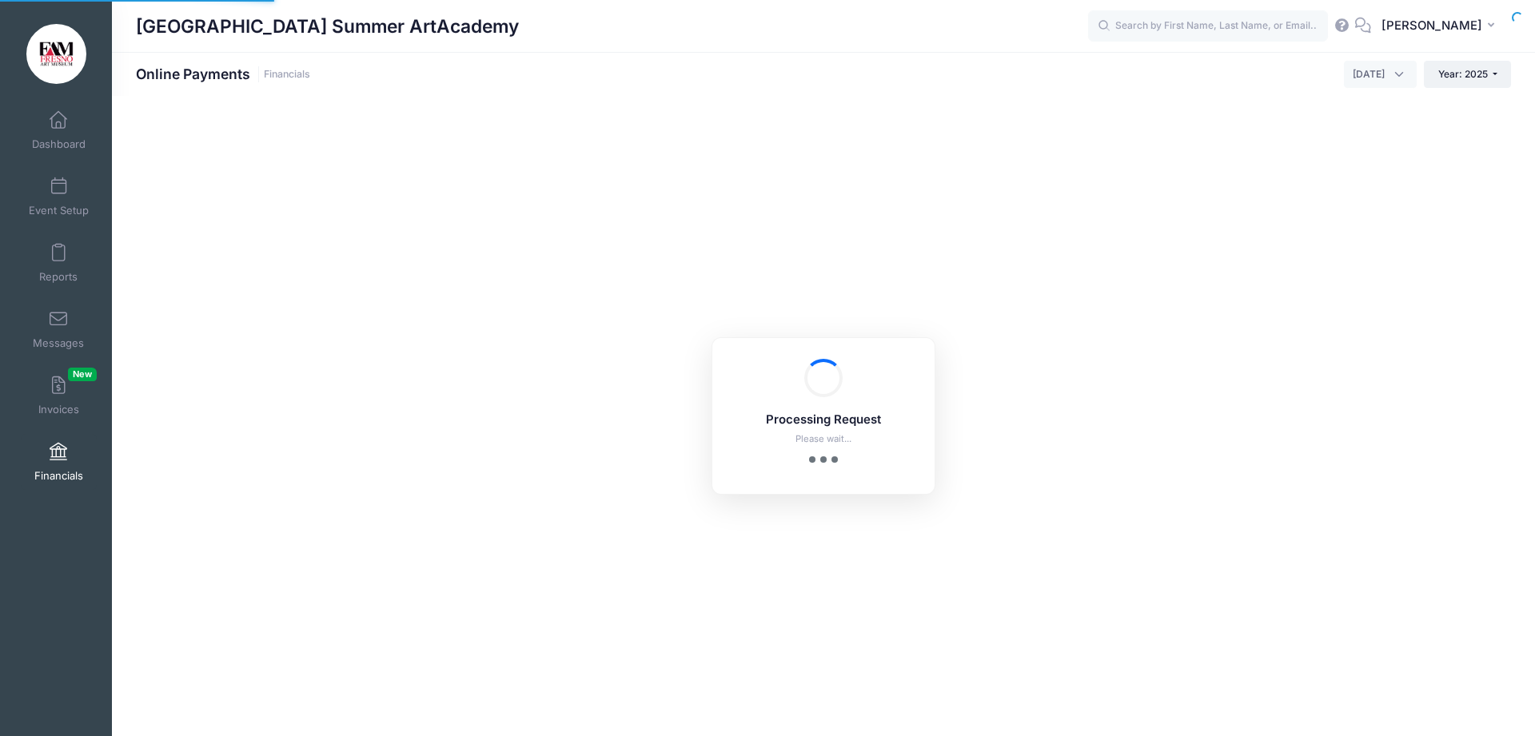
select select "10"
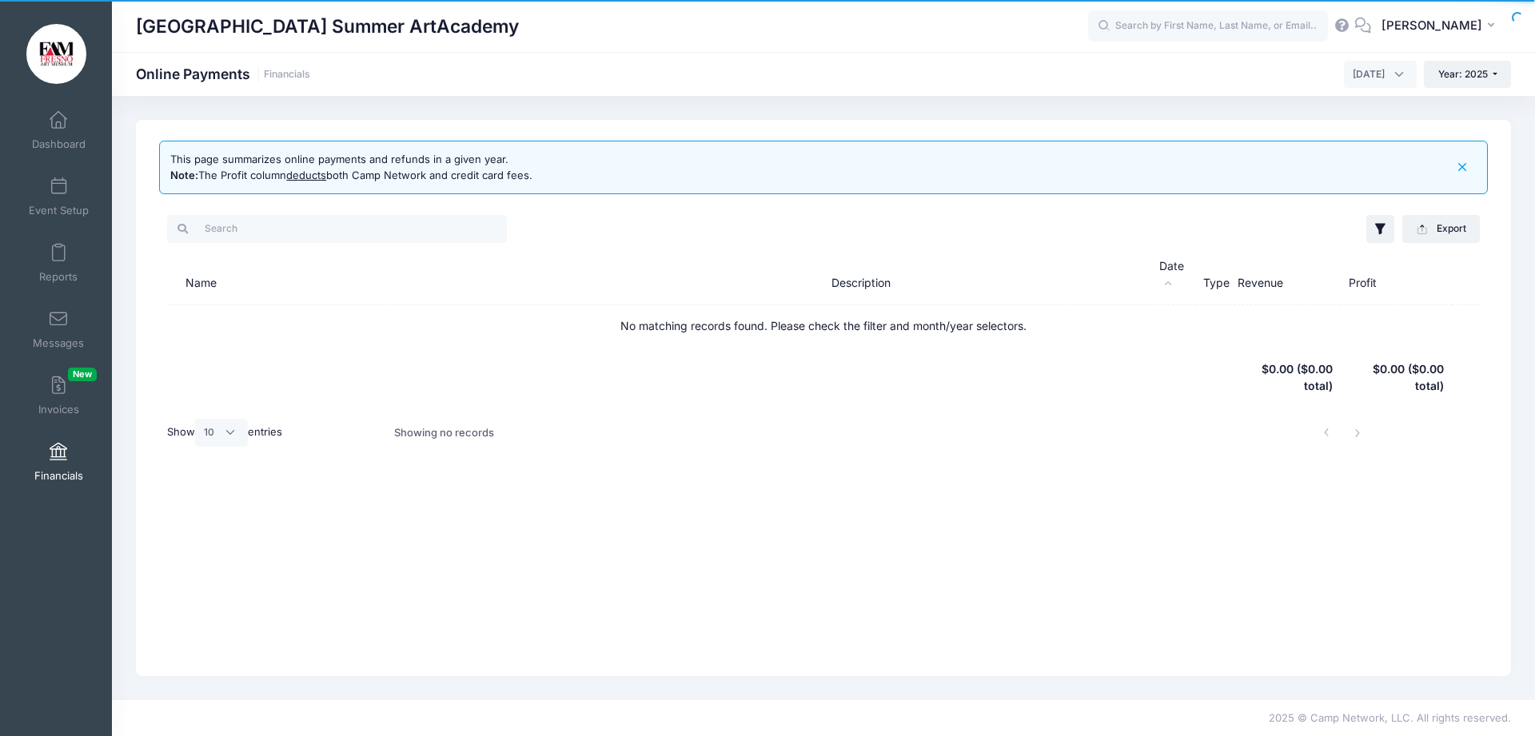
click at [58, 452] on span at bounding box center [58, 453] width 0 height 18
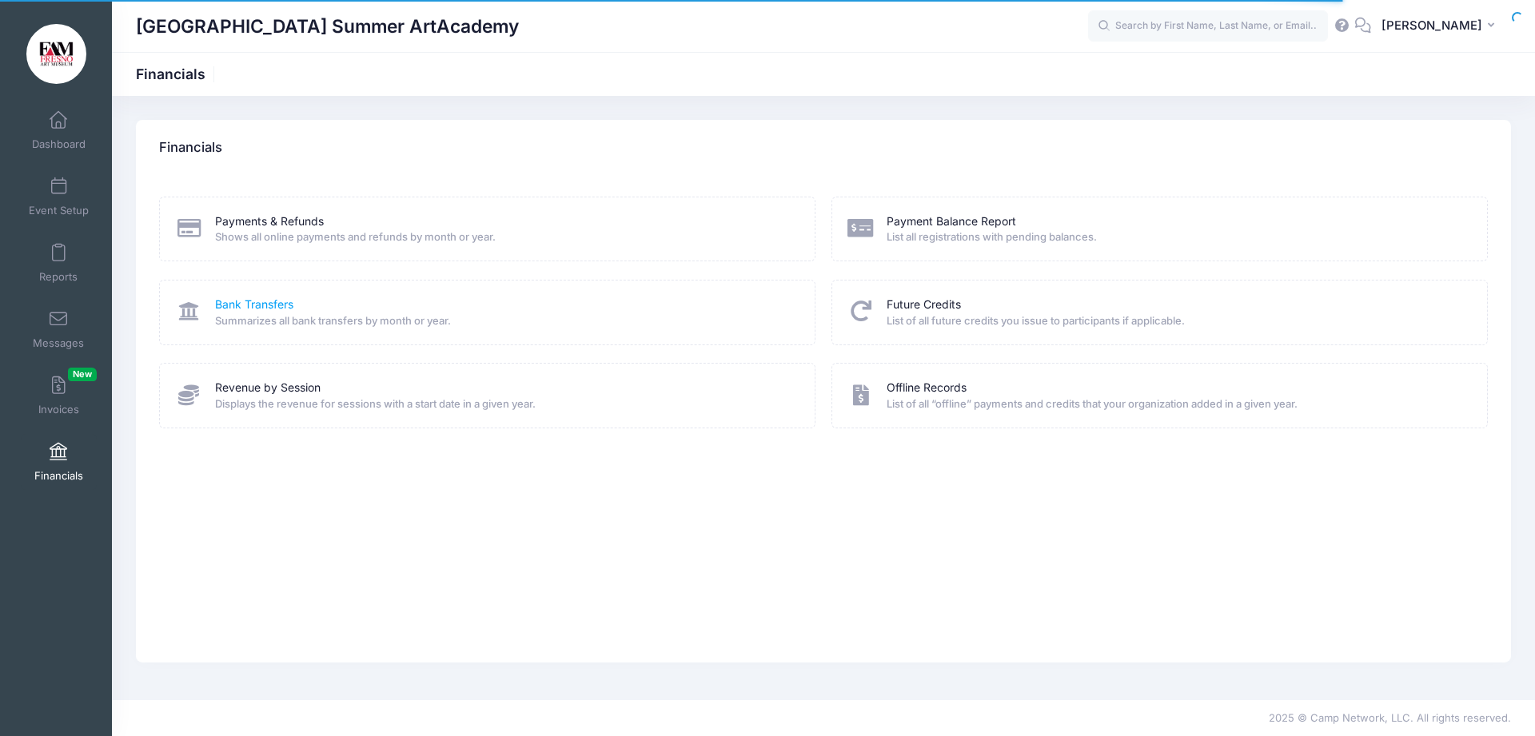
click at [277, 310] on link "Bank Transfers" at bounding box center [254, 305] width 78 height 17
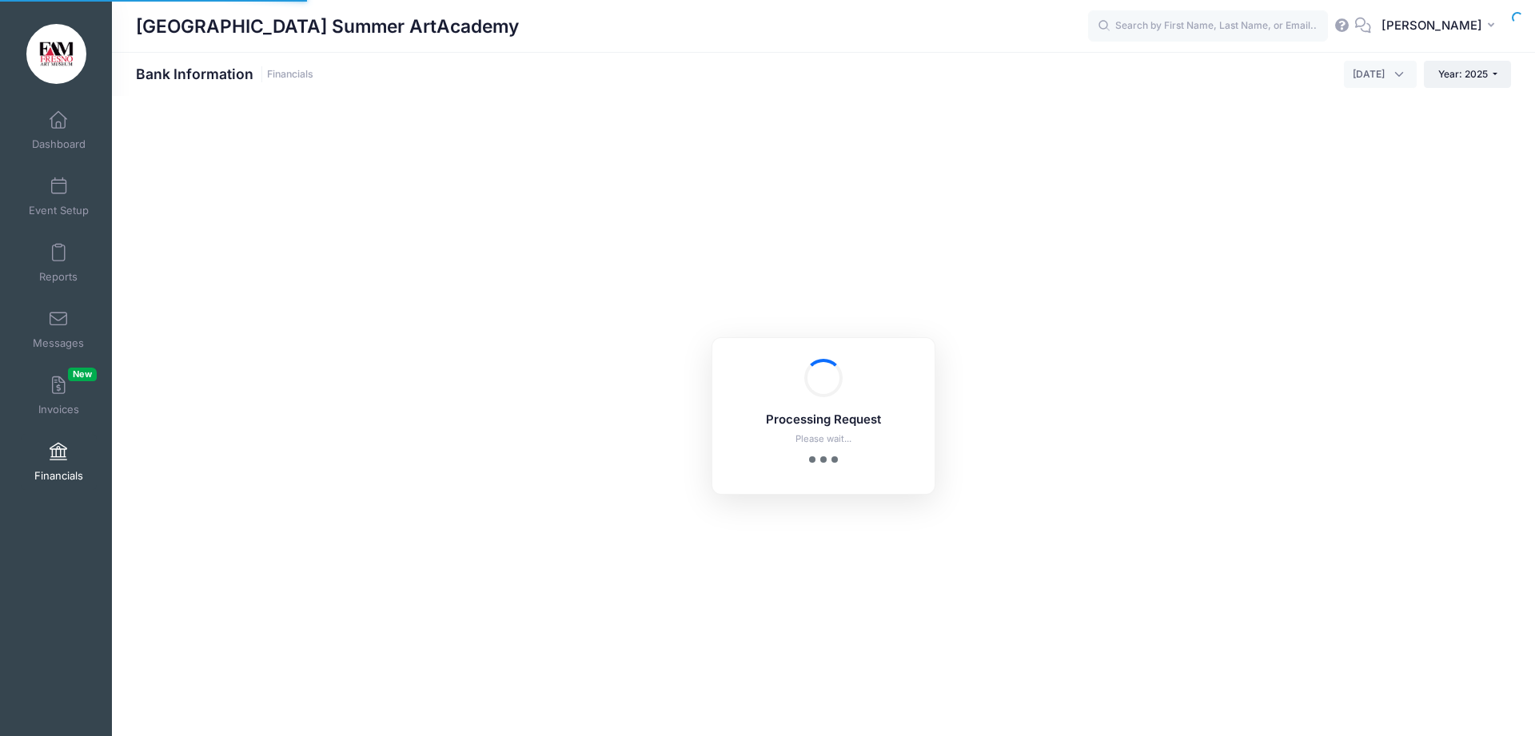
select select "10"
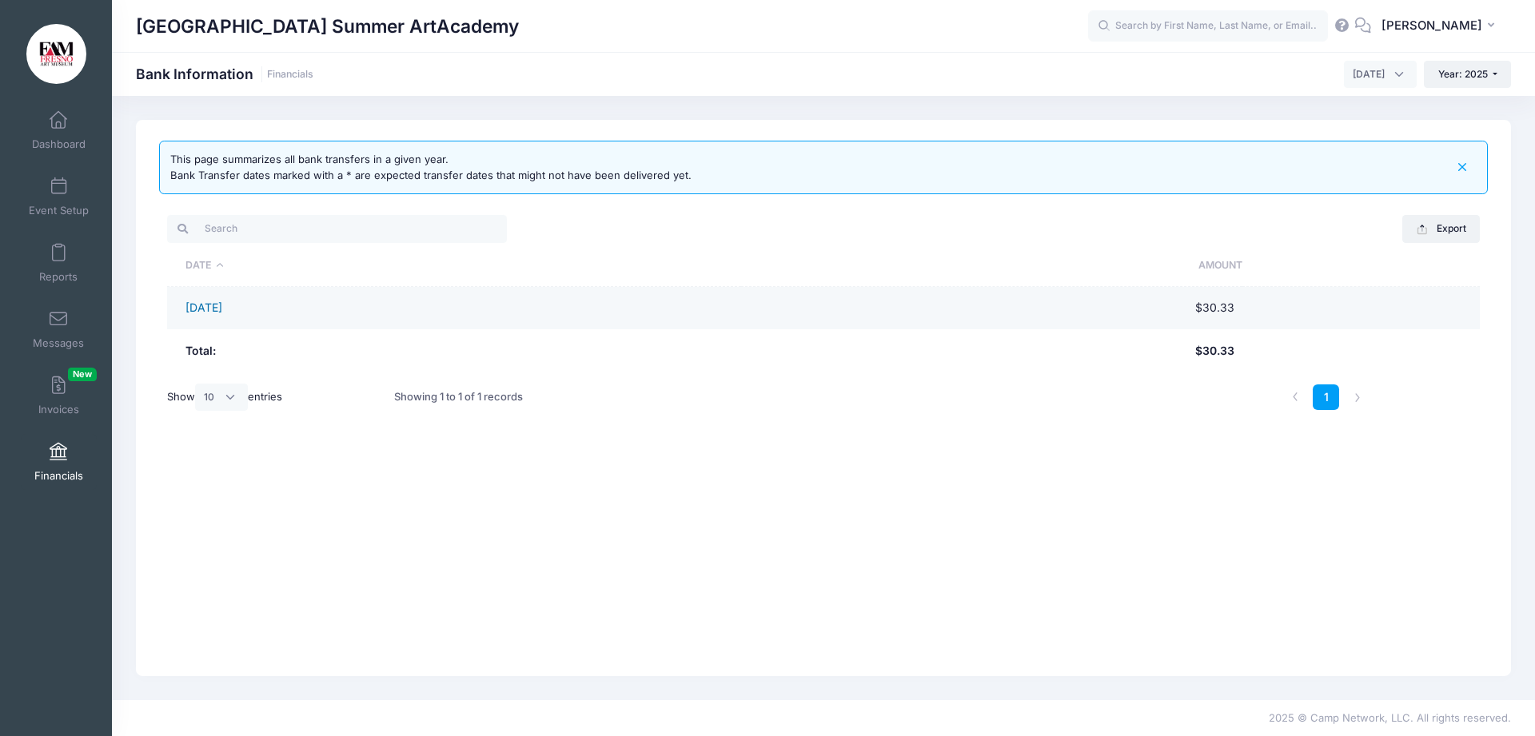
click at [222, 309] on link "[DATE]" at bounding box center [203, 308] width 37 height 14
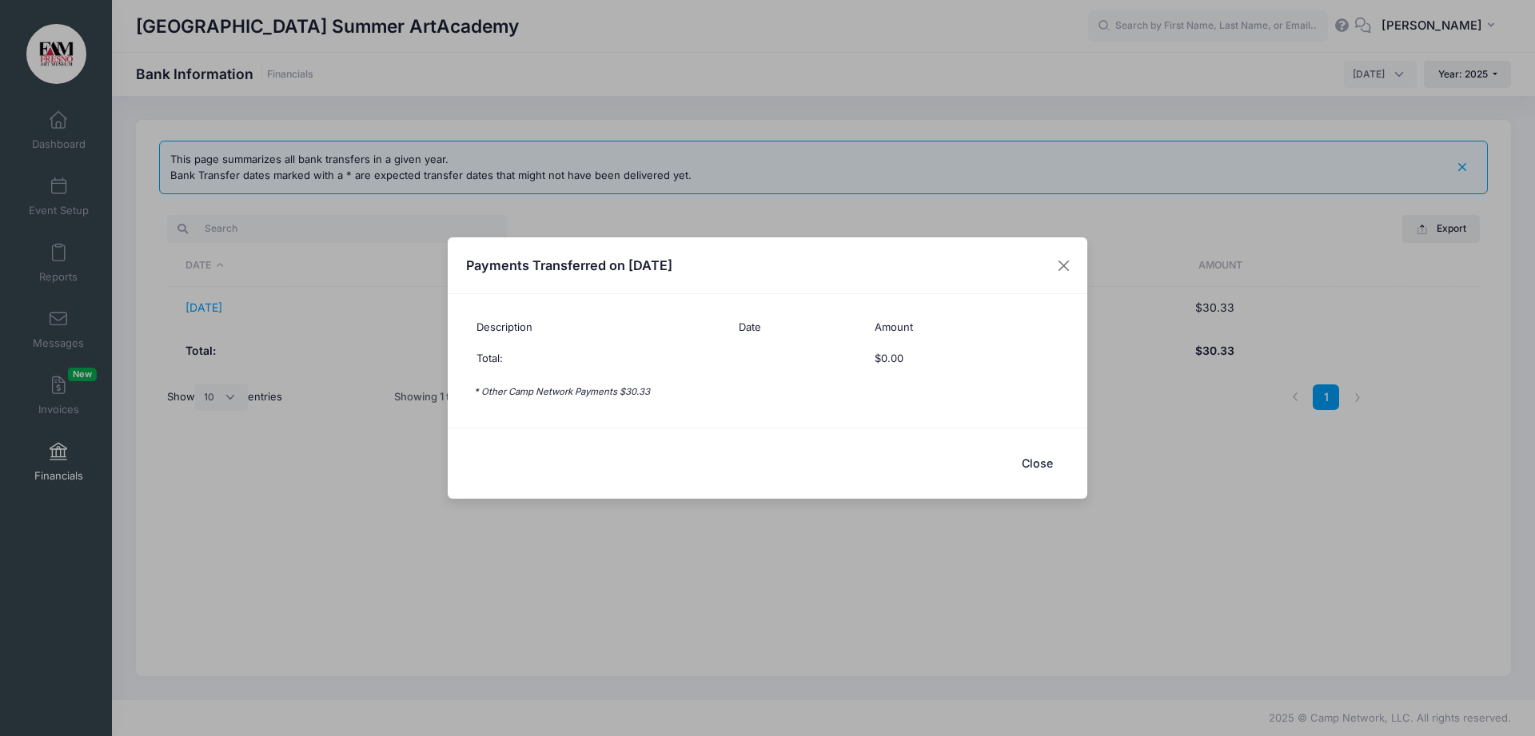
click at [1035, 464] on button "Close" at bounding box center [1037, 463] width 64 height 34
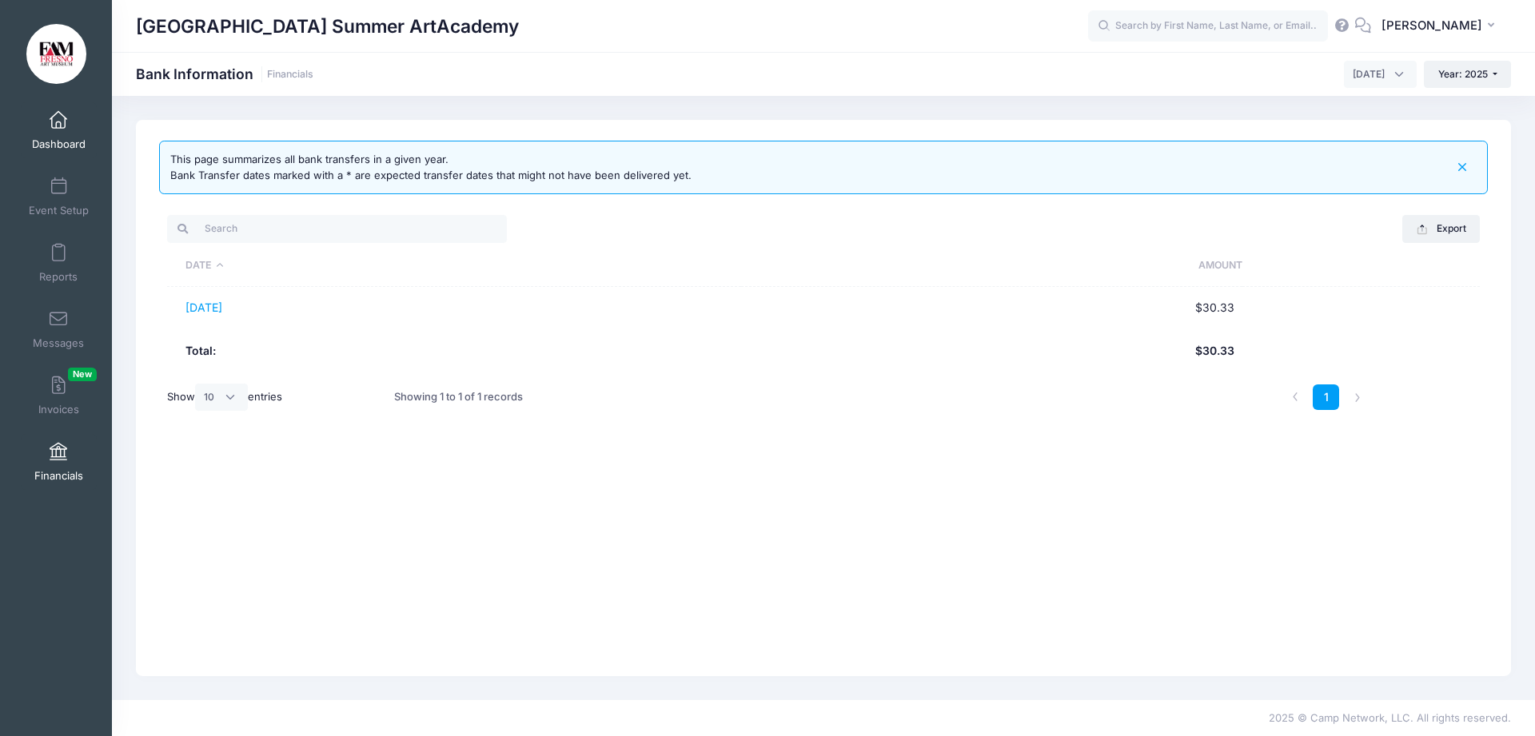
click at [61, 133] on link "Dashboard" at bounding box center [59, 130] width 76 height 56
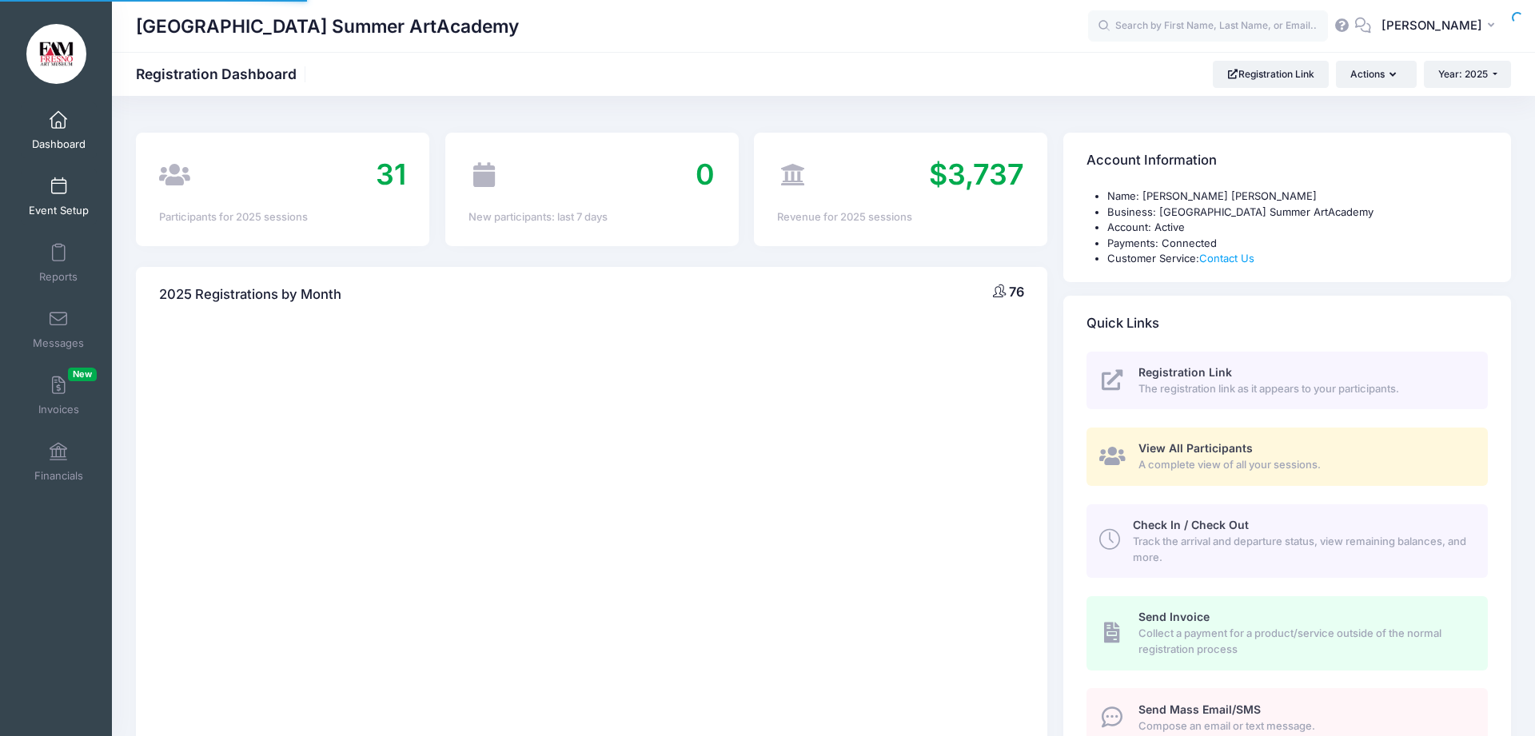
select select
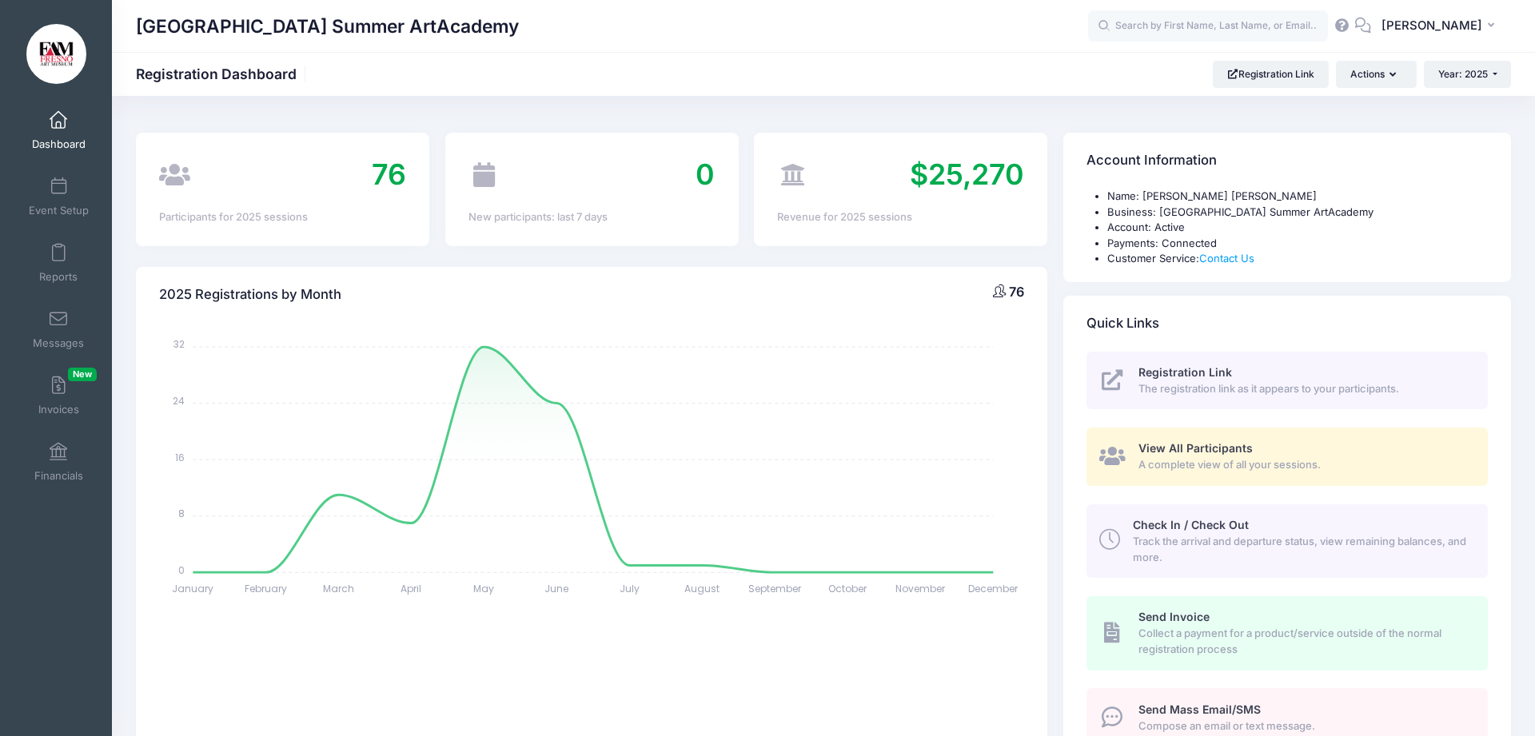
click at [1155, 373] on span "Registration Link" at bounding box center [1185, 372] width 94 height 14
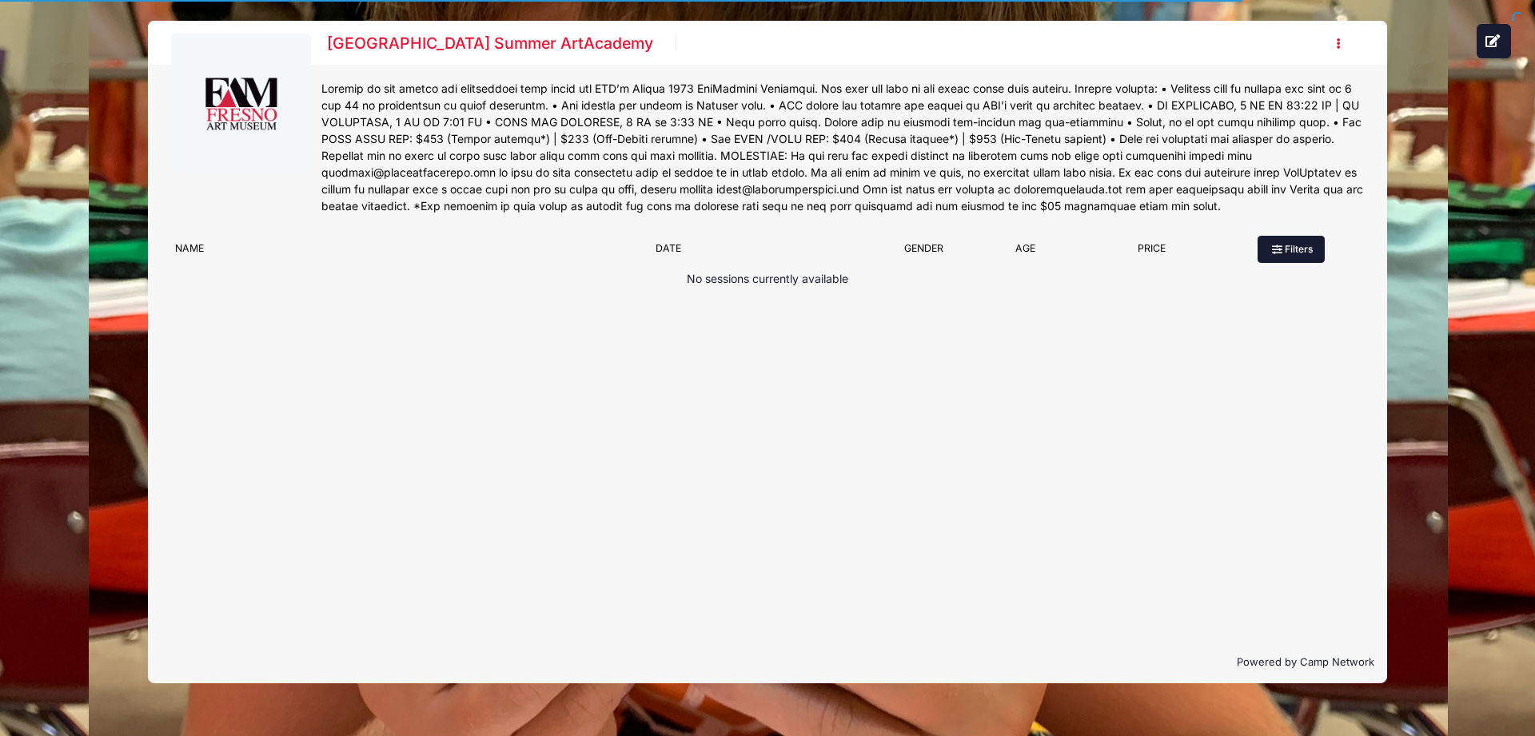
click at [1275, 263] on button "Filters" at bounding box center [1290, 249] width 67 height 27
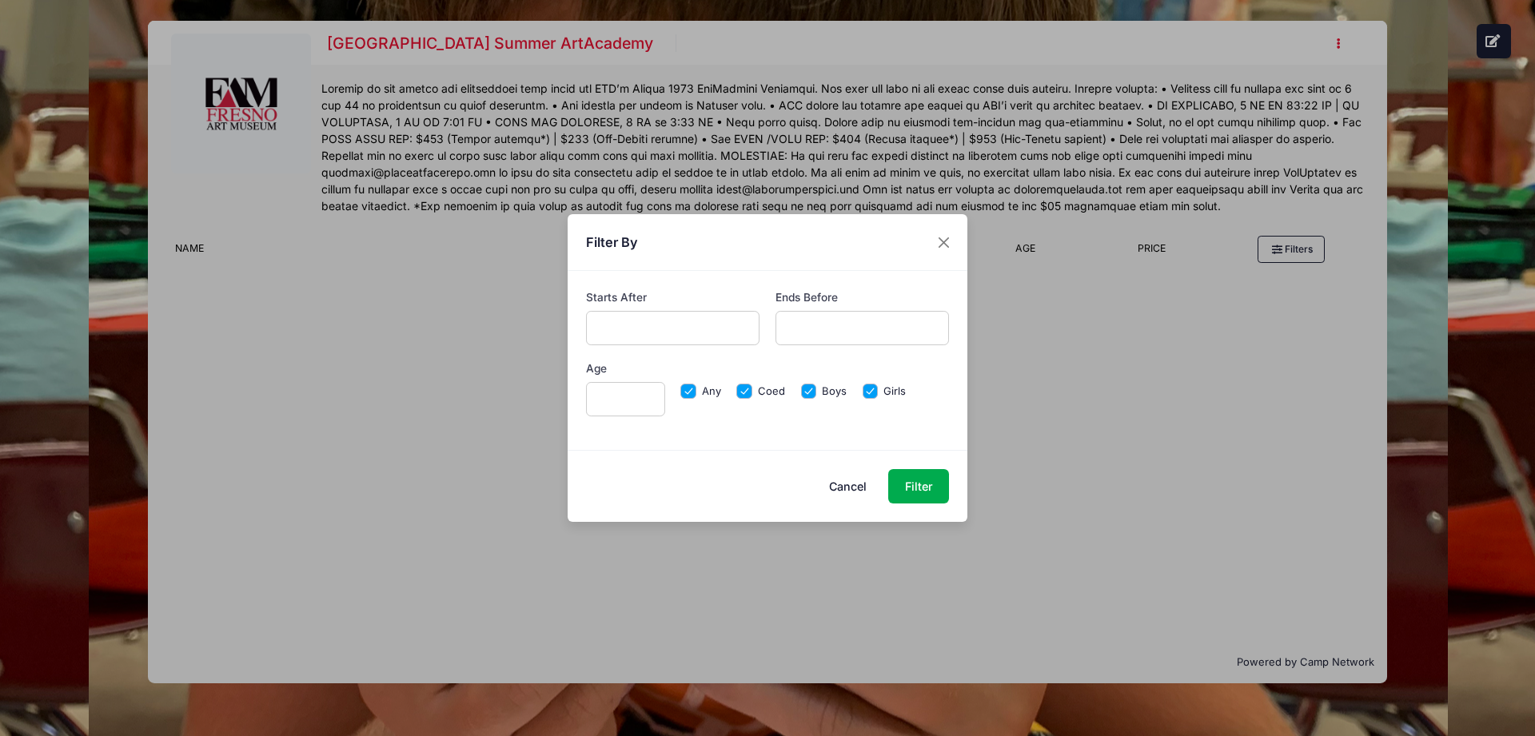
click at [862, 486] on button "Cancel" at bounding box center [848, 486] width 70 height 34
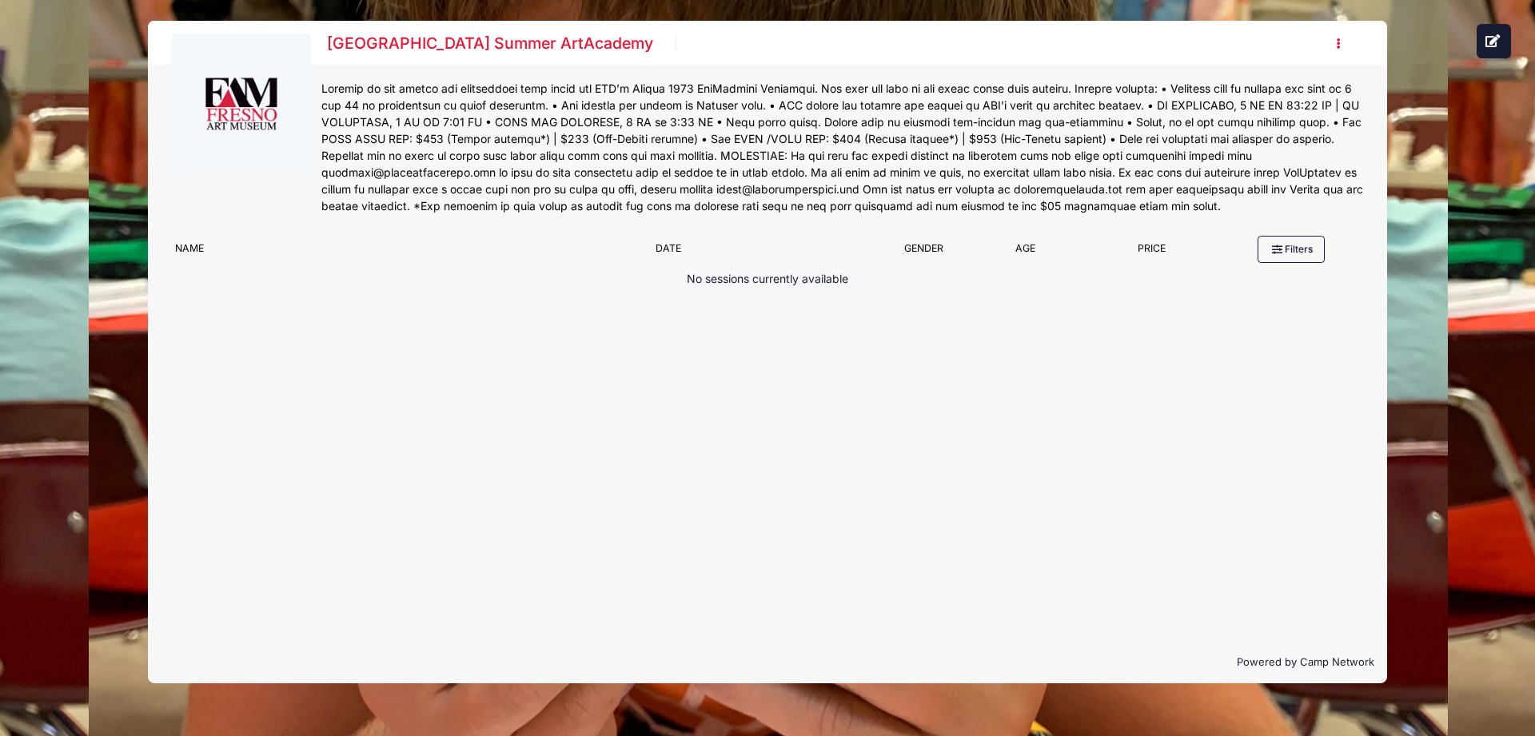
click at [1341, 46] on button "button" at bounding box center [1342, 44] width 43 height 28
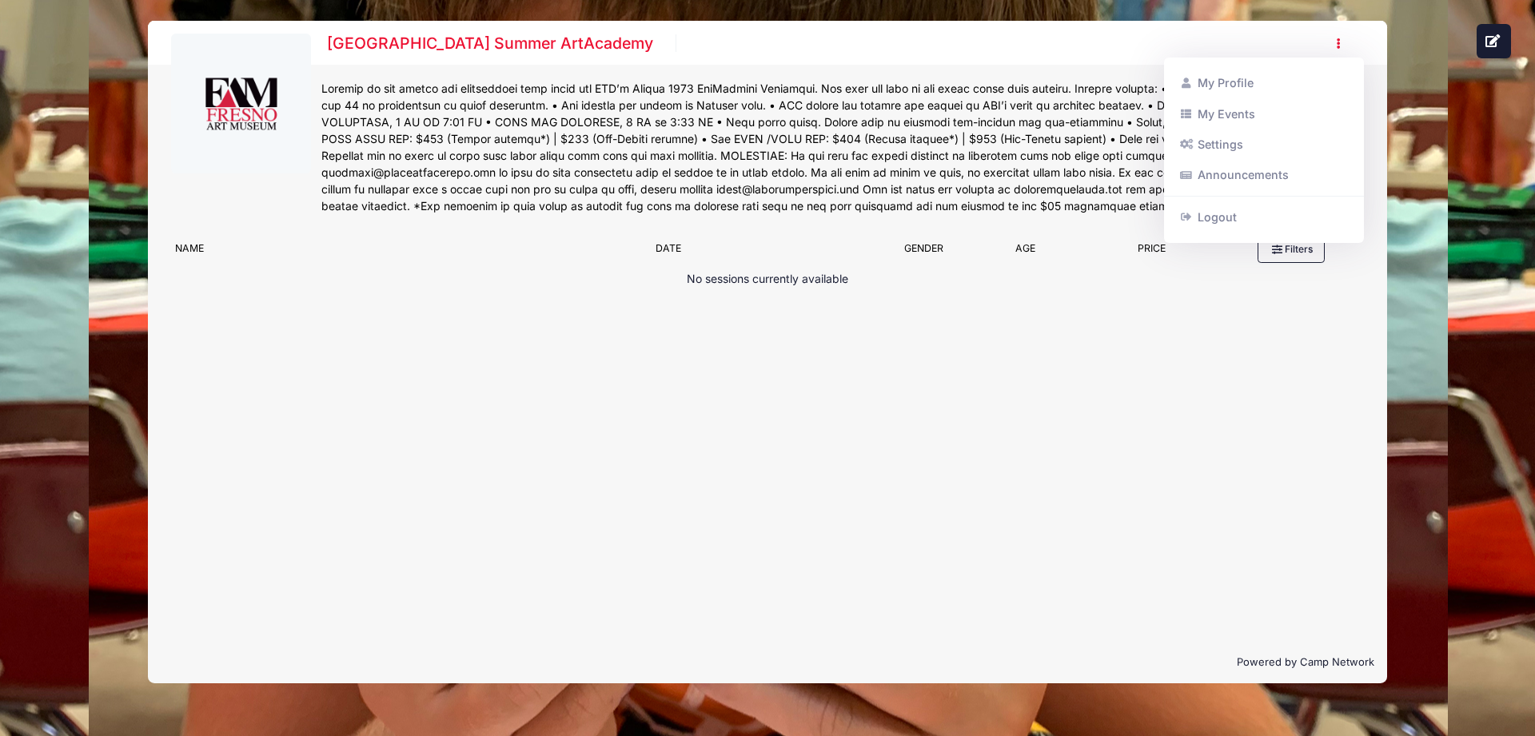
click at [1341, 46] on button "button" at bounding box center [1342, 44] width 43 height 28
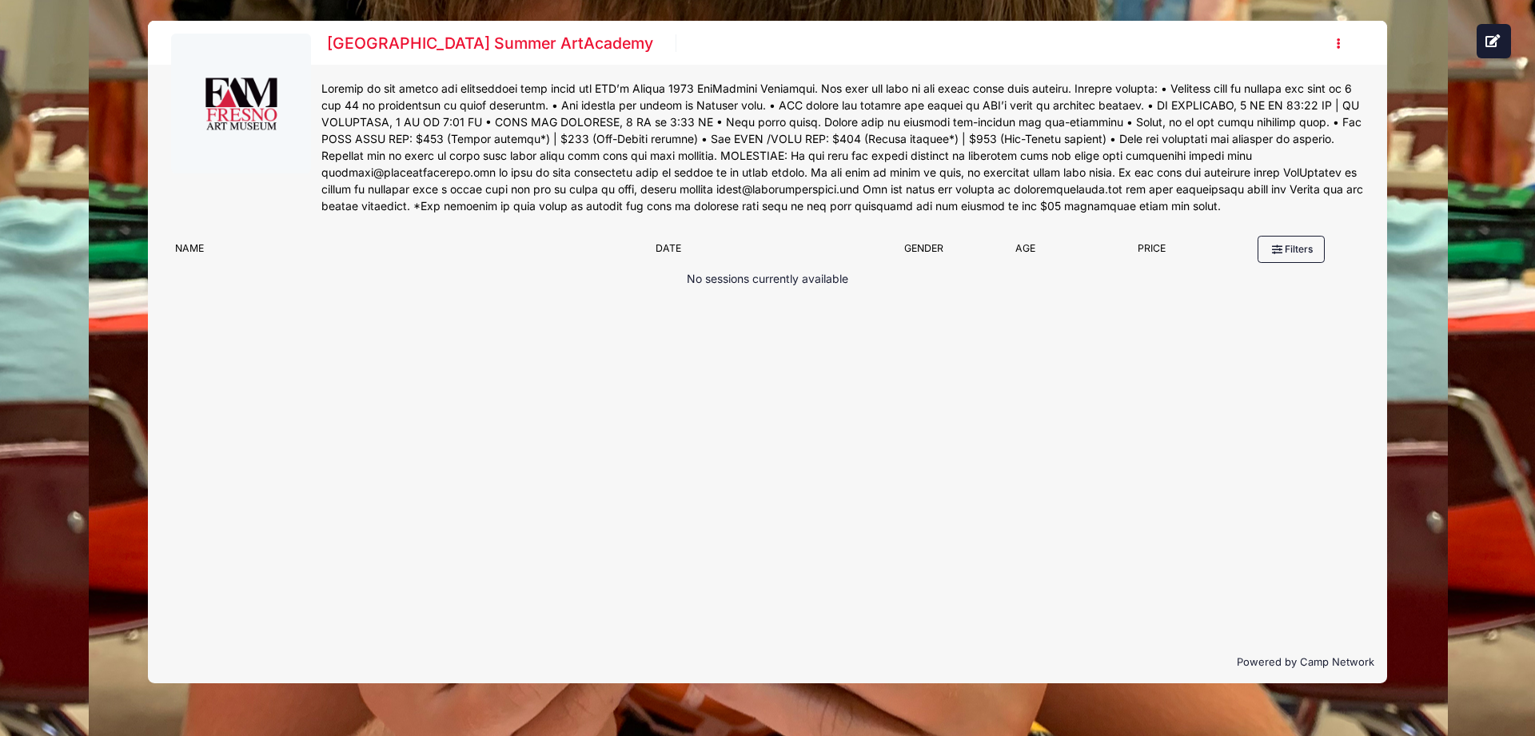
click at [1341, 46] on button "button" at bounding box center [1342, 44] width 43 height 28
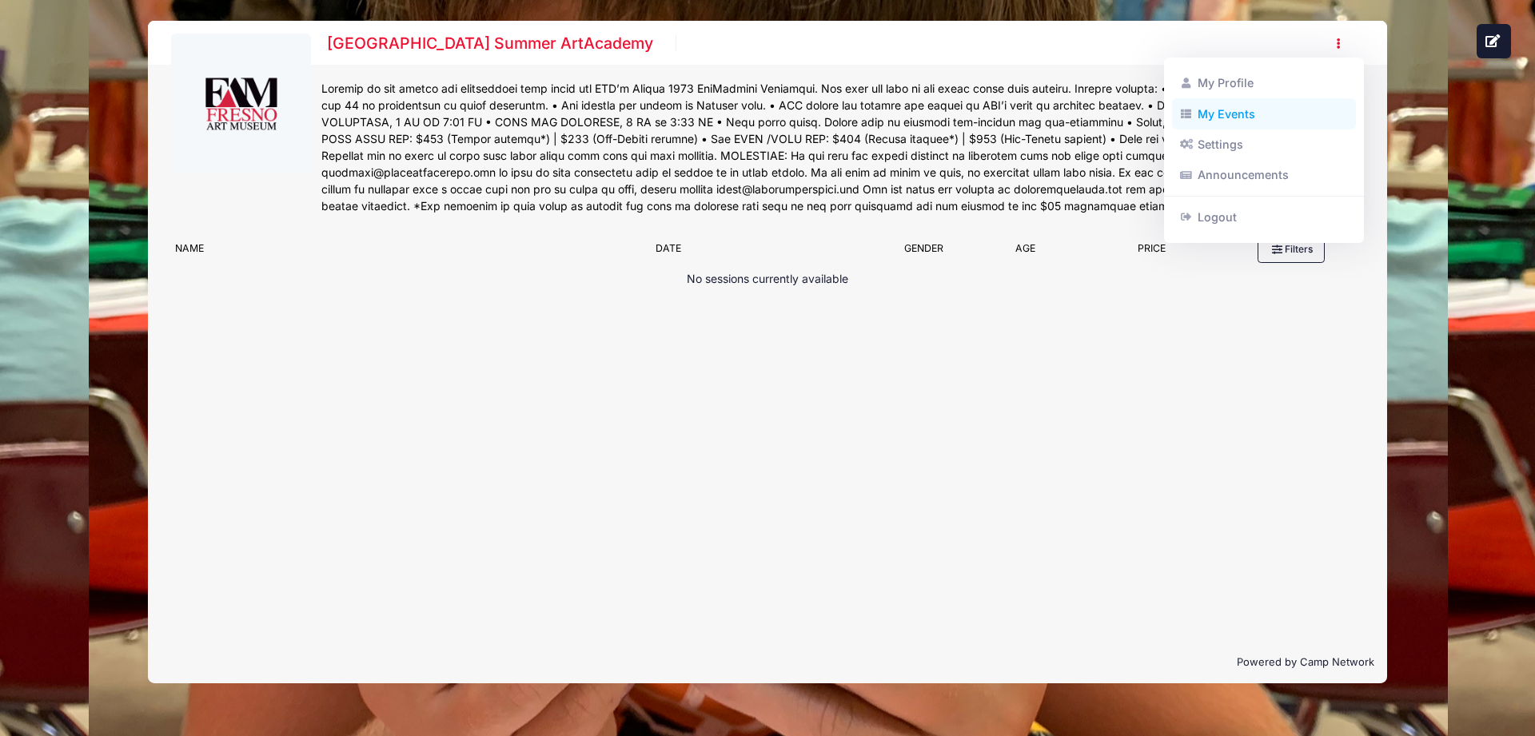
click at [1218, 111] on link "My Events" at bounding box center [1264, 113] width 185 height 30
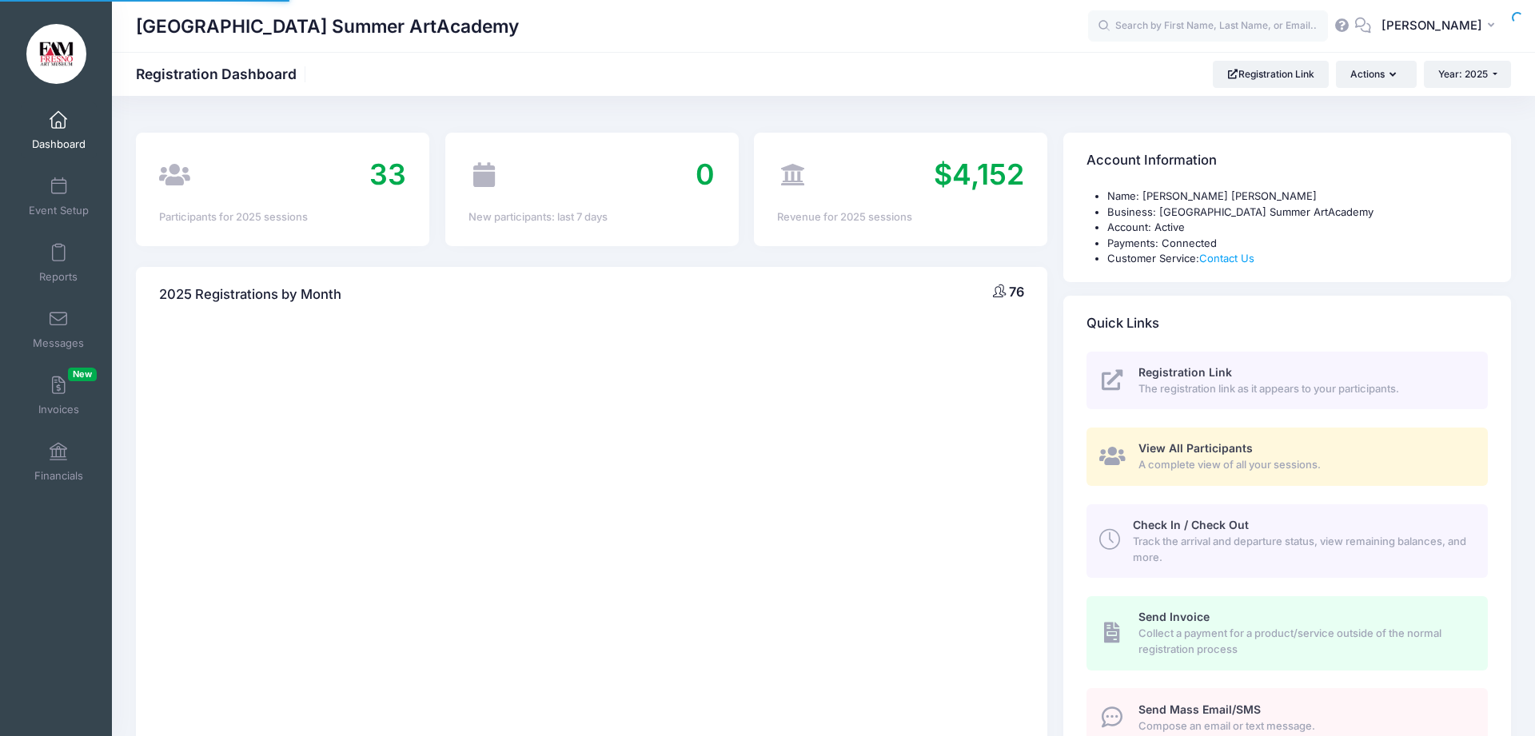
select select
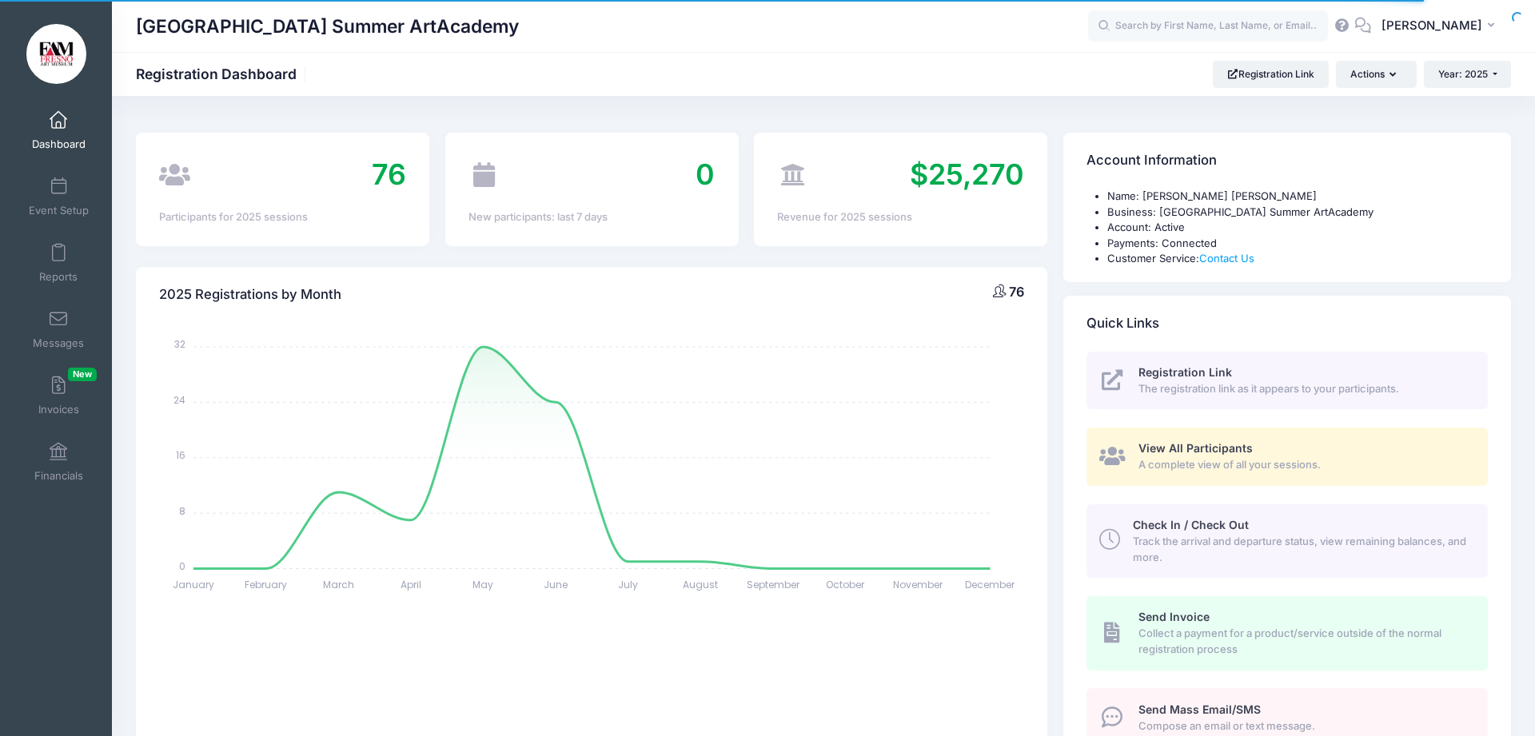
click at [1185, 370] on span "Registration Link" at bounding box center [1185, 372] width 94 height 14
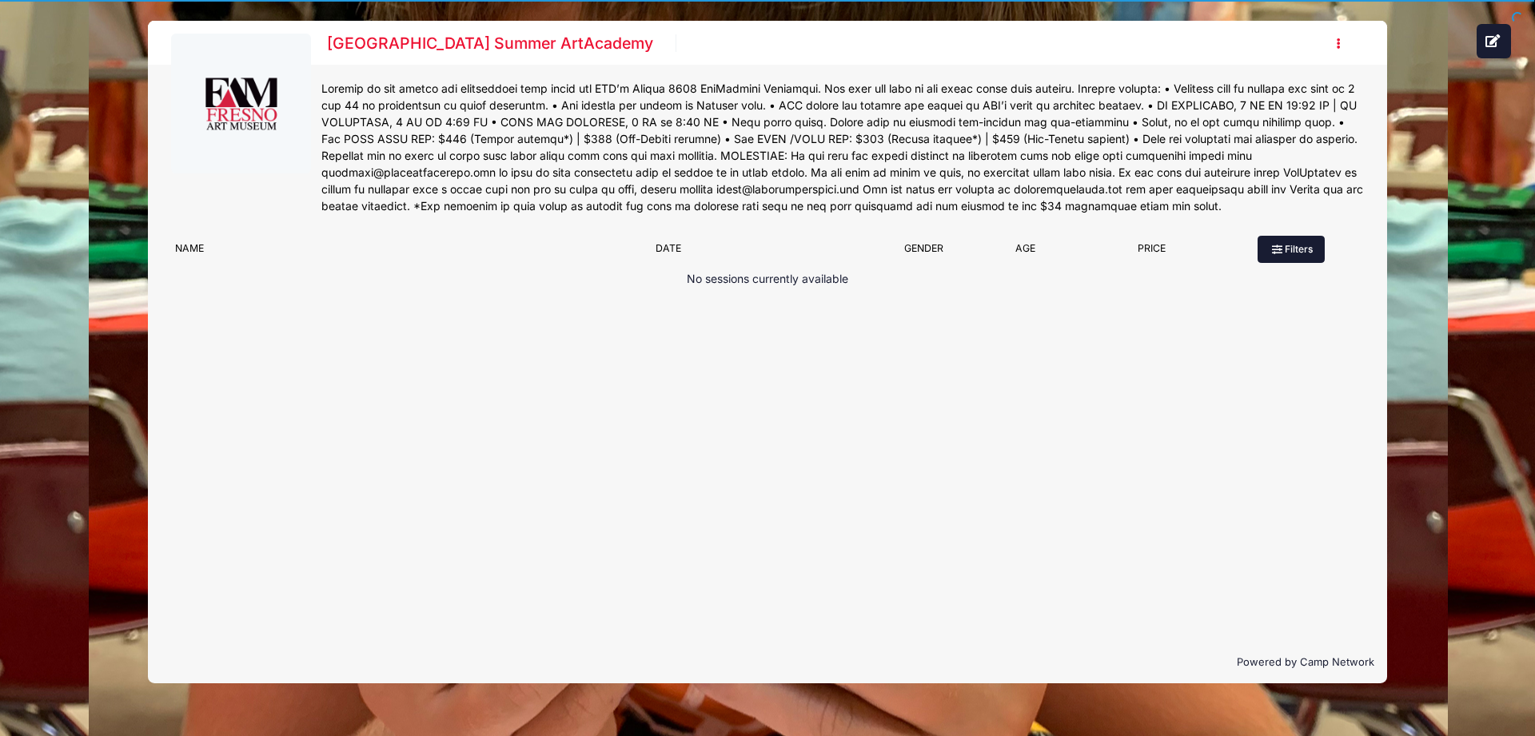
click at [1289, 255] on button "Filters" at bounding box center [1290, 249] width 67 height 27
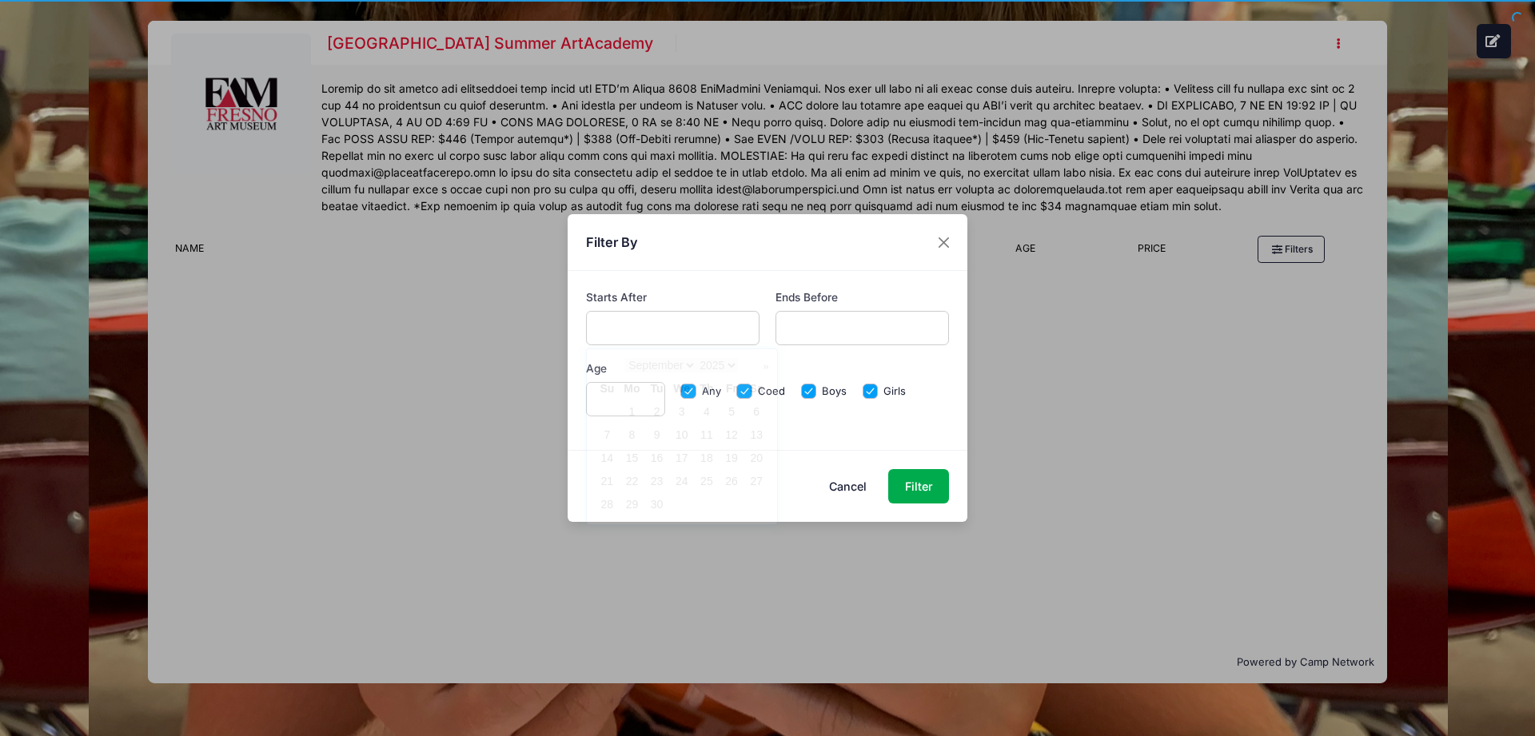
click at [698, 325] on input "text" at bounding box center [673, 328] width 174 height 34
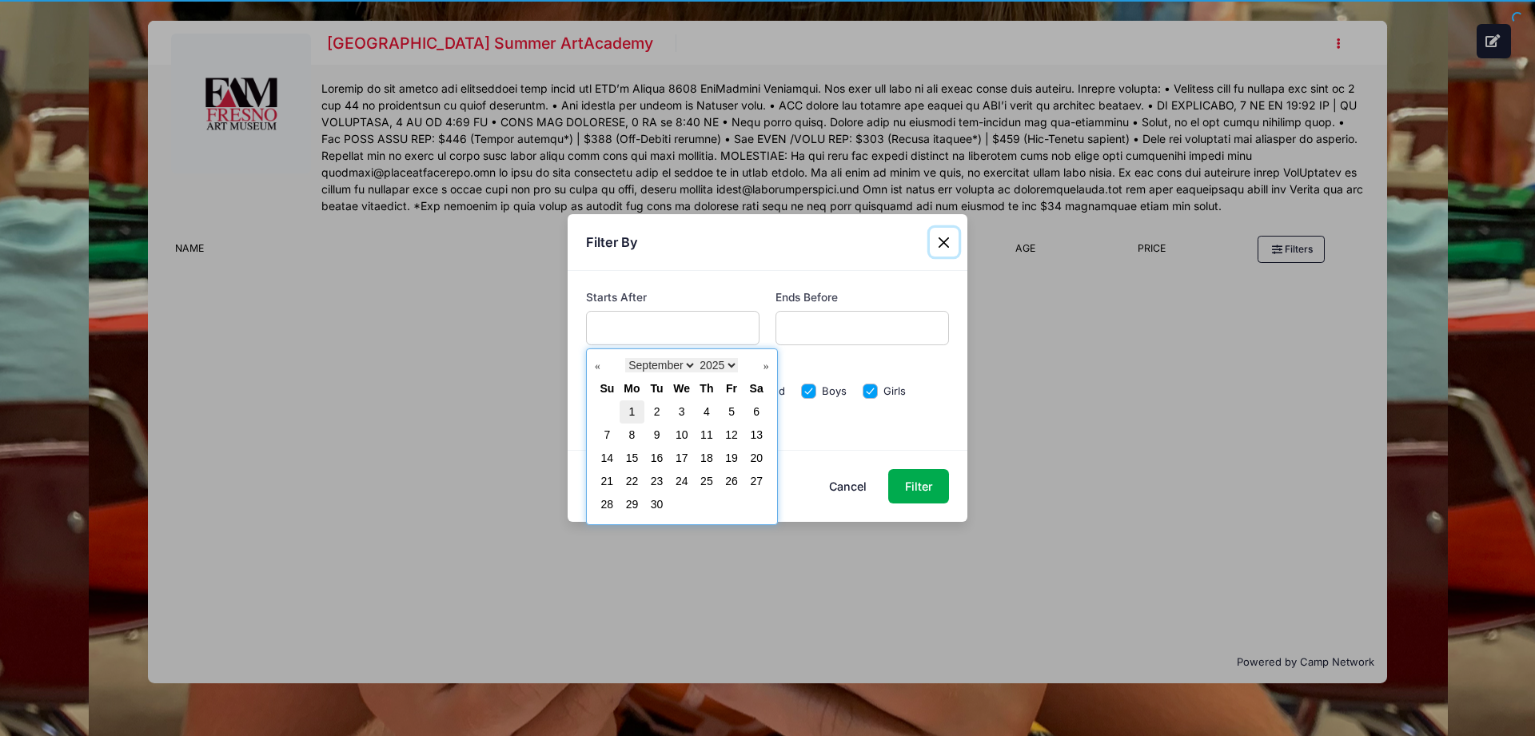
click at [630, 413] on link "1" at bounding box center [632, 411] width 6 height 13
type input "[DATE]"
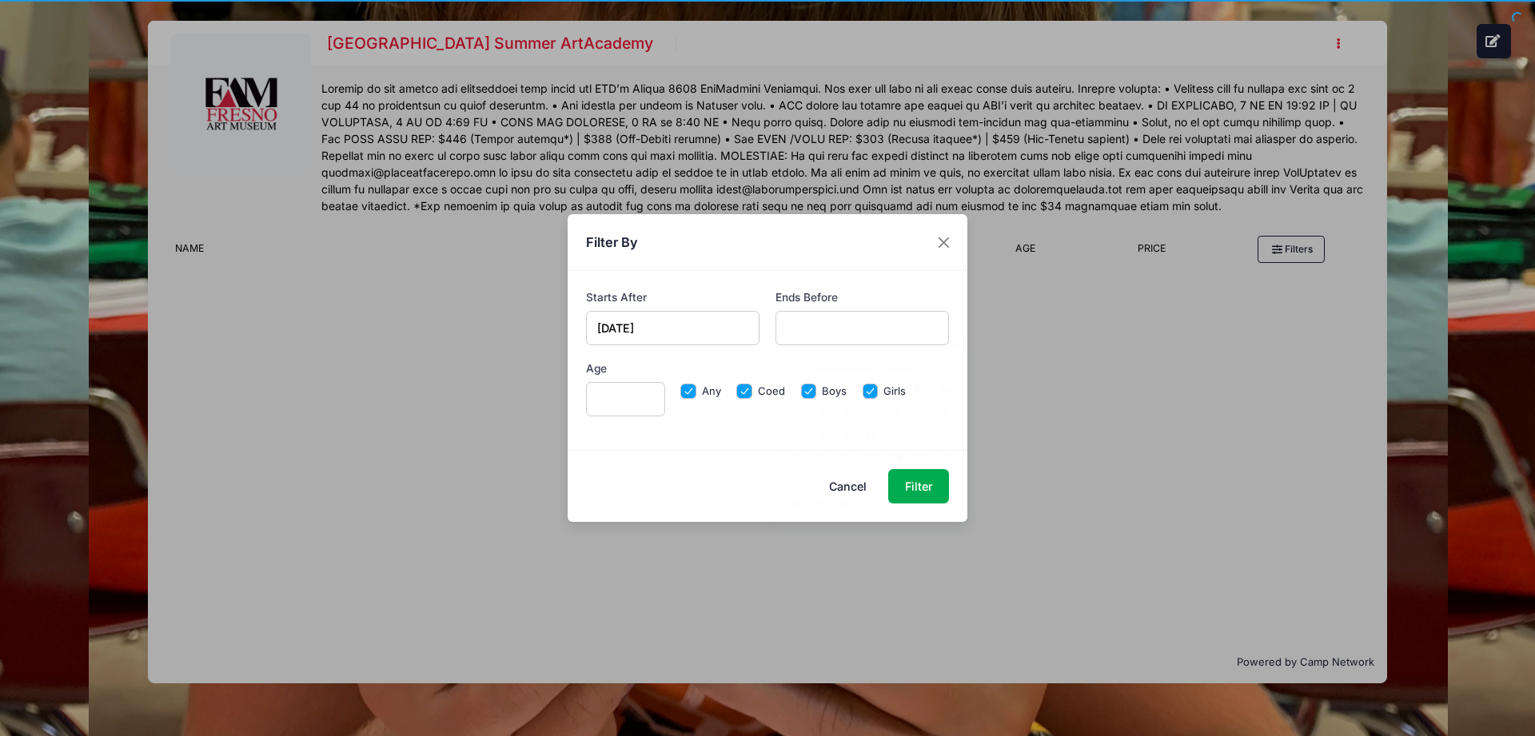
click at [906, 327] on input "text" at bounding box center [862, 328] width 174 height 34
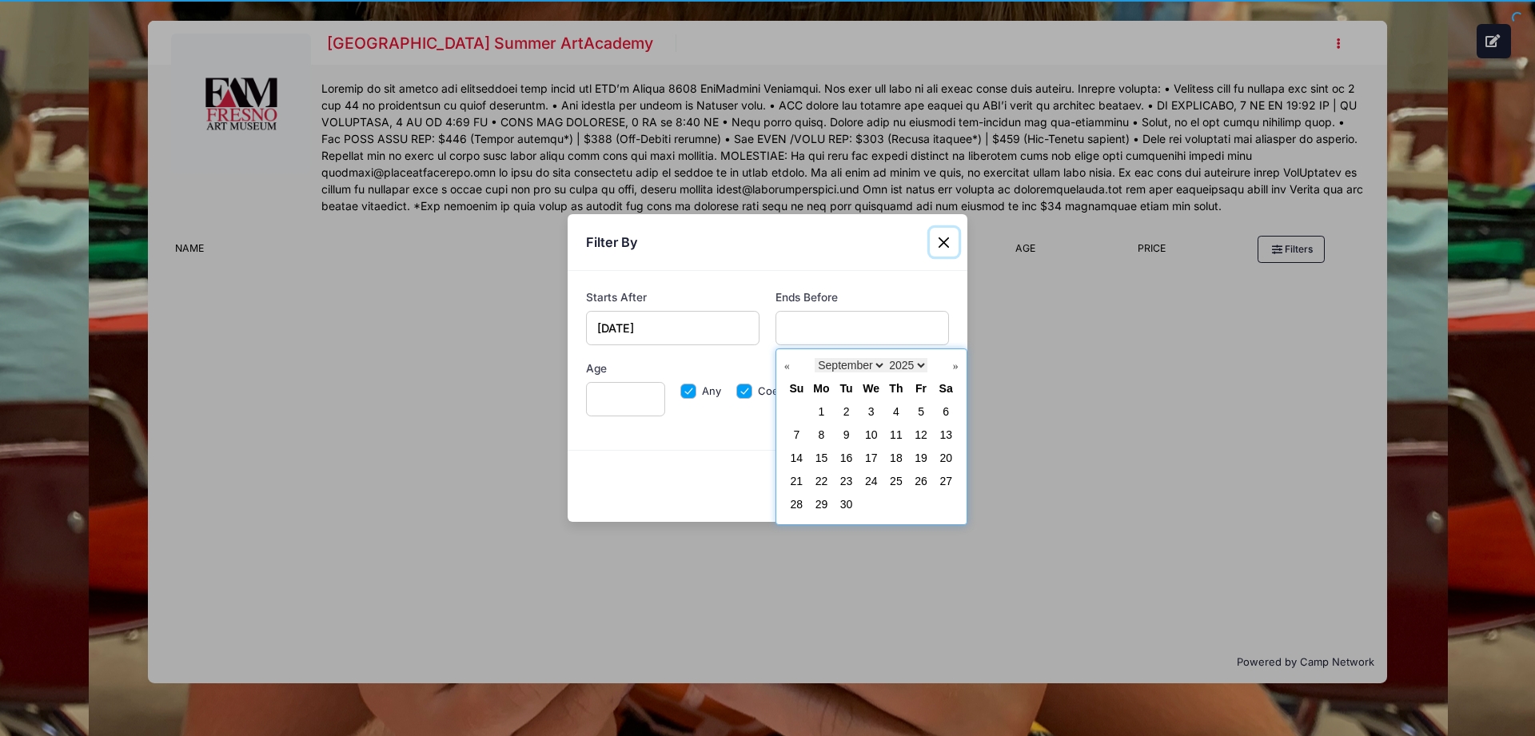
click at [867, 364] on select "January February March April May June July August September October November De…" at bounding box center [850, 365] width 71 height 14
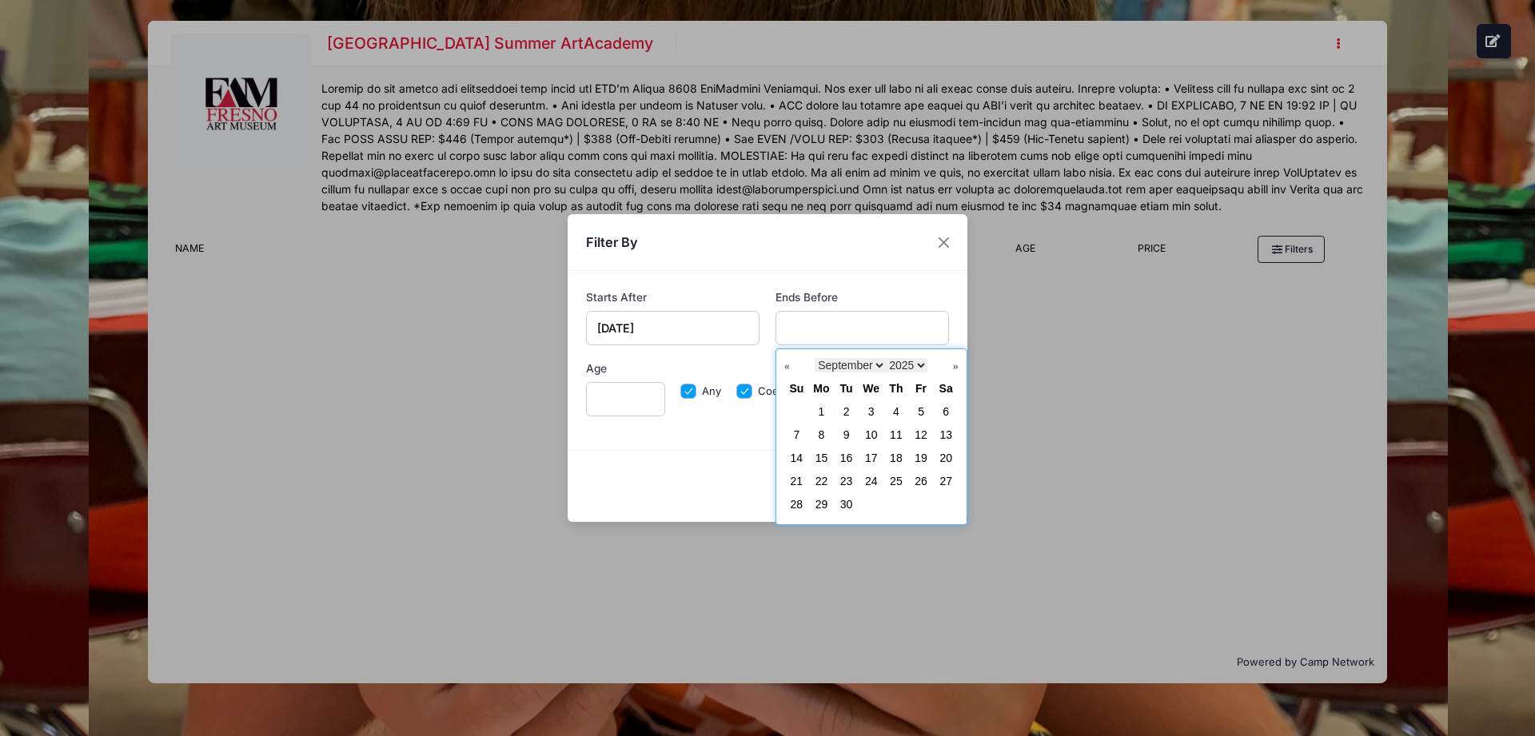
click at [952, 364] on link "Next" at bounding box center [951, 367] width 16 height 16
click at [921, 504] on link "31" at bounding box center [921, 504] width 13 height 13
type input "10/31/2025"
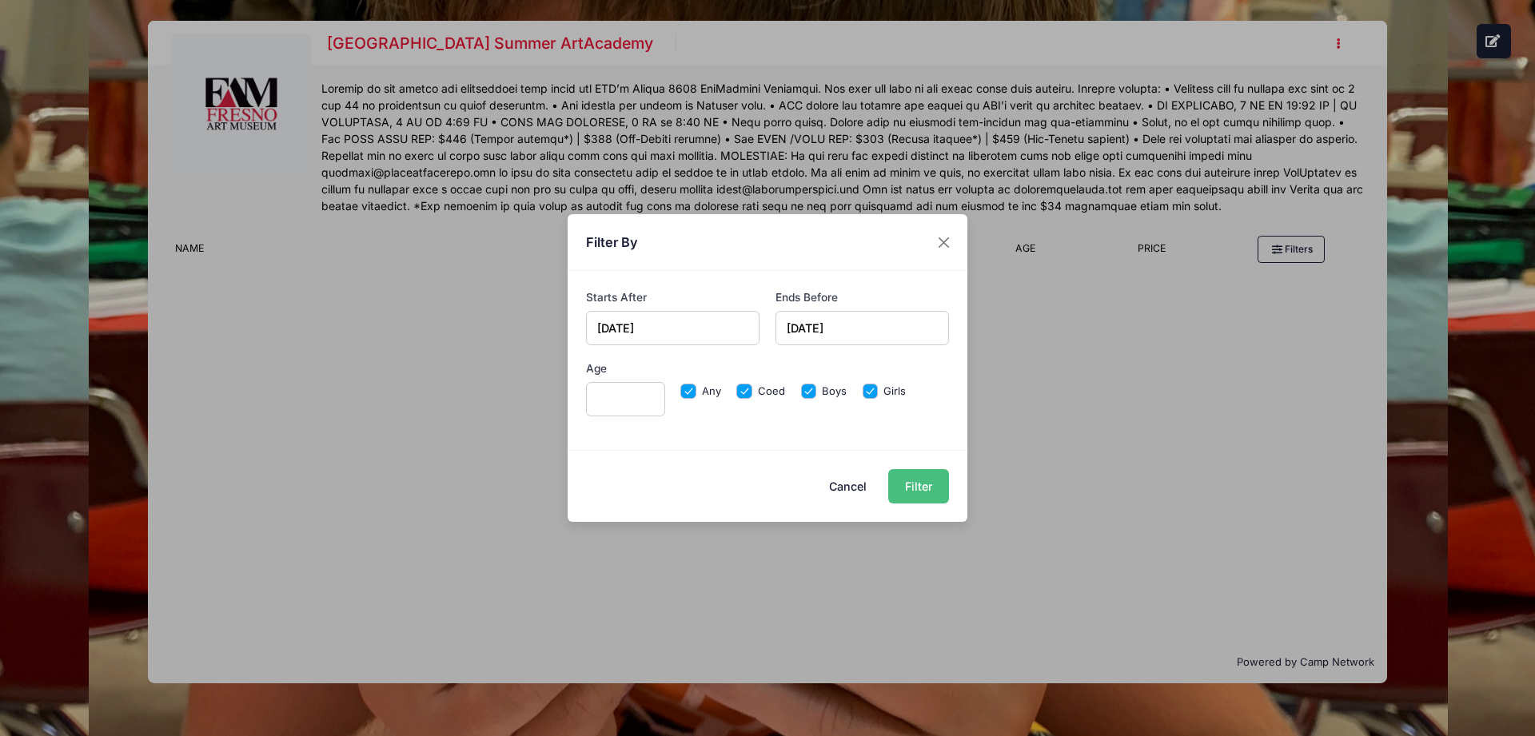
click at [921, 488] on button "Filter" at bounding box center [918, 486] width 61 height 34
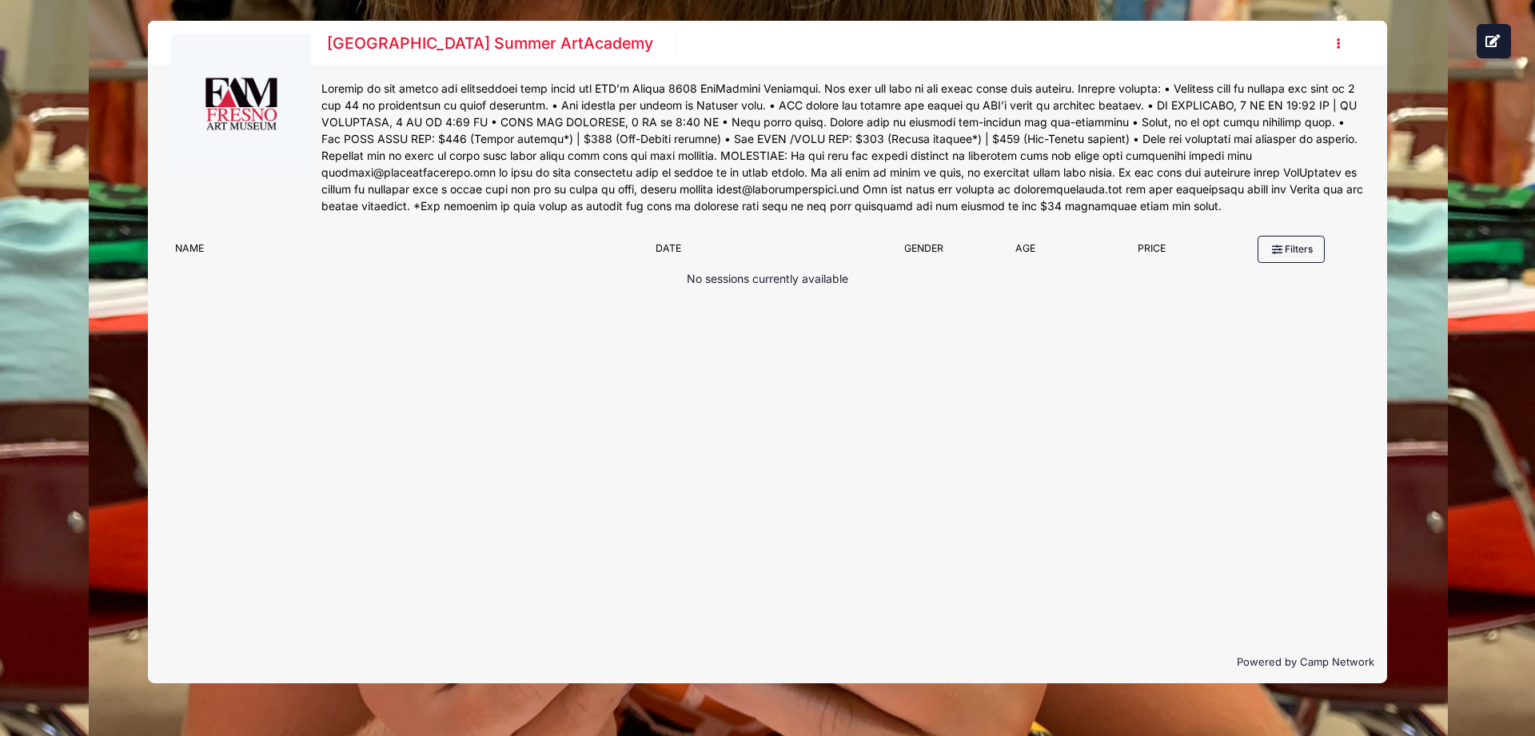
click at [89, 137] on div "Fresno Art Museum Summer ArtAcademy Register My Profile My Events Settings" at bounding box center [767, 352] width 1487 height 704
click at [1338, 44] on icon "button" at bounding box center [1343, 44] width 13 height 0
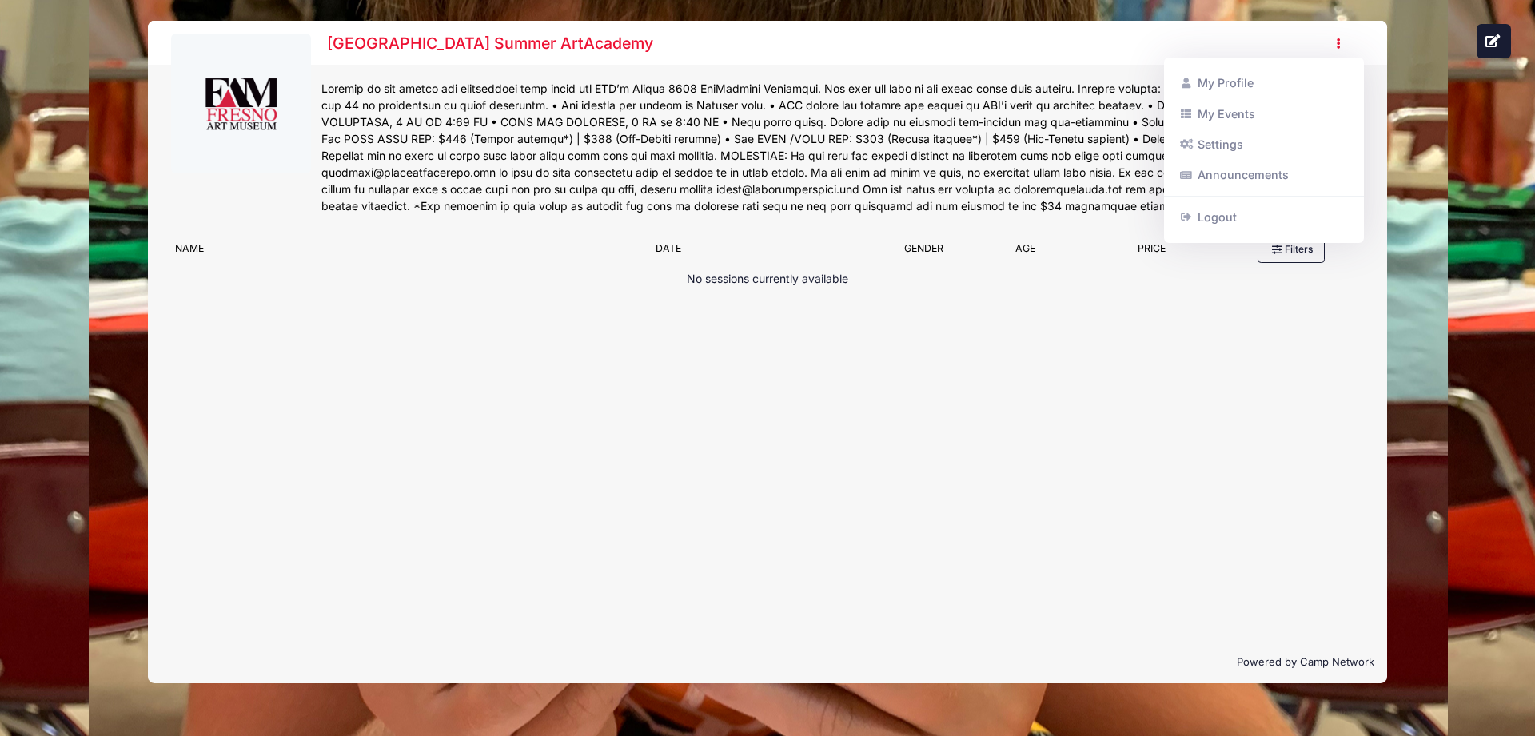
click at [1434, 240] on div "Fresno Art Museum Summer ArtAcademy Register My Profile My Events Settings" at bounding box center [767, 352] width 1487 height 704
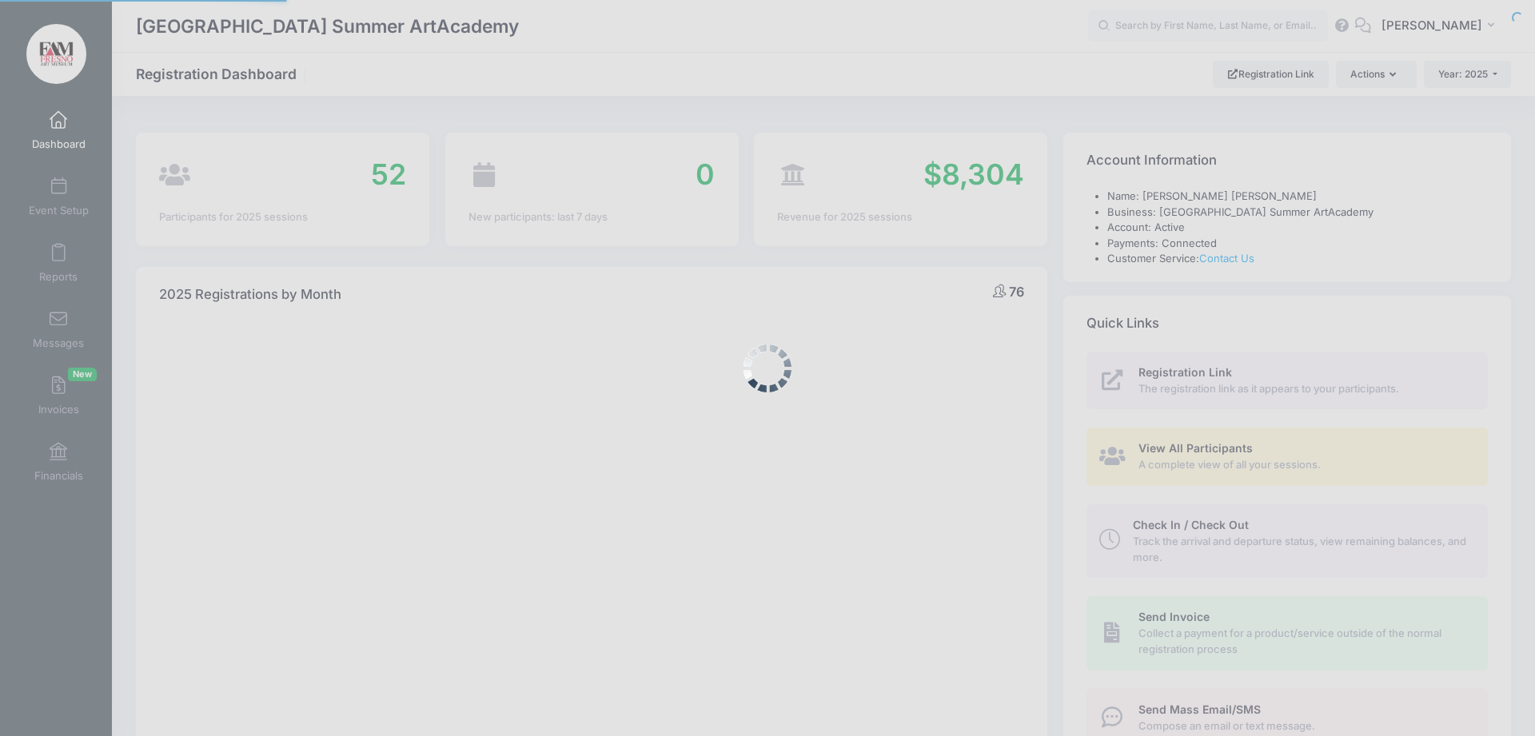
select select
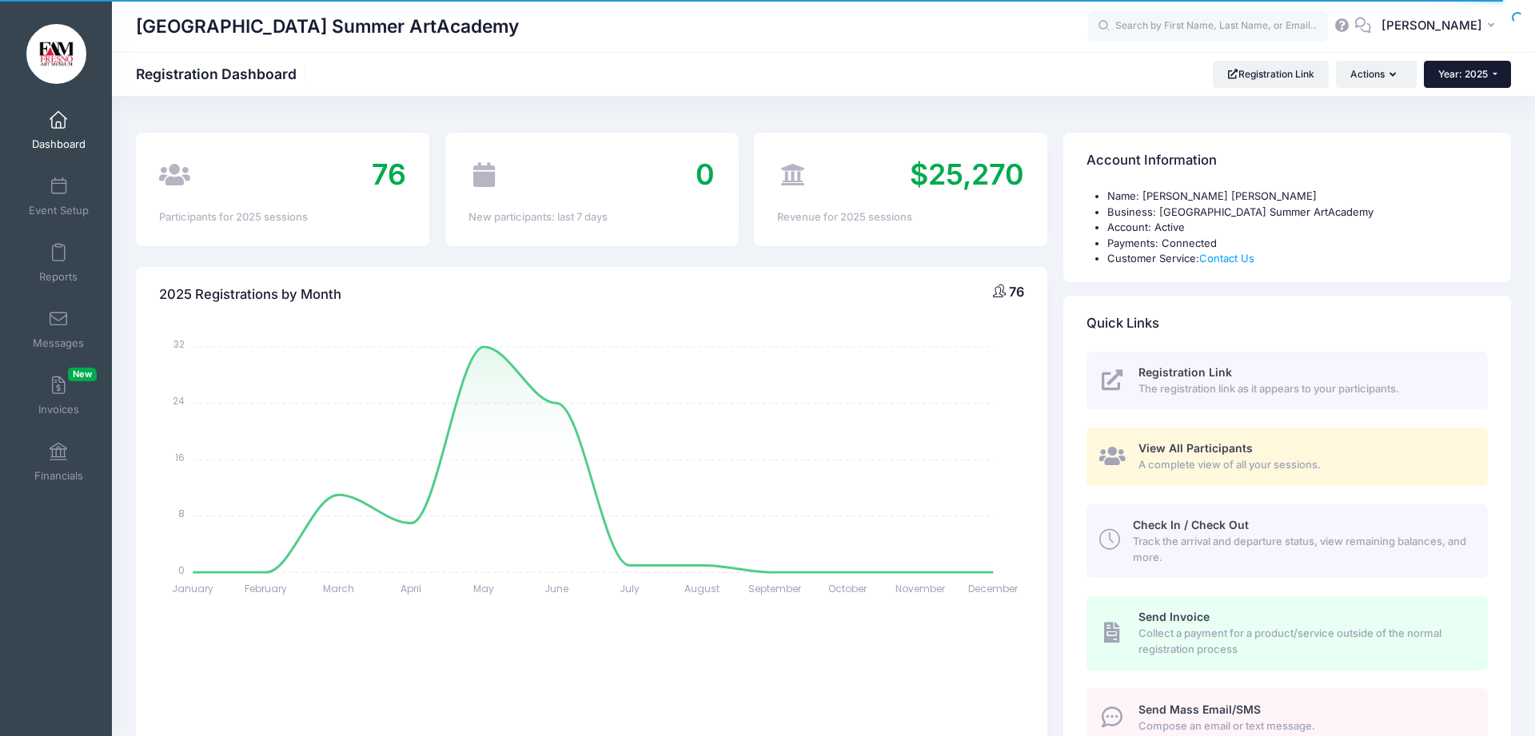
click at [1474, 73] on span "Year: 2025" at bounding box center [1463, 74] width 50 height 12
click at [1392, 66] on button "Actions" at bounding box center [1376, 74] width 80 height 27
click at [997, 69] on div "[GEOGRAPHIC_DATA] Summer ArtAcademy Registration Dashboard Registration Link Ac…" at bounding box center [823, 74] width 1423 height 27
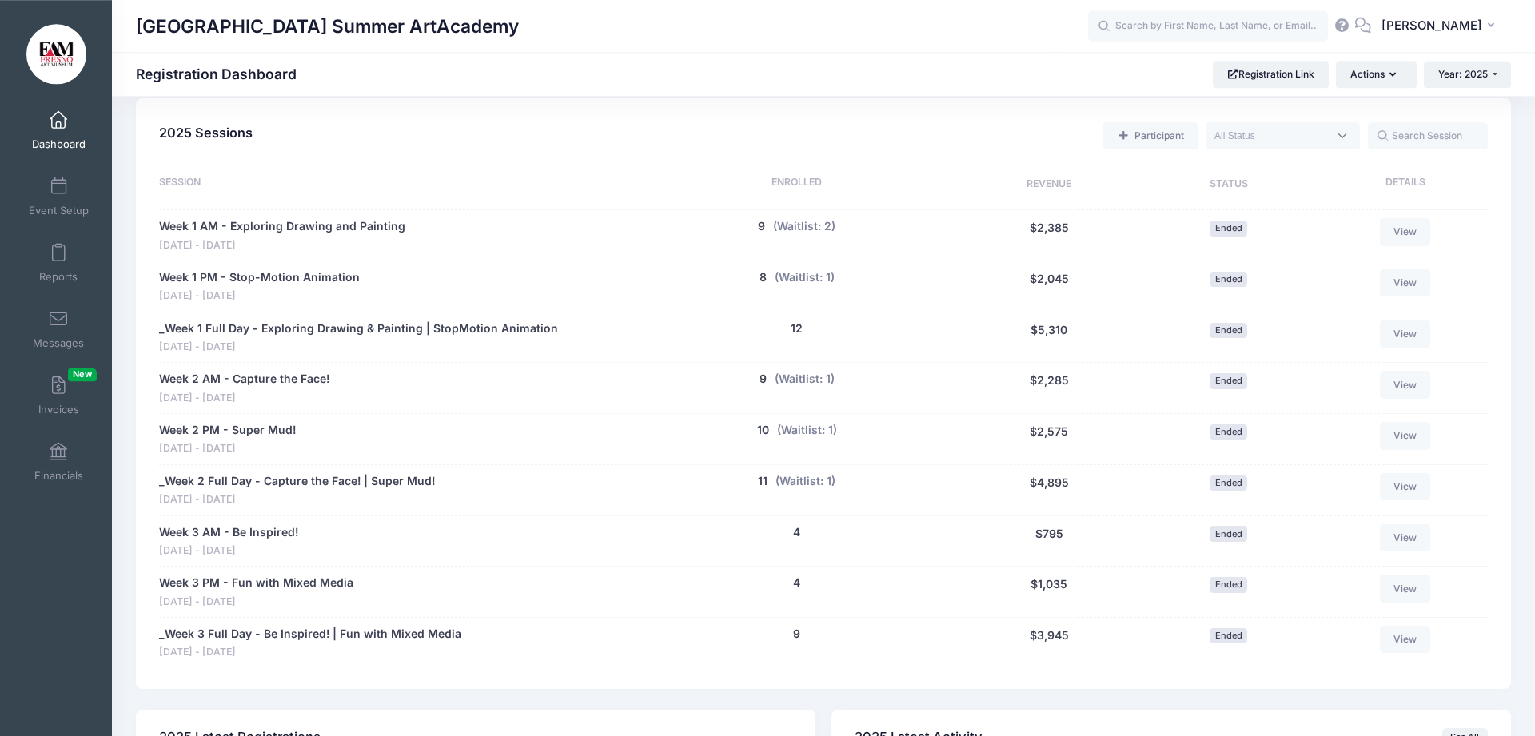
scroll to position [646, 0]
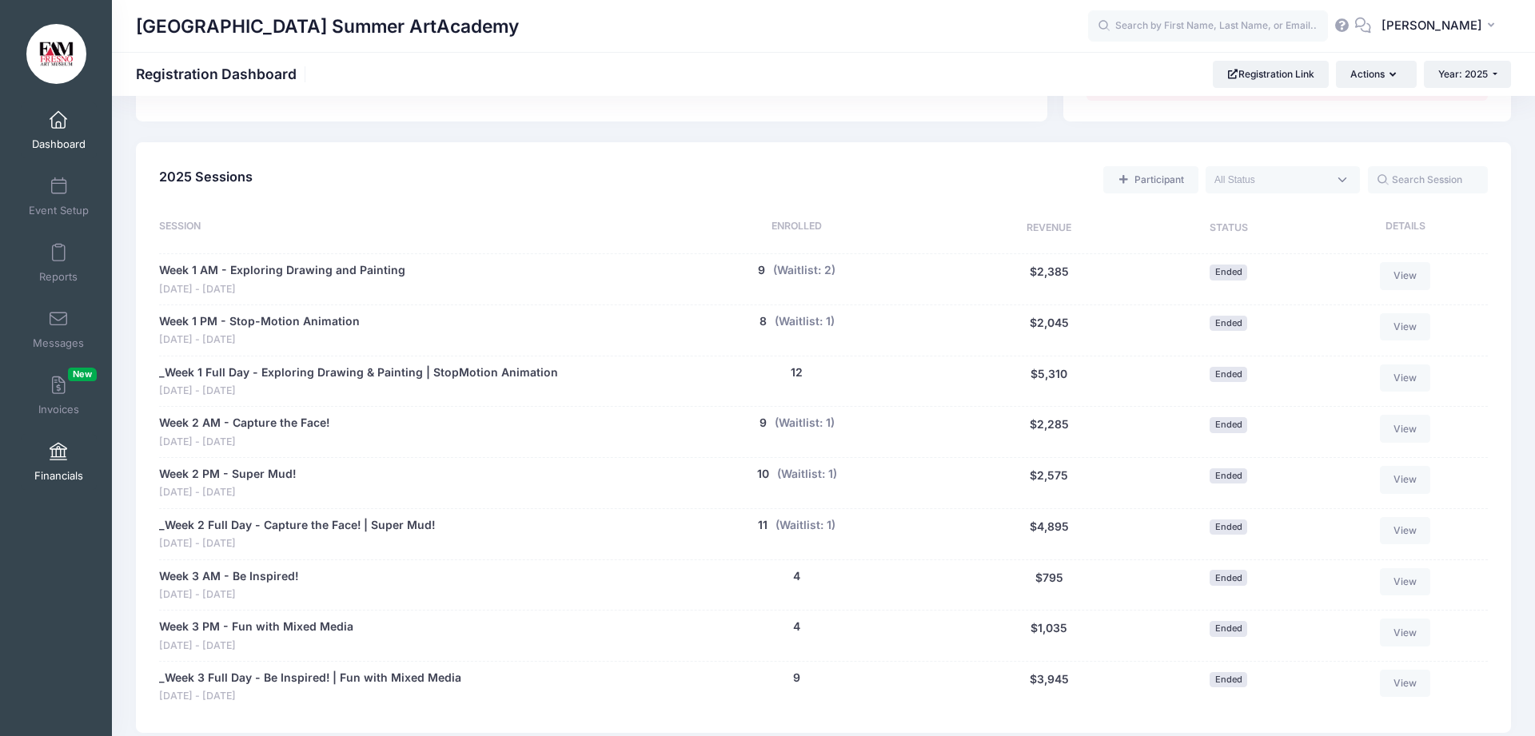
click at [58, 457] on span at bounding box center [58, 453] width 0 height 18
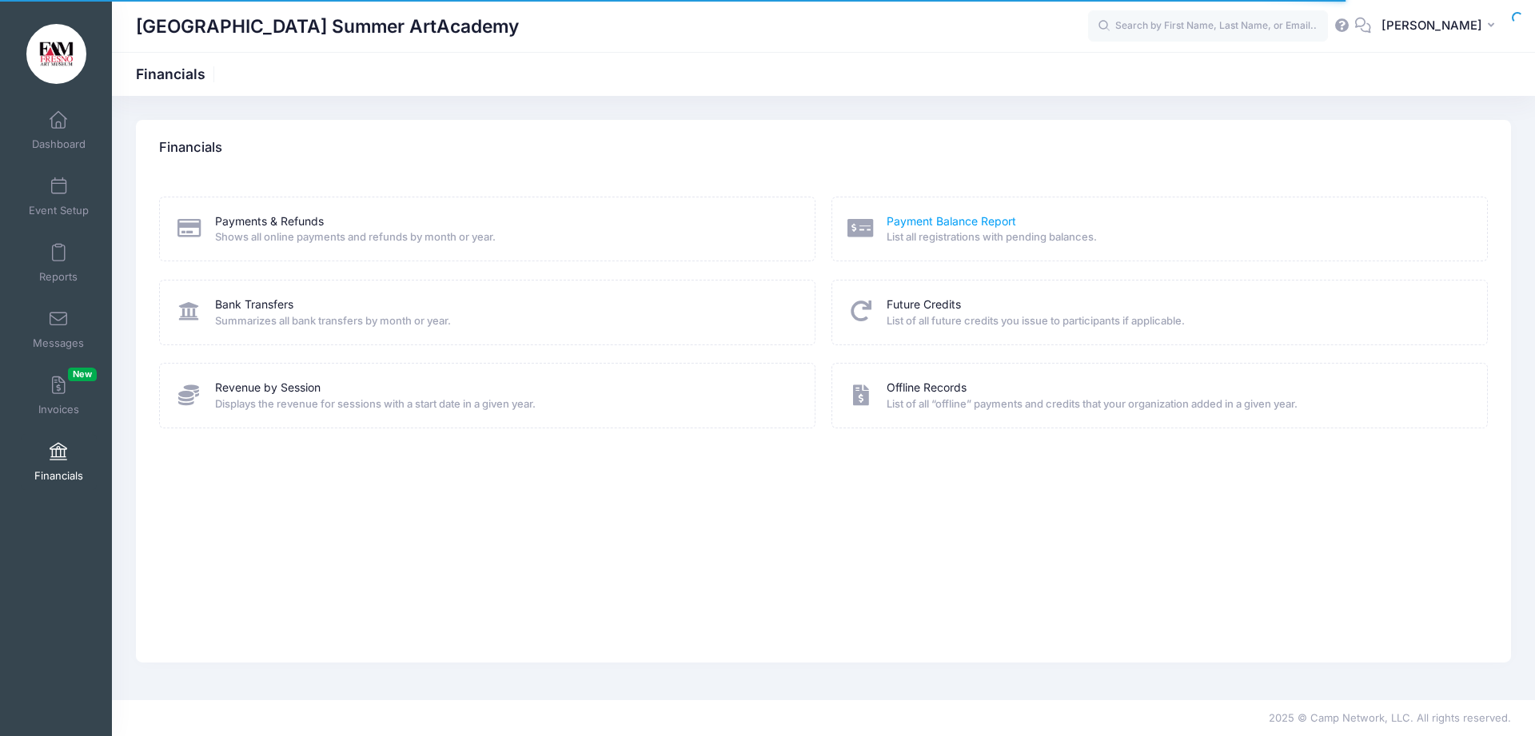
click at [963, 217] on link "Payment Balance Report" at bounding box center [952, 221] width 130 height 17
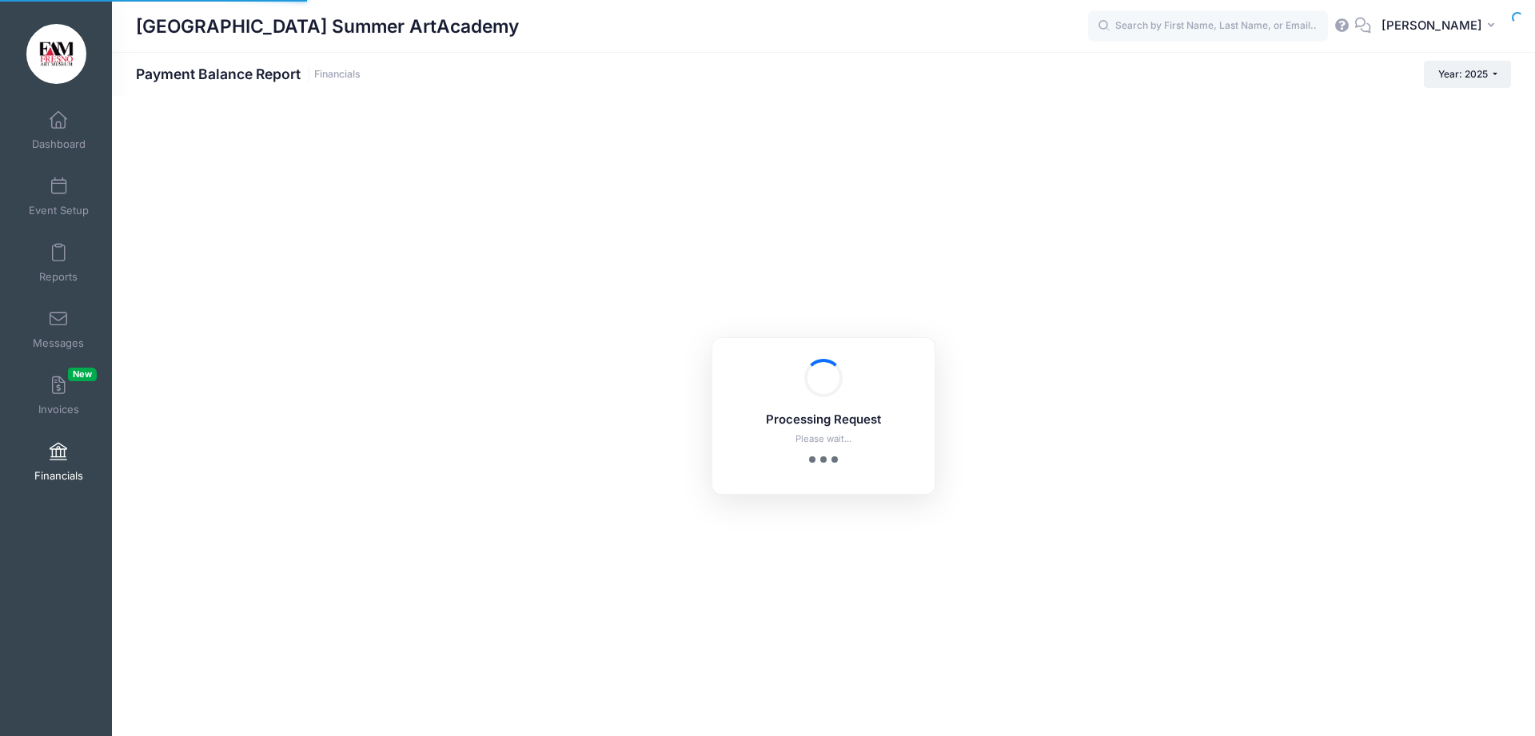
select select "10"
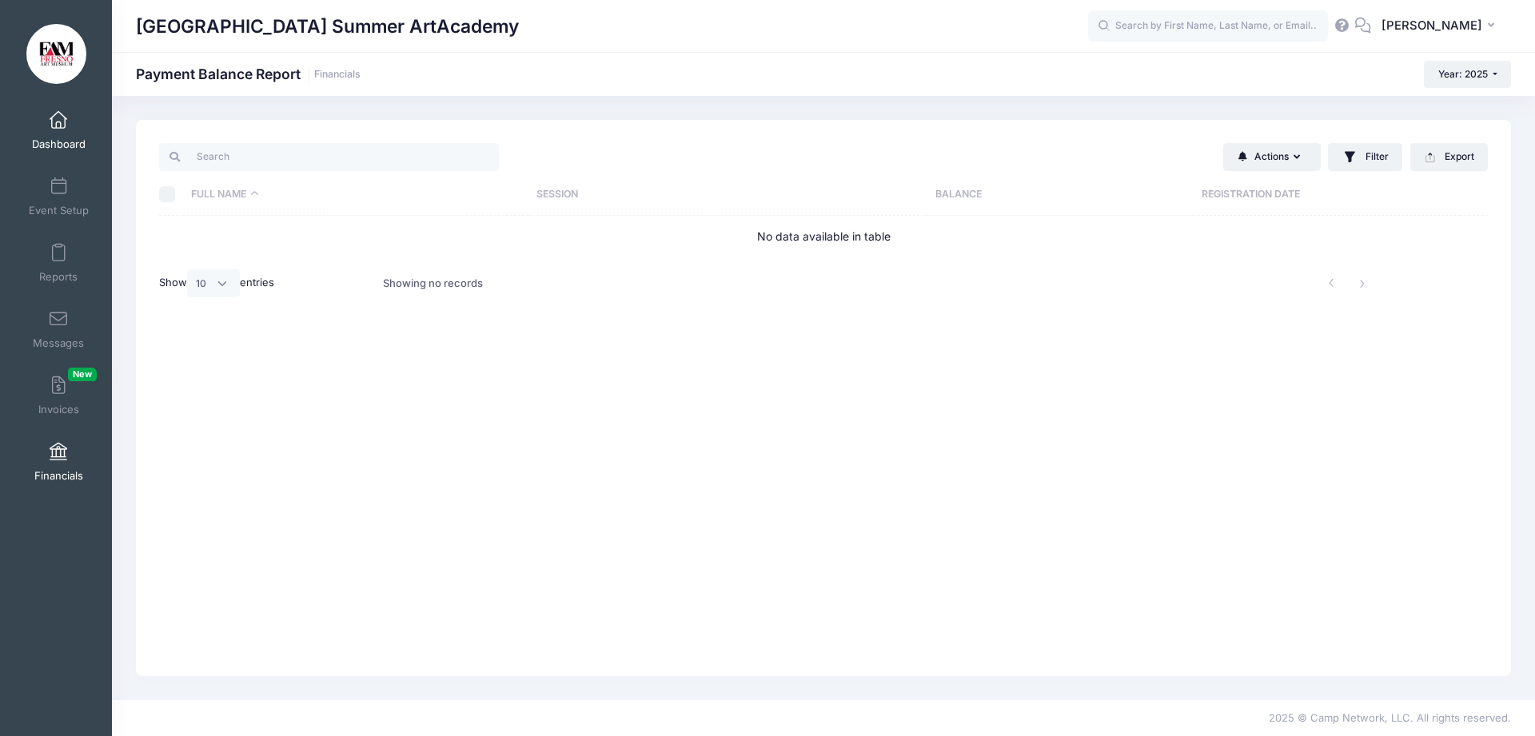
click at [52, 130] on link "Dashboard" at bounding box center [59, 130] width 76 height 56
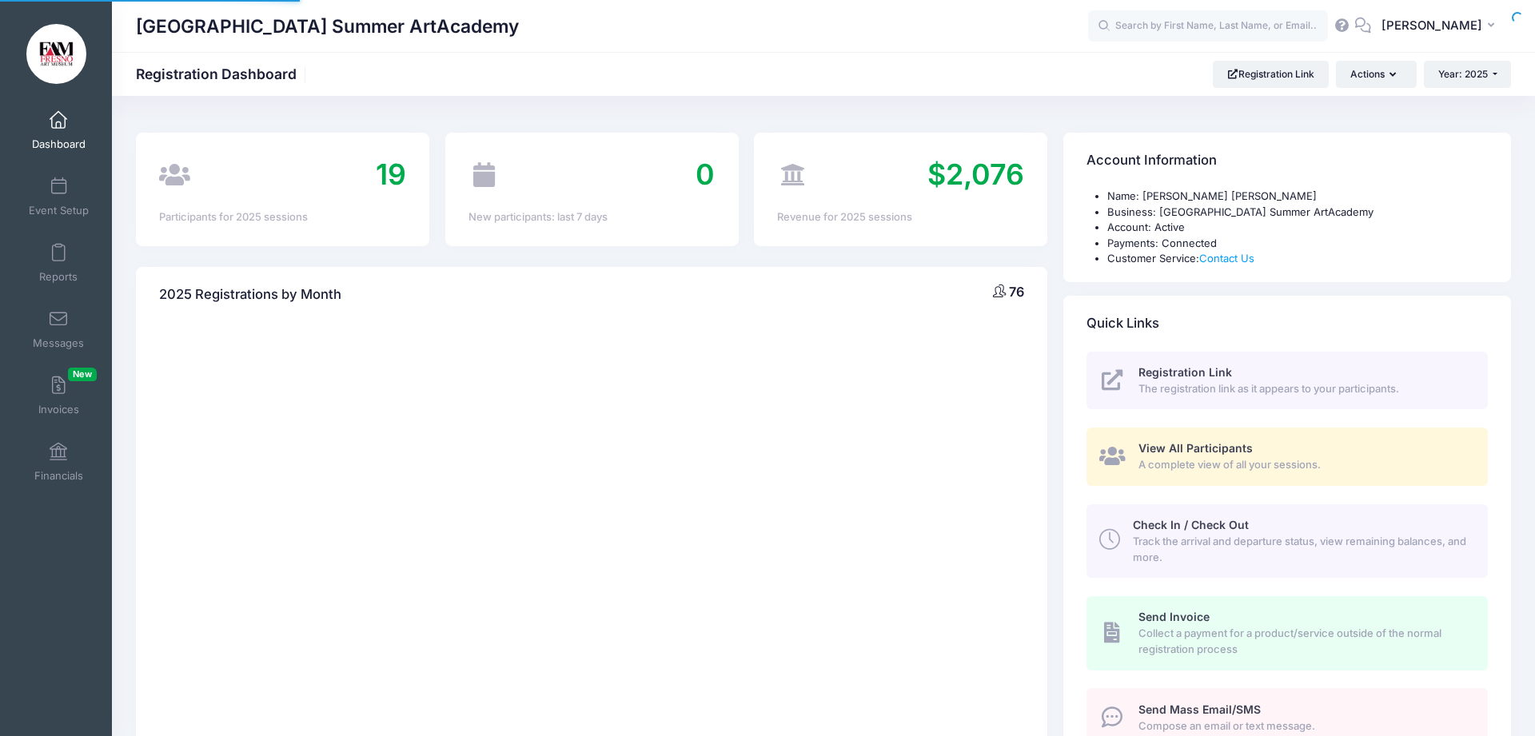
select select
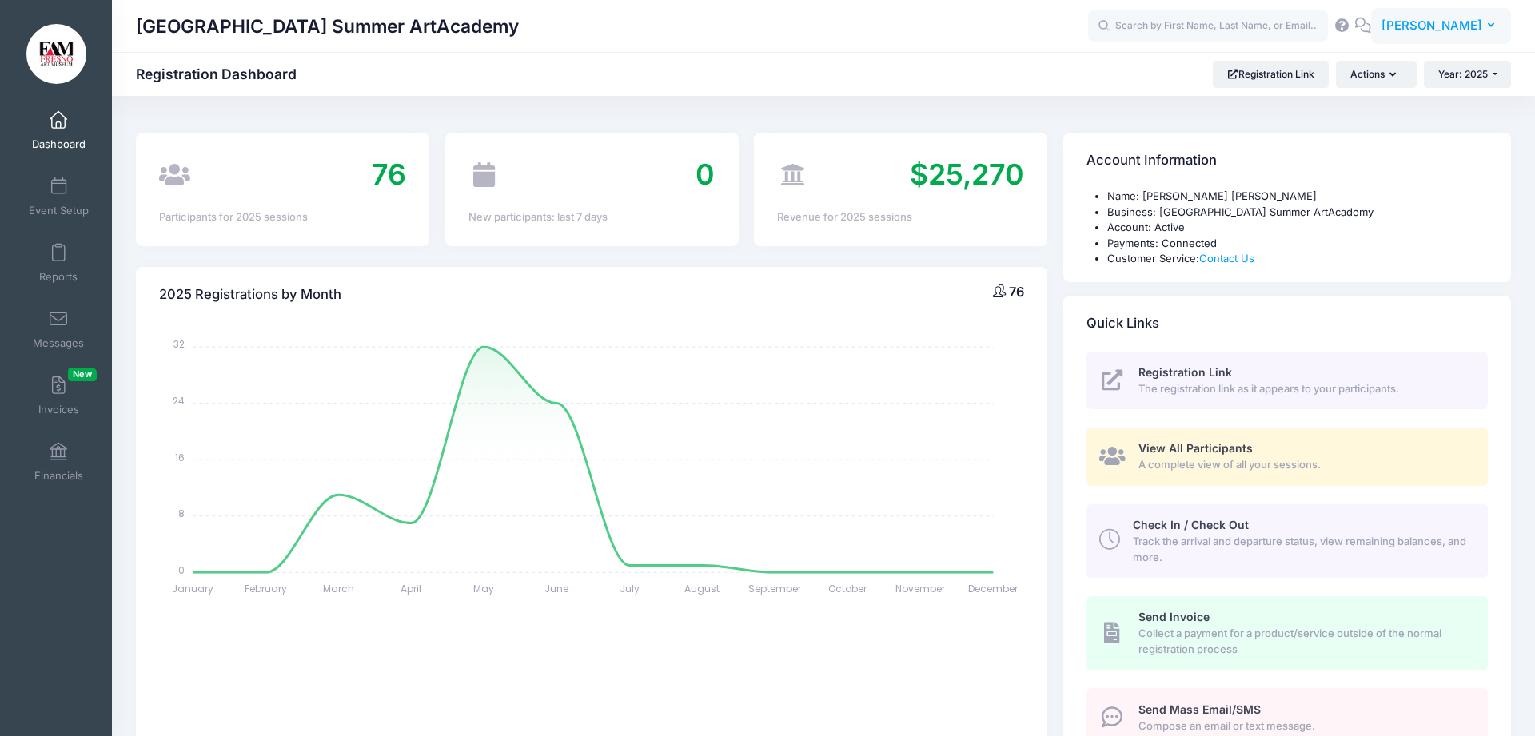
click at [1430, 25] on span "[PERSON_NAME]" at bounding box center [1431, 26] width 101 height 18
click at [1352, 102] on link "My Events" at bounding box center [1401, 101] width 194 height 30
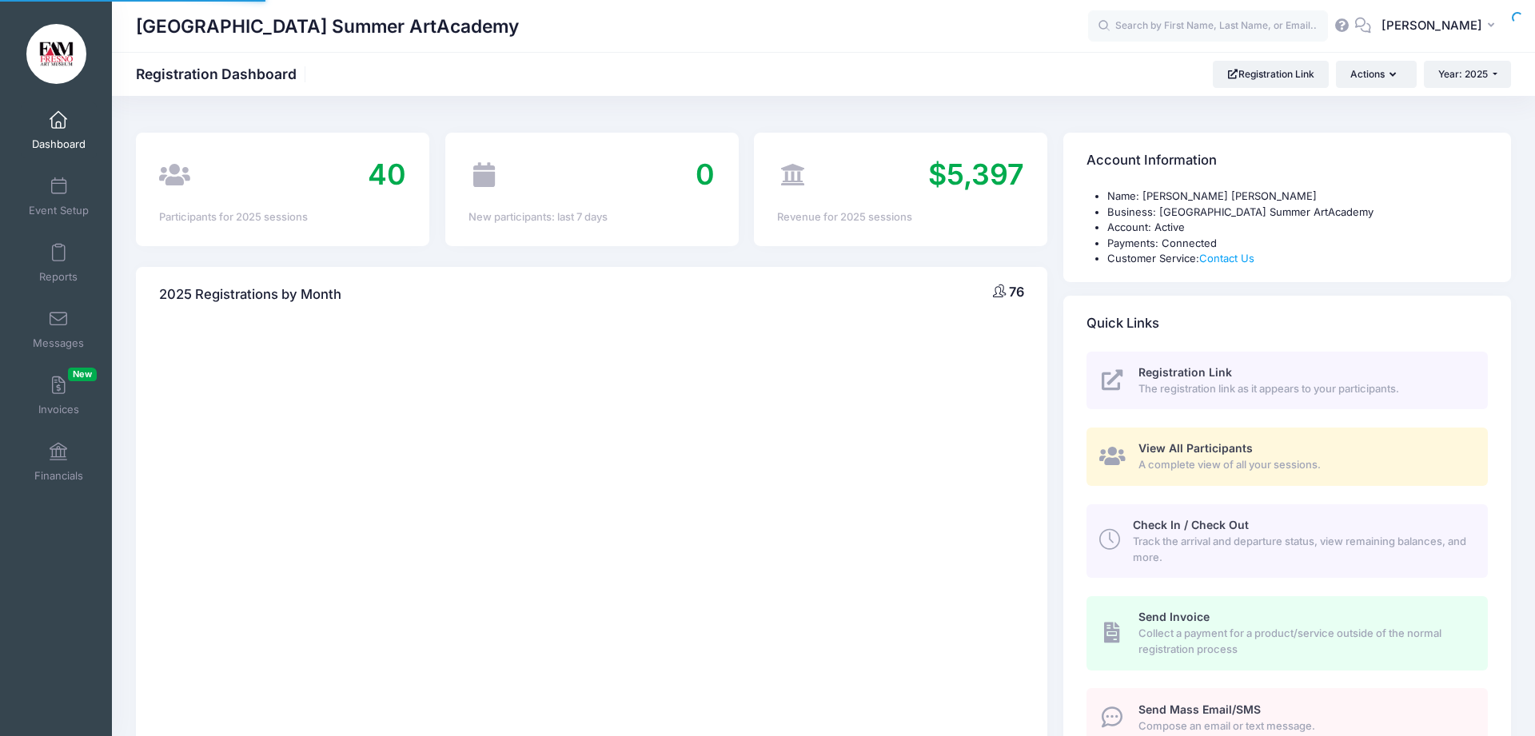
select select
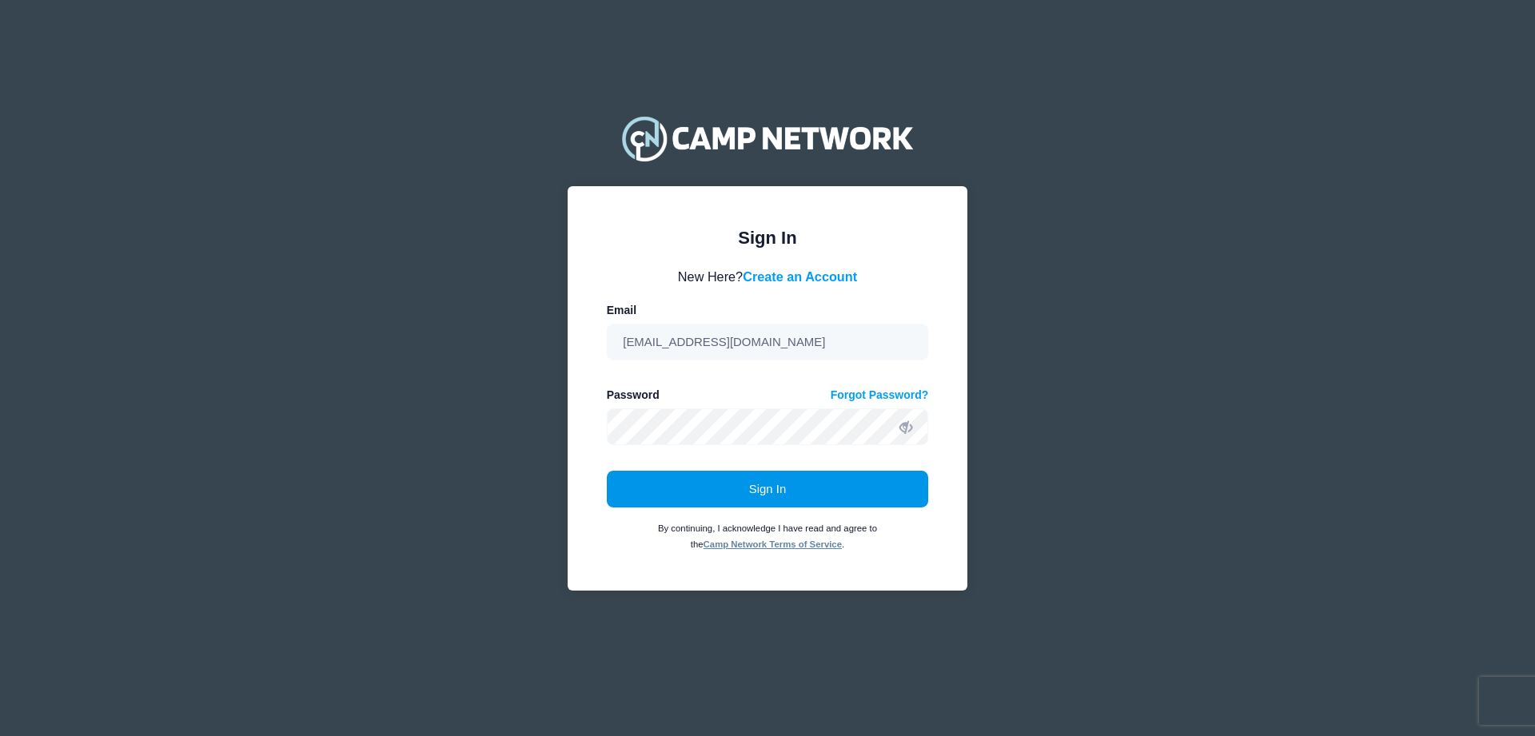
click at [737, 486] on button "Sign In" at bounding box center [768, 489] width 322 height 37
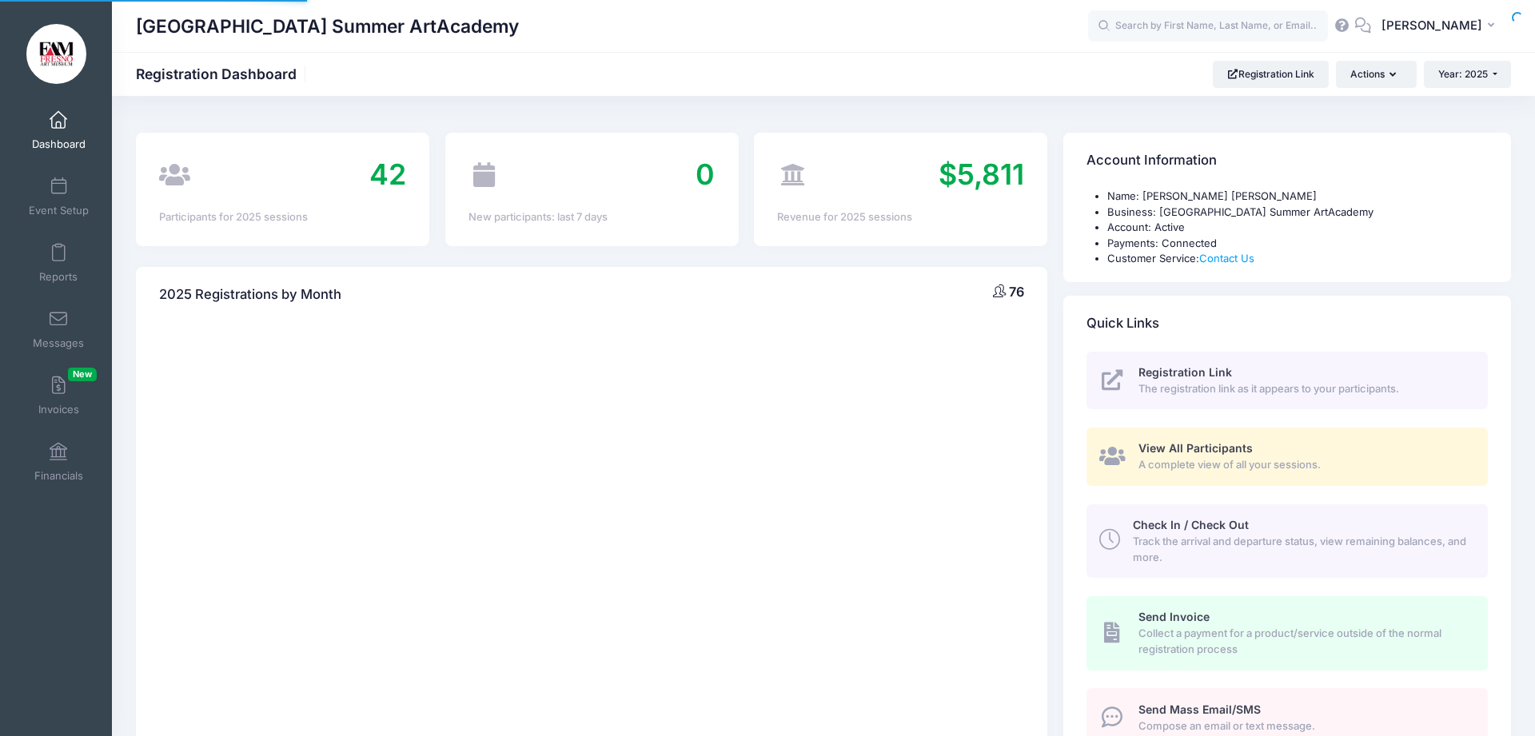
select select
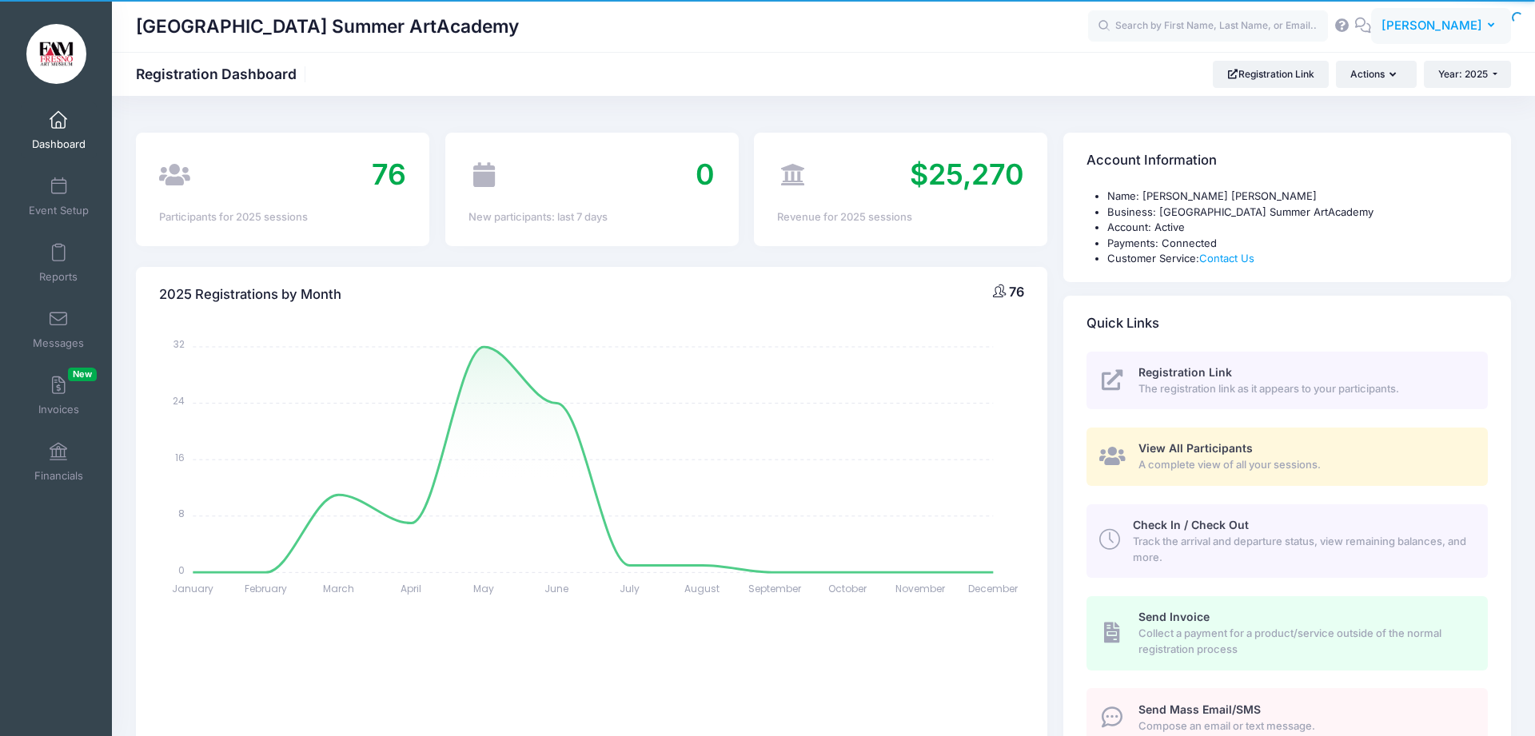
click at [1456, 27] on span "[PERSON_NAME]" at bounding box center [1431, 26] width 101 height 18
click at [1353, 103] on link "My Events" at bounding box center [1401, 101] width 194 height 30
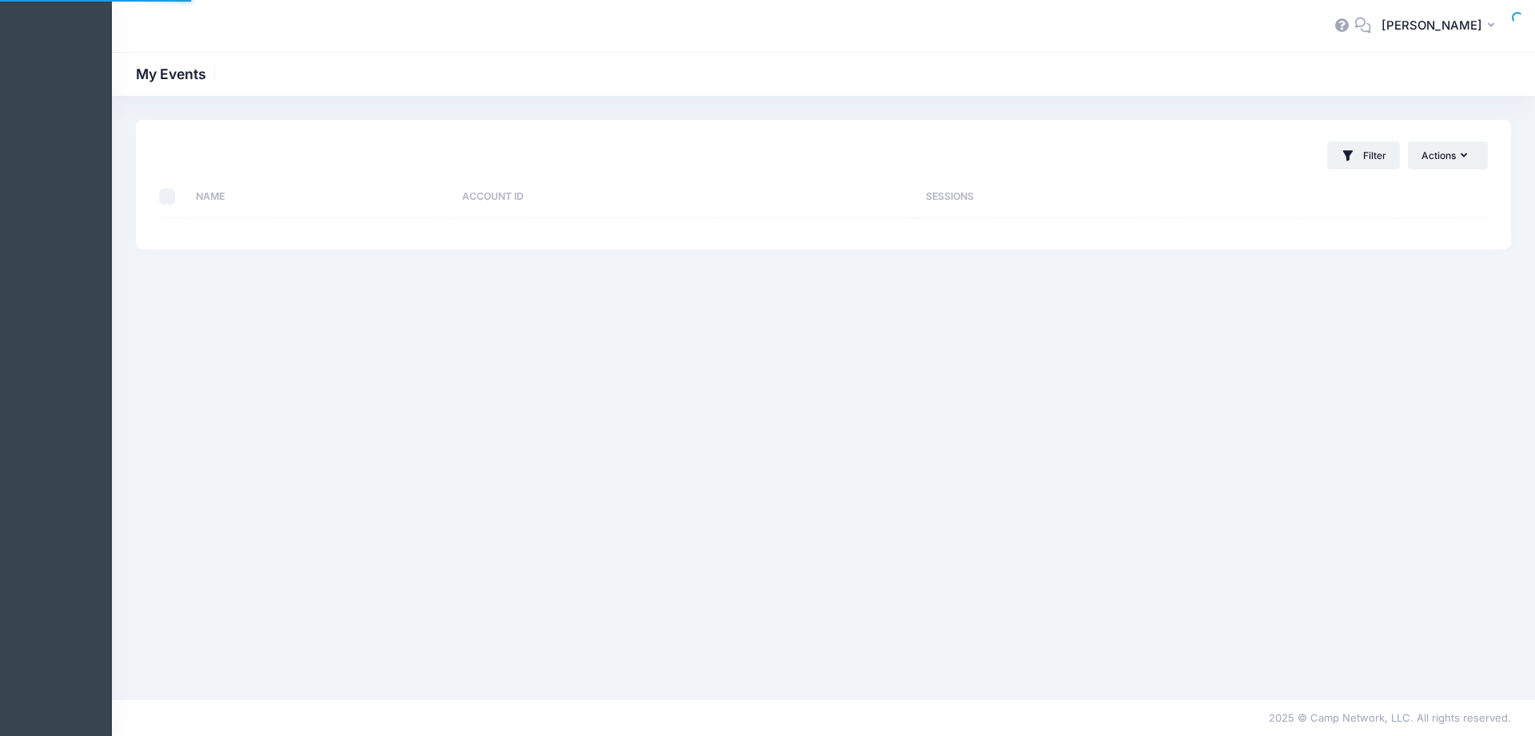
select select "10"
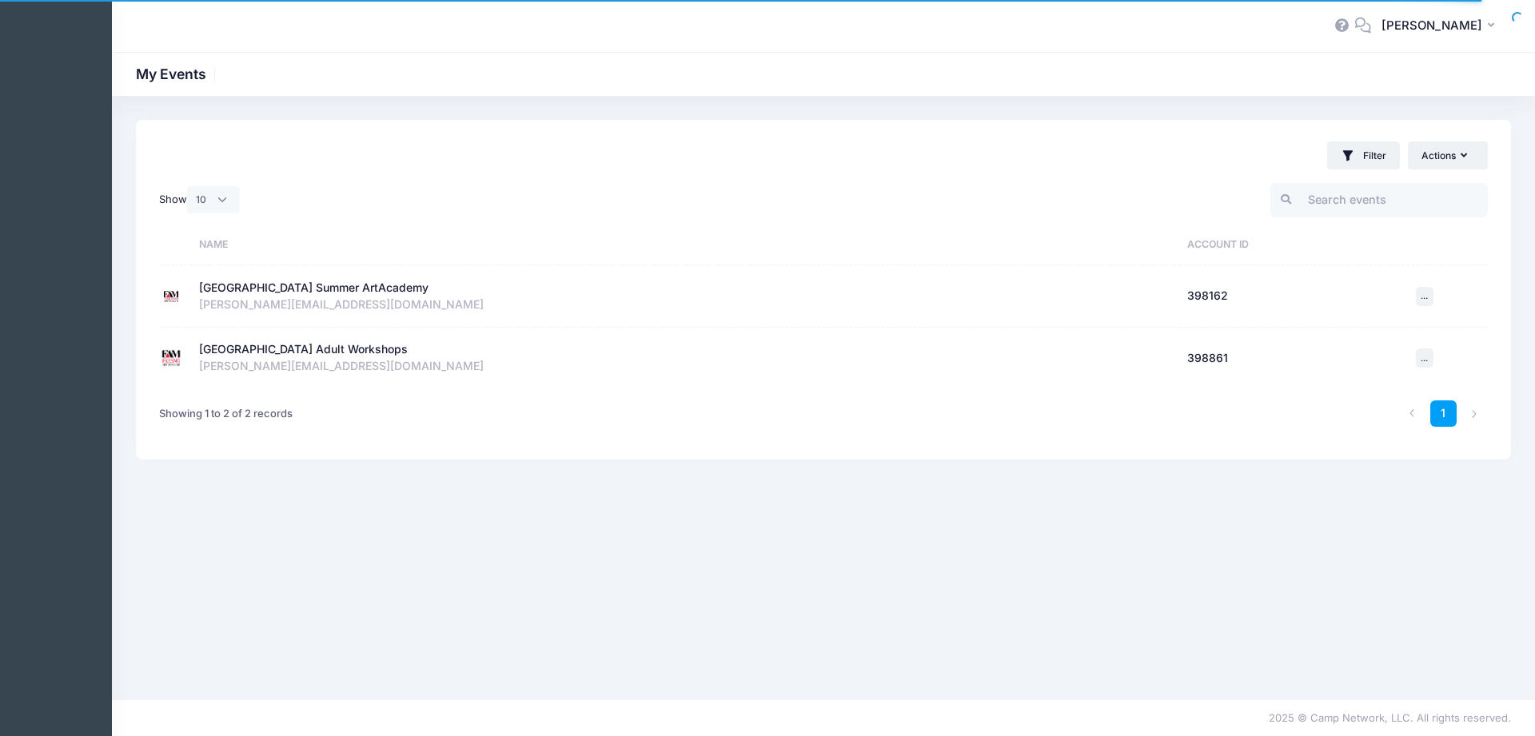
click at [247, 351] on div "[GEOGRAPHIC_DATA] Adult Workshops" at bounding box center [303, 349] width 209 height 17
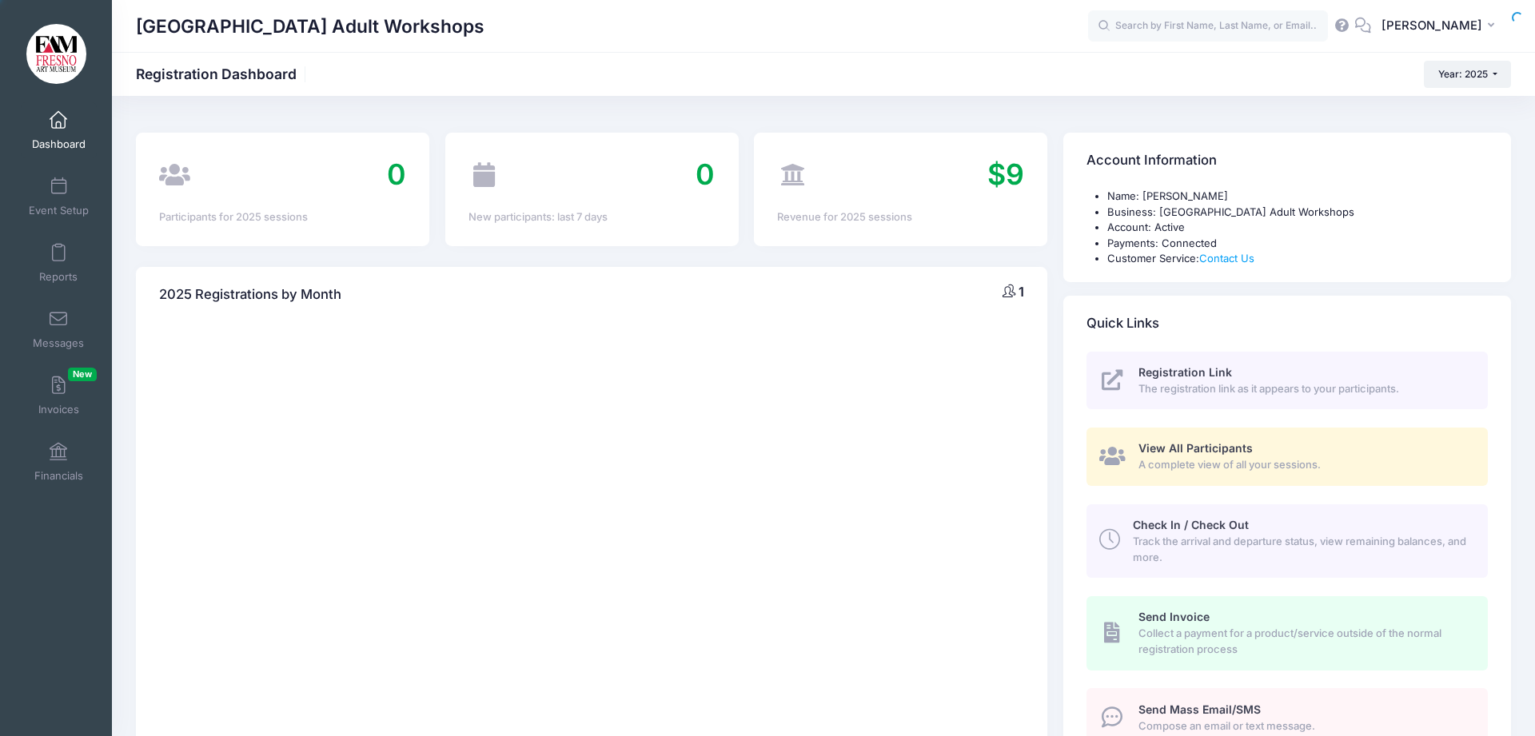
select select
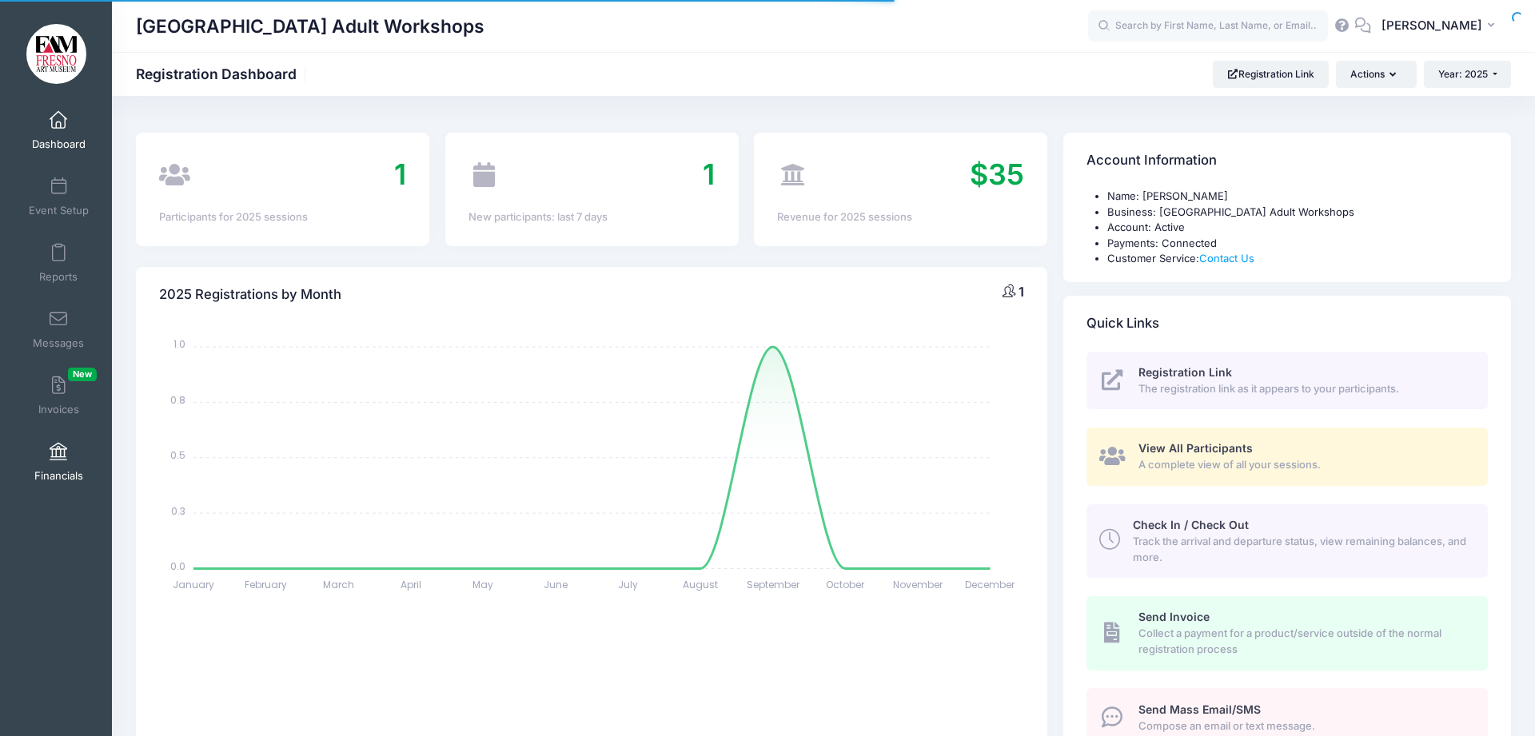
click at [58, 450] on span at bounding box center [58, 453] width 0 height 18
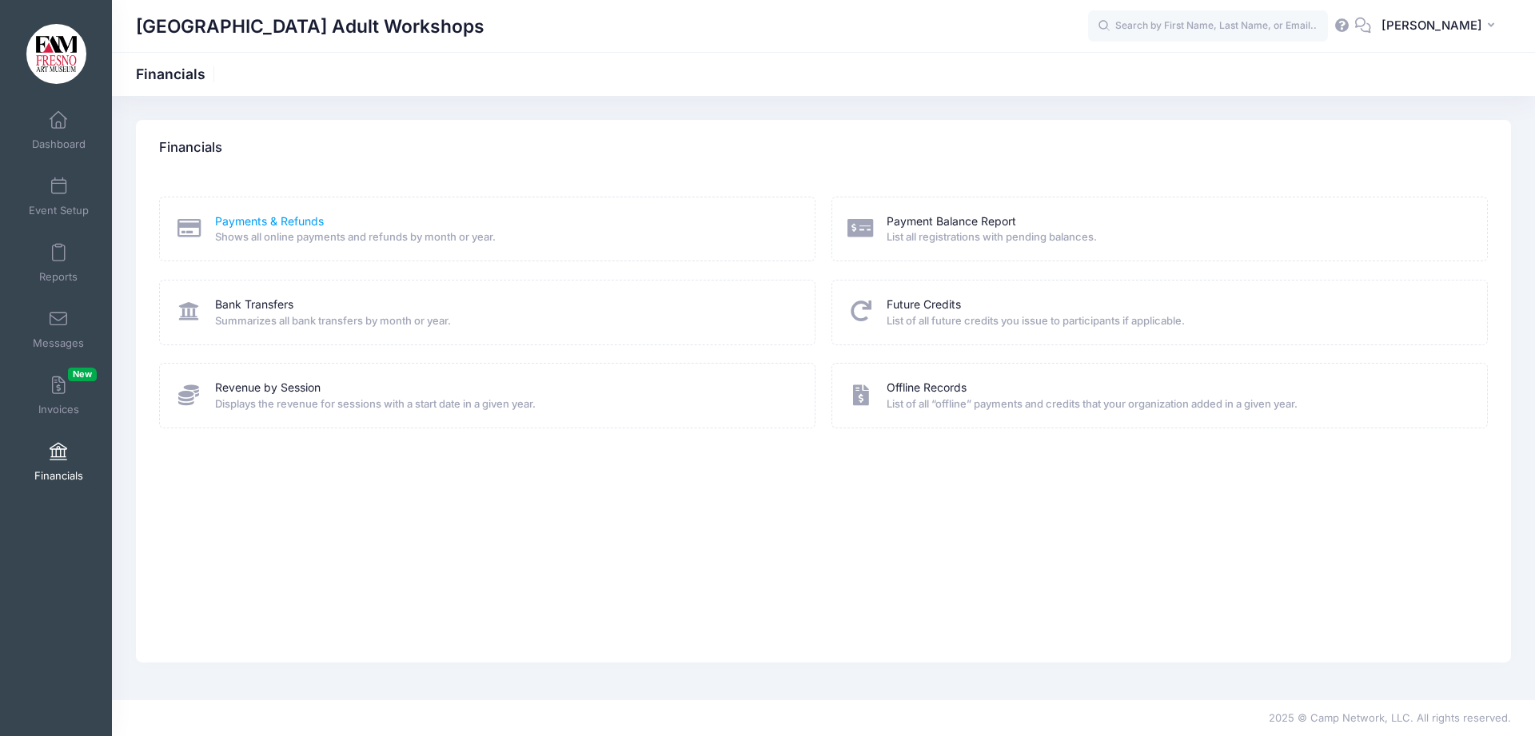
click at [263, 221] on link "Payments & Refunds" at bounding box center [269, 221] width 109 height 17
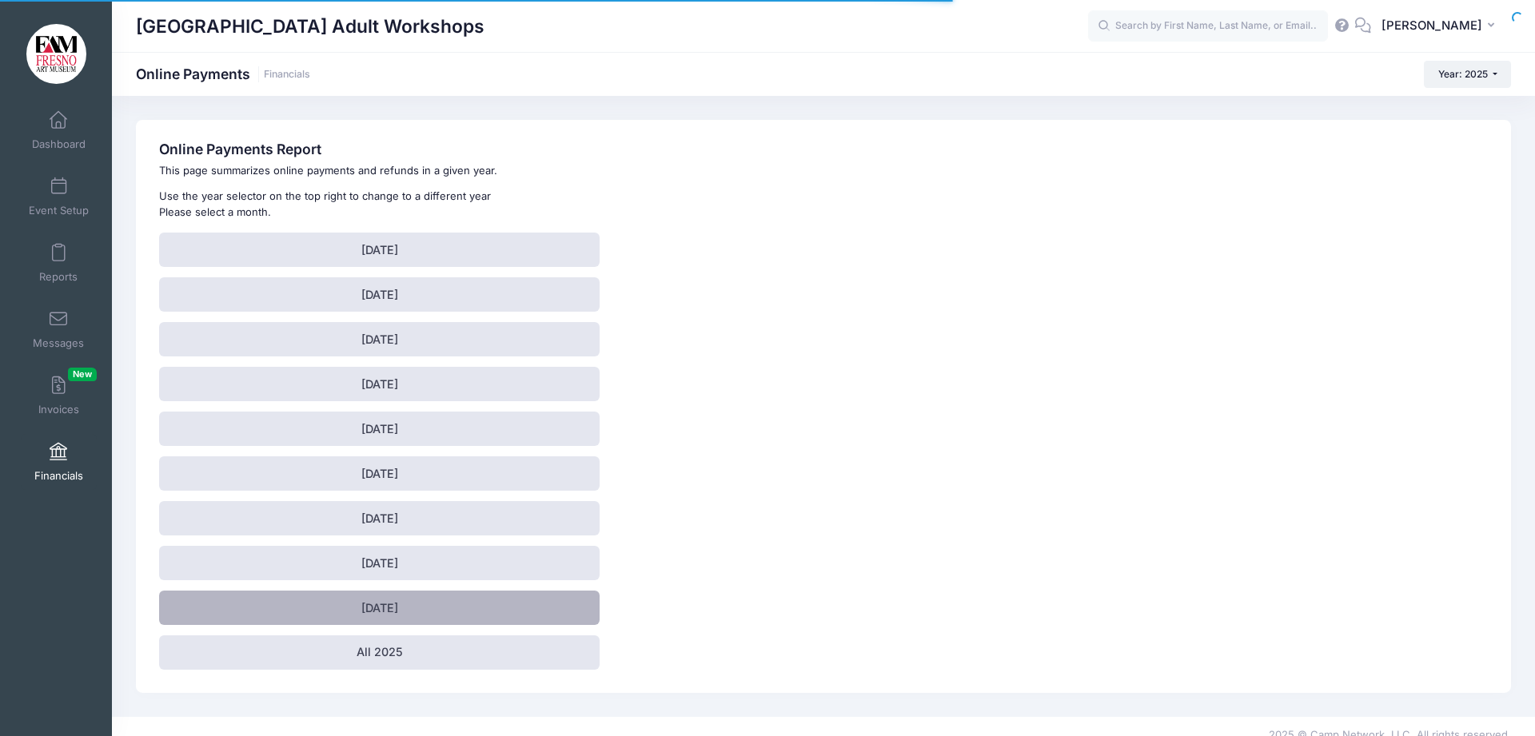
click at [349, 614] on link "[DATE]" at bounding box center [379, 608] width 440 height 34
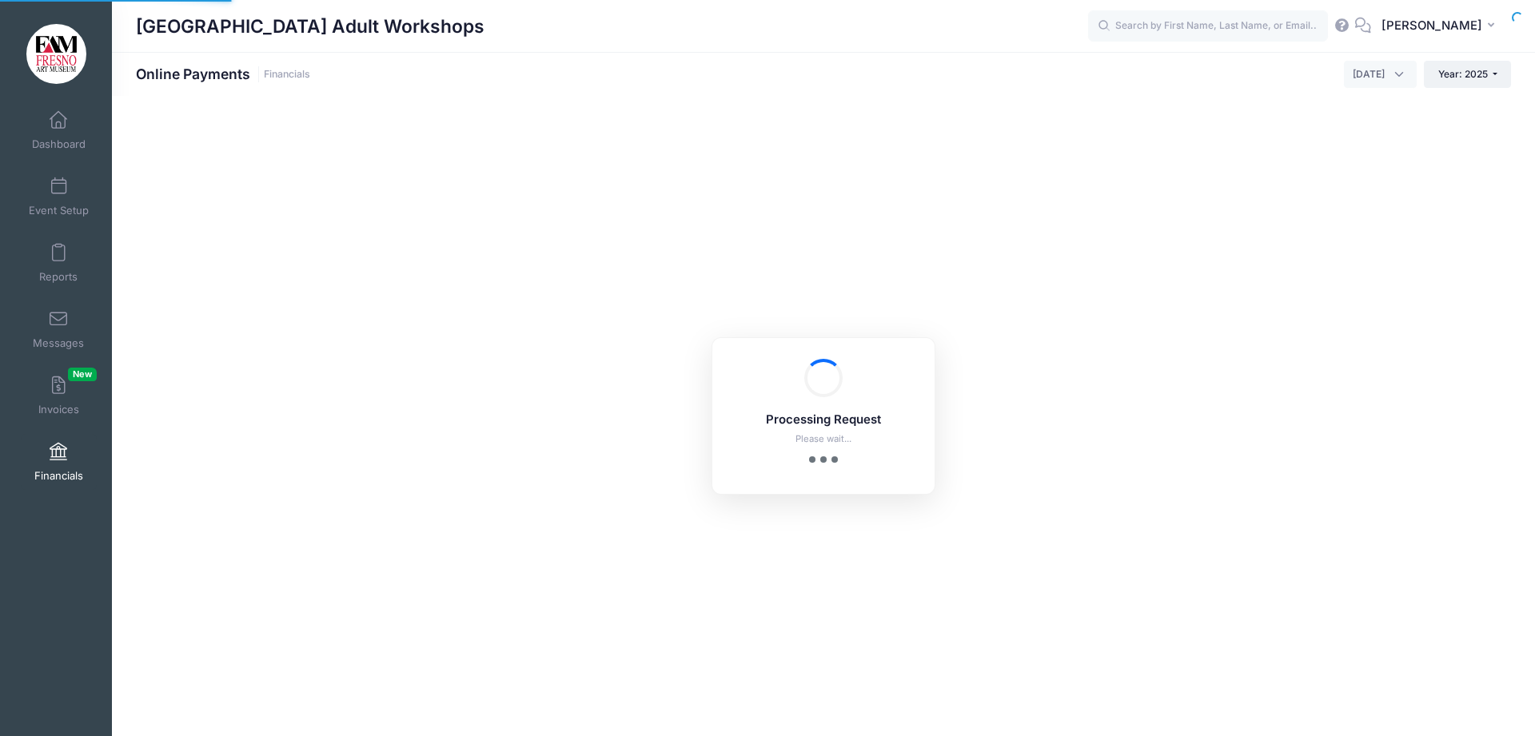
select select "10"
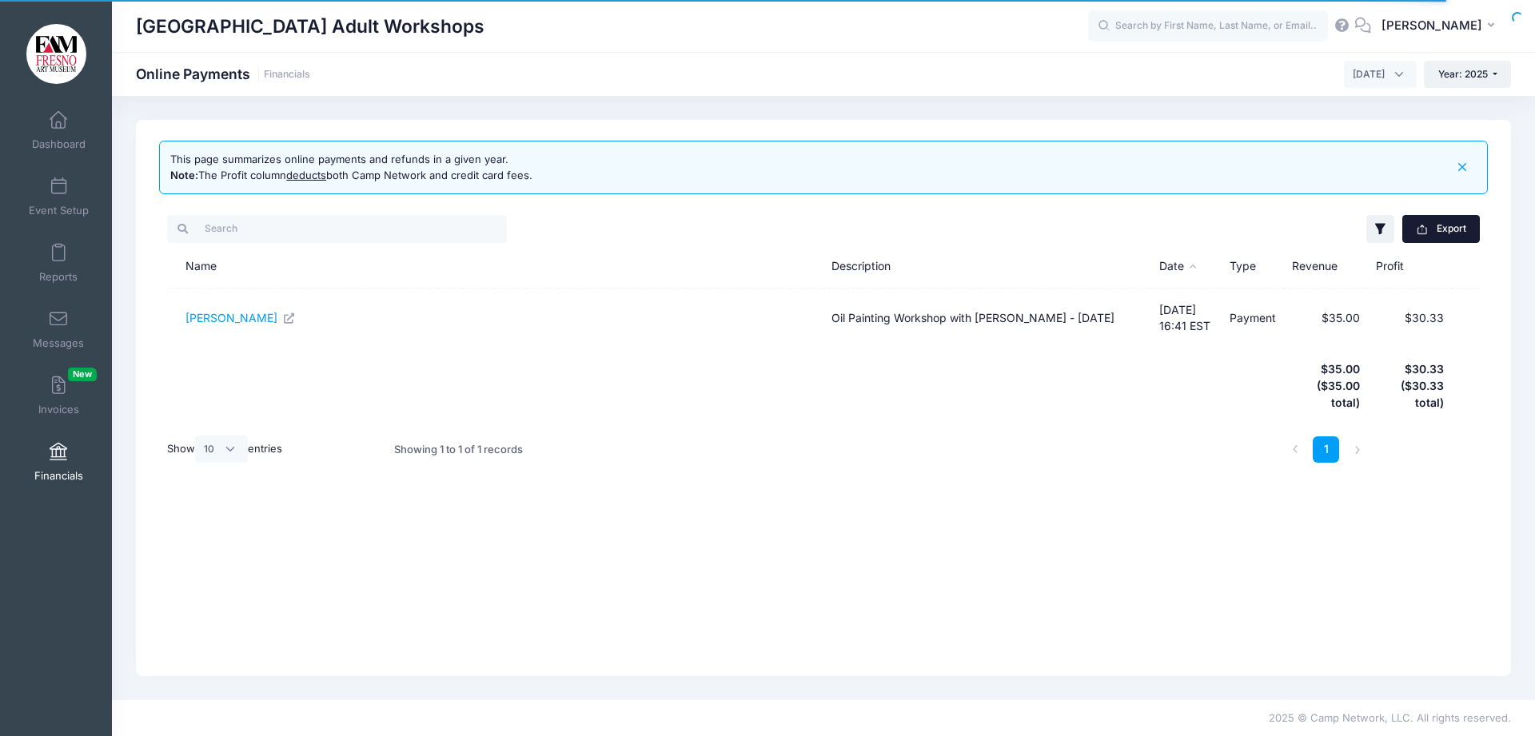
click at [1434, 225] on button "Export" at bounding box center [1441, 228] width 78 height 27
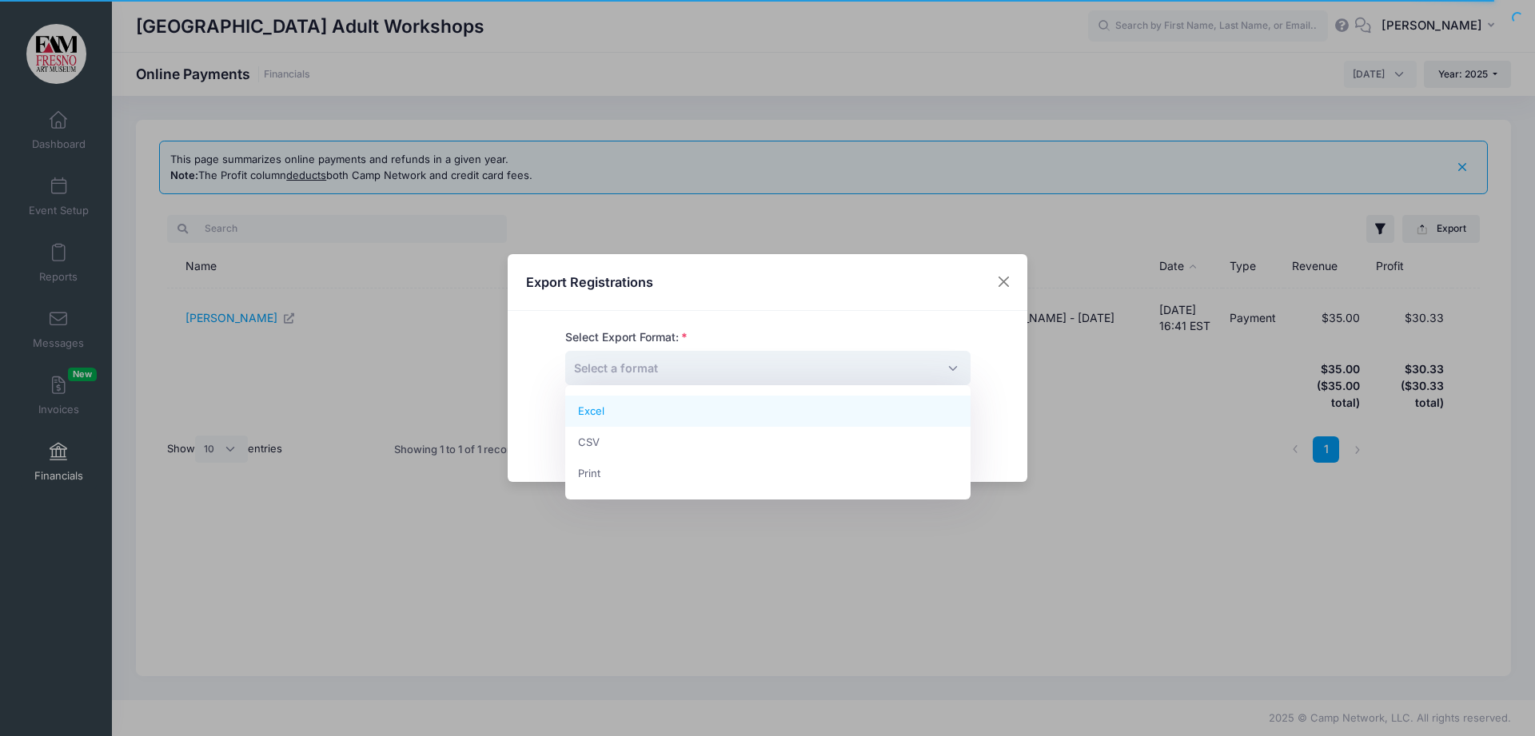
click at [654, 375] on span "Select a format" at bounding box center [616, 368] width 84 height 14
select select "excel"
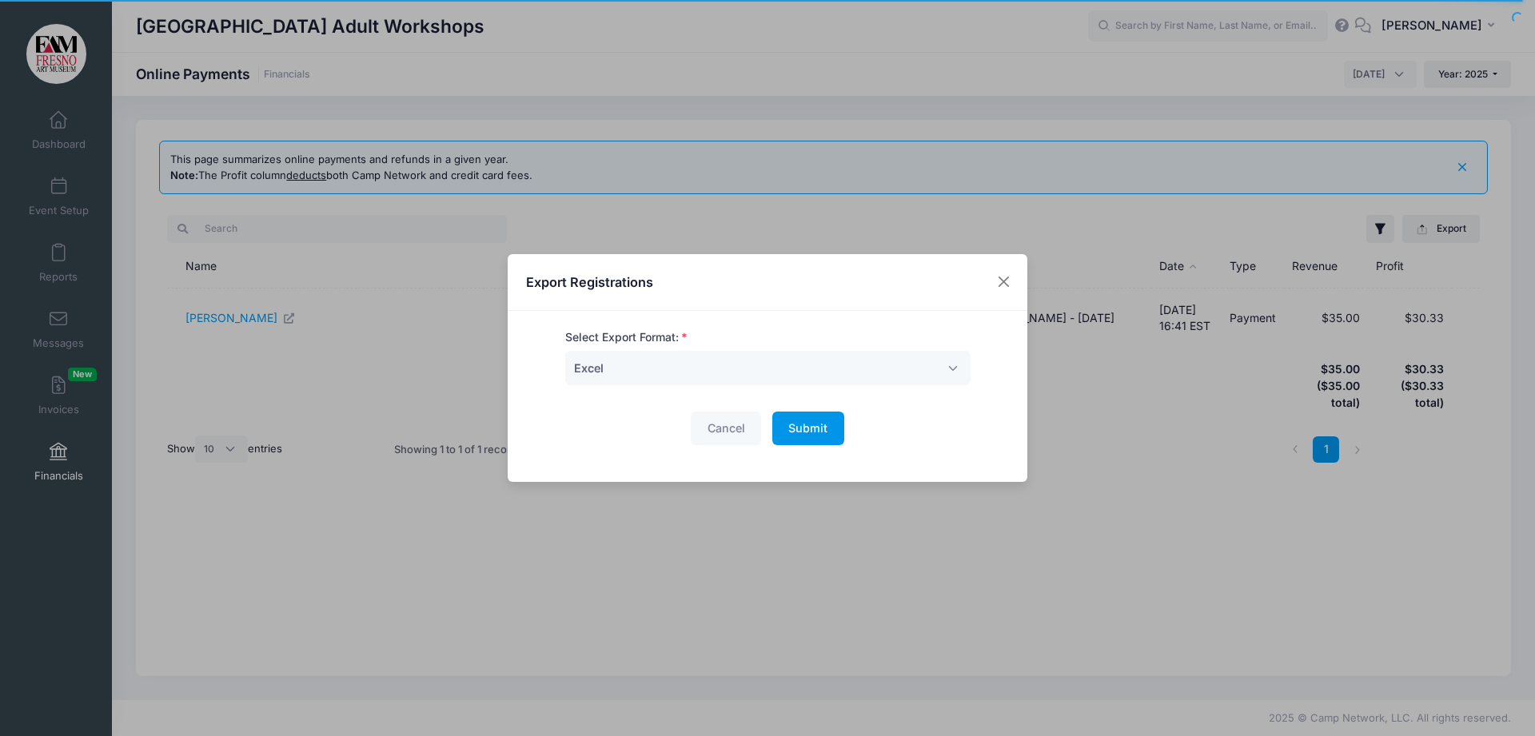
click at [797, 427] on span "Submit" at bounding box center [807, 428] width 39 height 14
